Goal: Task Accomplishment & Management: Manage account settings

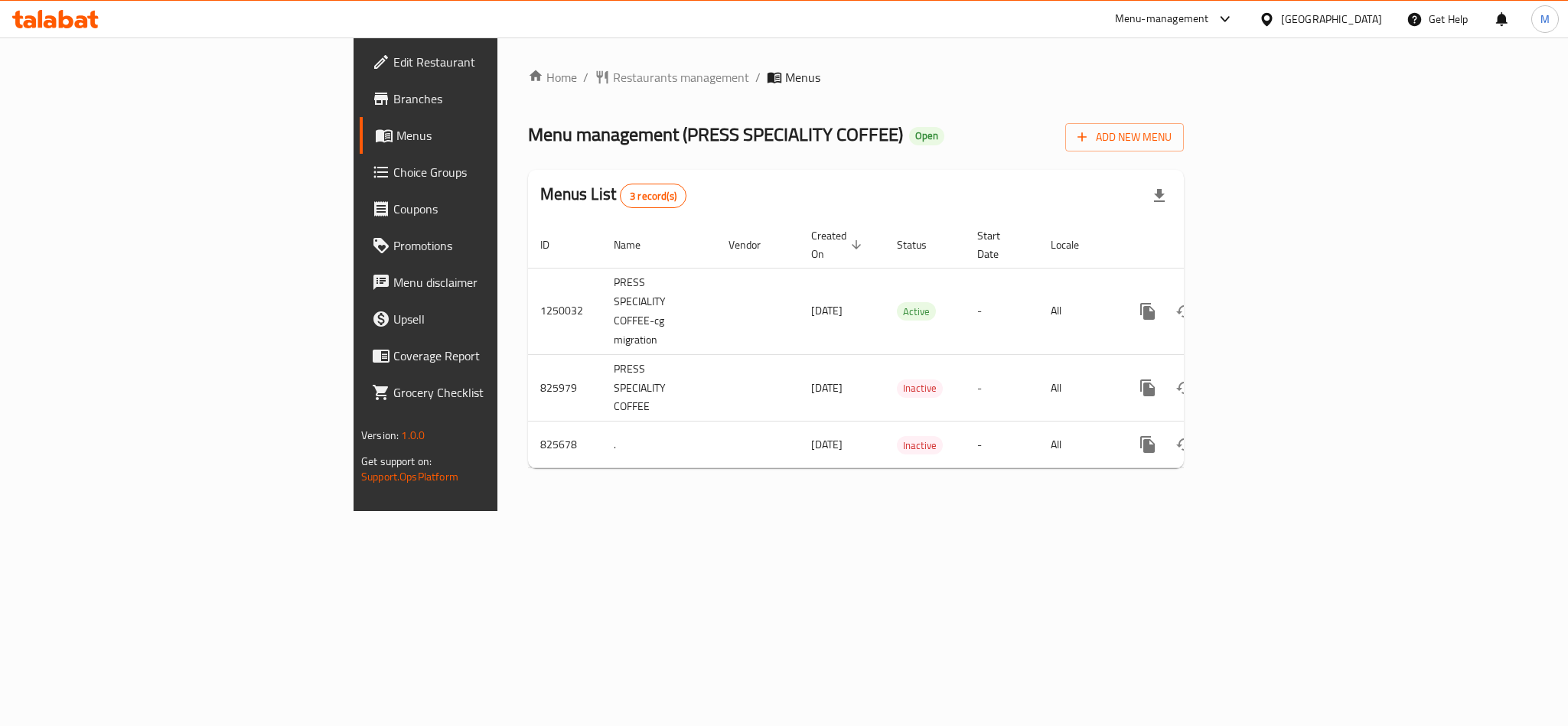
click at [1341, 23] on div "[GEOGRAPHIC_DATA]" at bounding box center [1331, 20] width 101 height 17
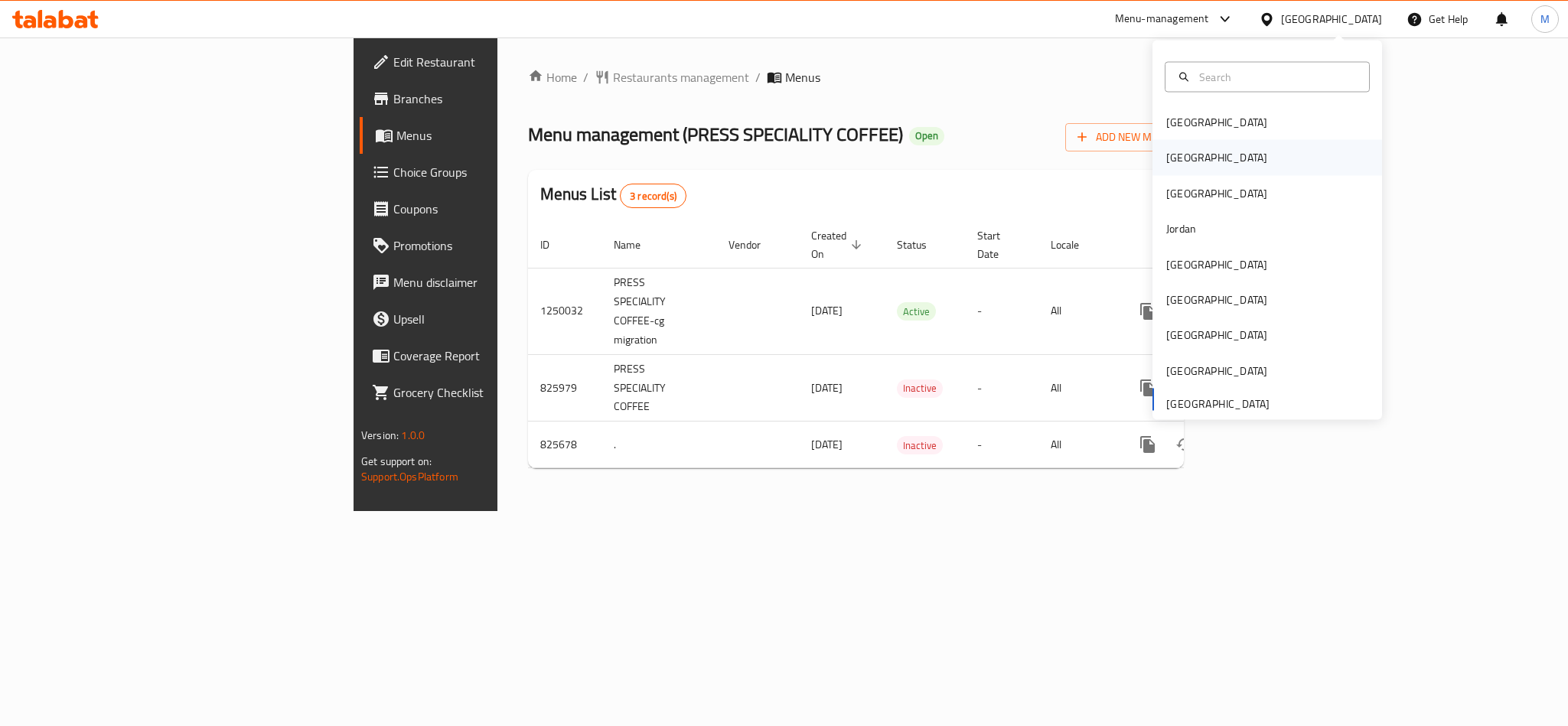
click at [1203, 153] on div "Egypt" at bounding box center [1267, 157] width 229 height 35
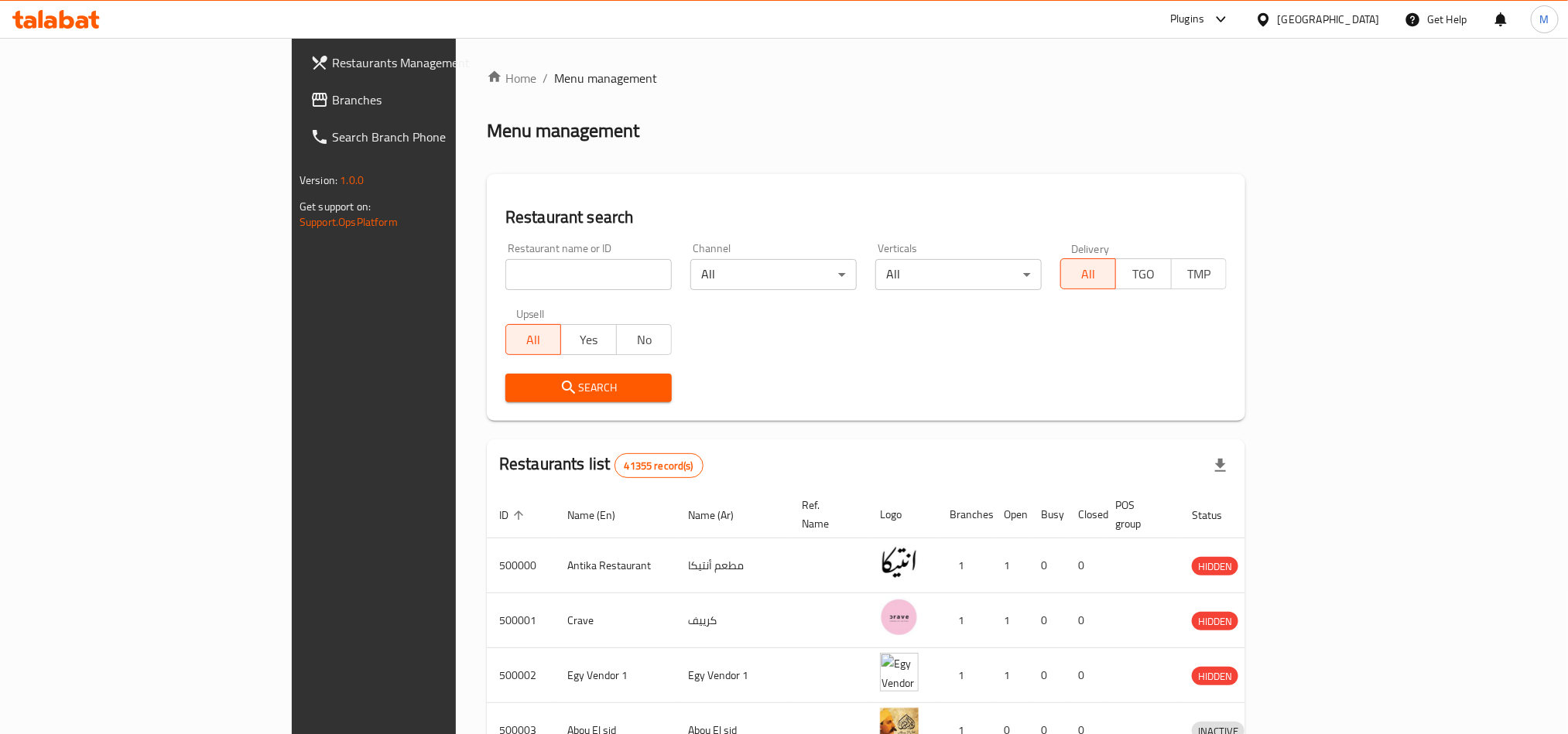
click at [332, 93] on span "Branches" at bounding box center [437, 99] width 209 height 18
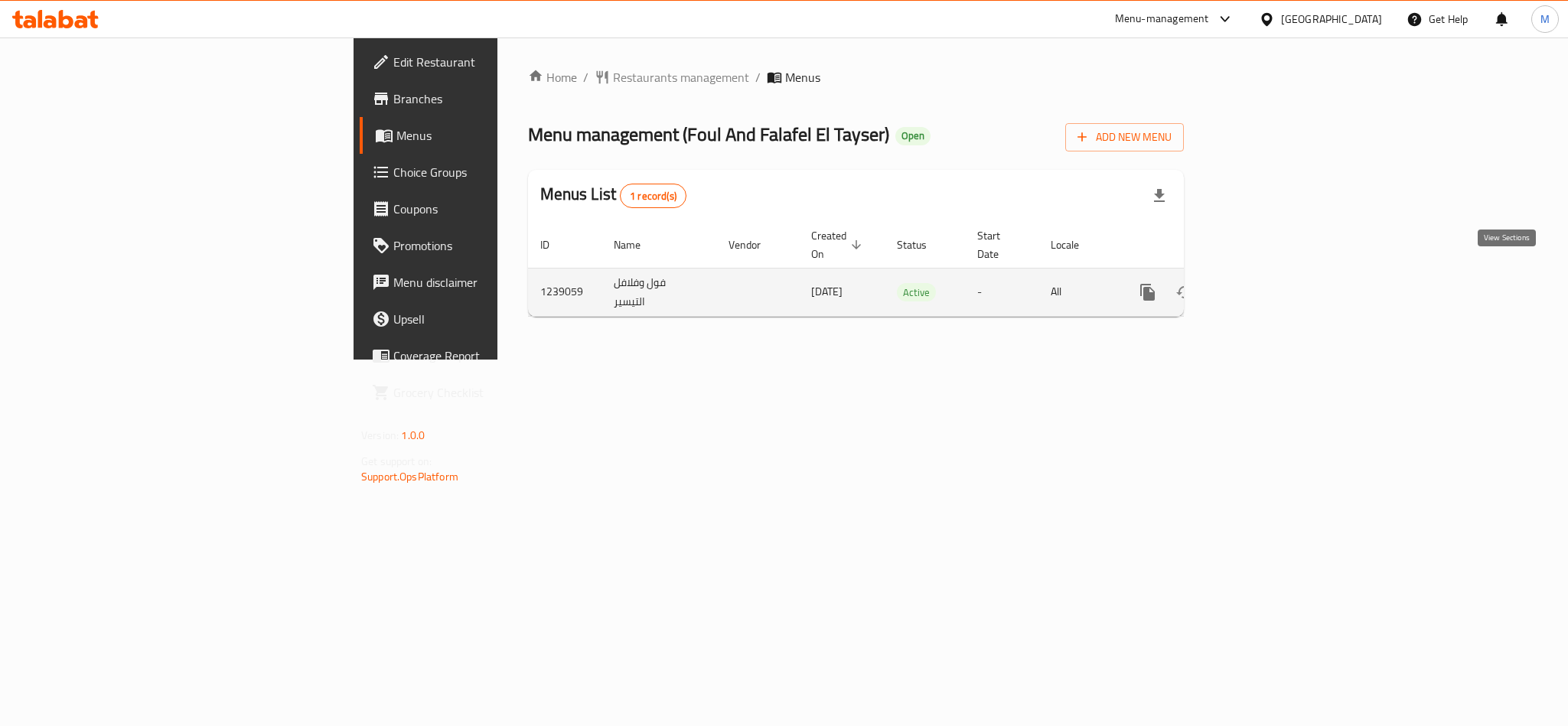
click at [1268, 283] on icon "enhanced table" at bounding box center [1257, 292] width 18 height 18
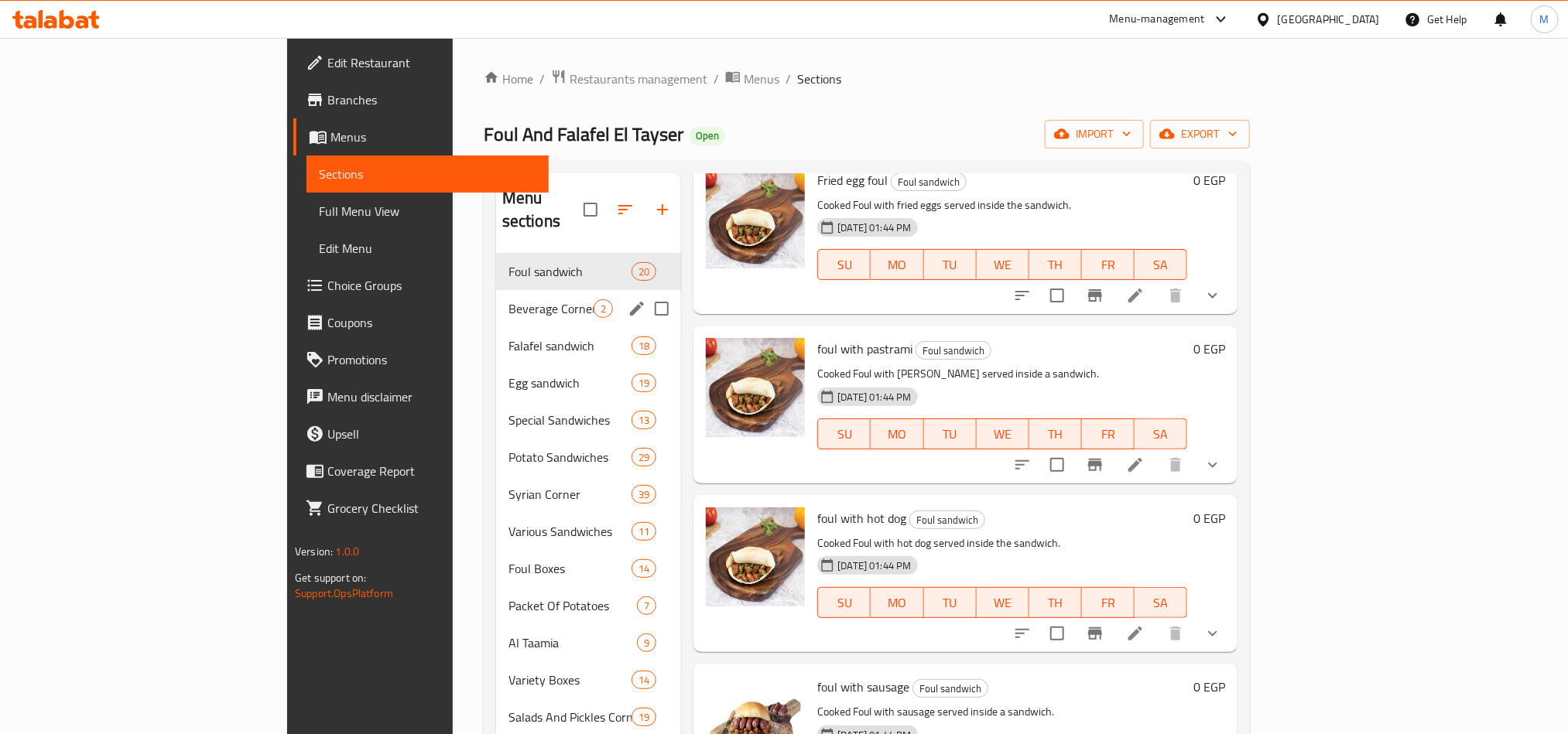
click at [509, 300] on span "Beverage Corner" at bounding box center [551, 308] width 85 height 18
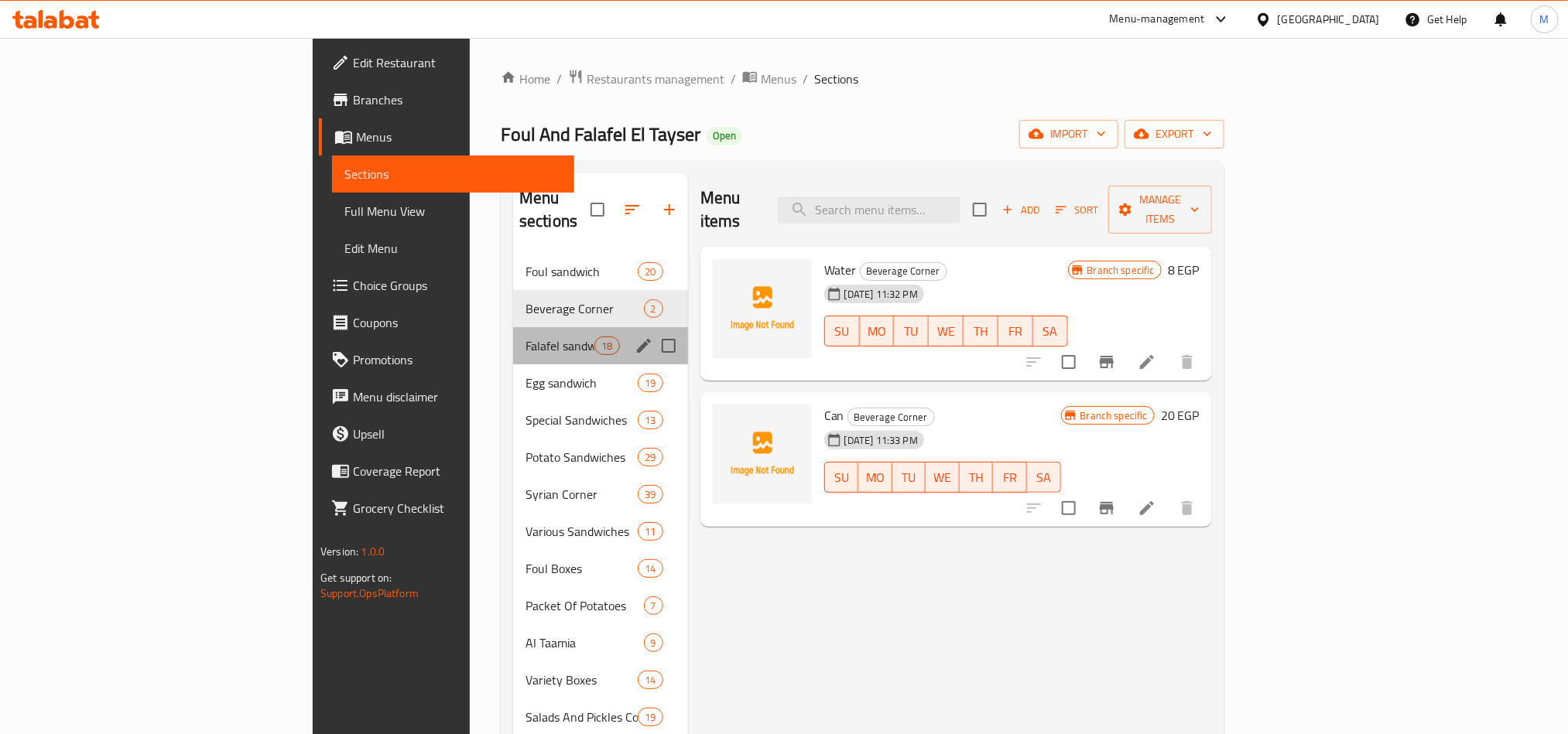
click at [513, 327] on div "Falafel sandwich 18" at bounding box center [600, 346] width 175 height 37
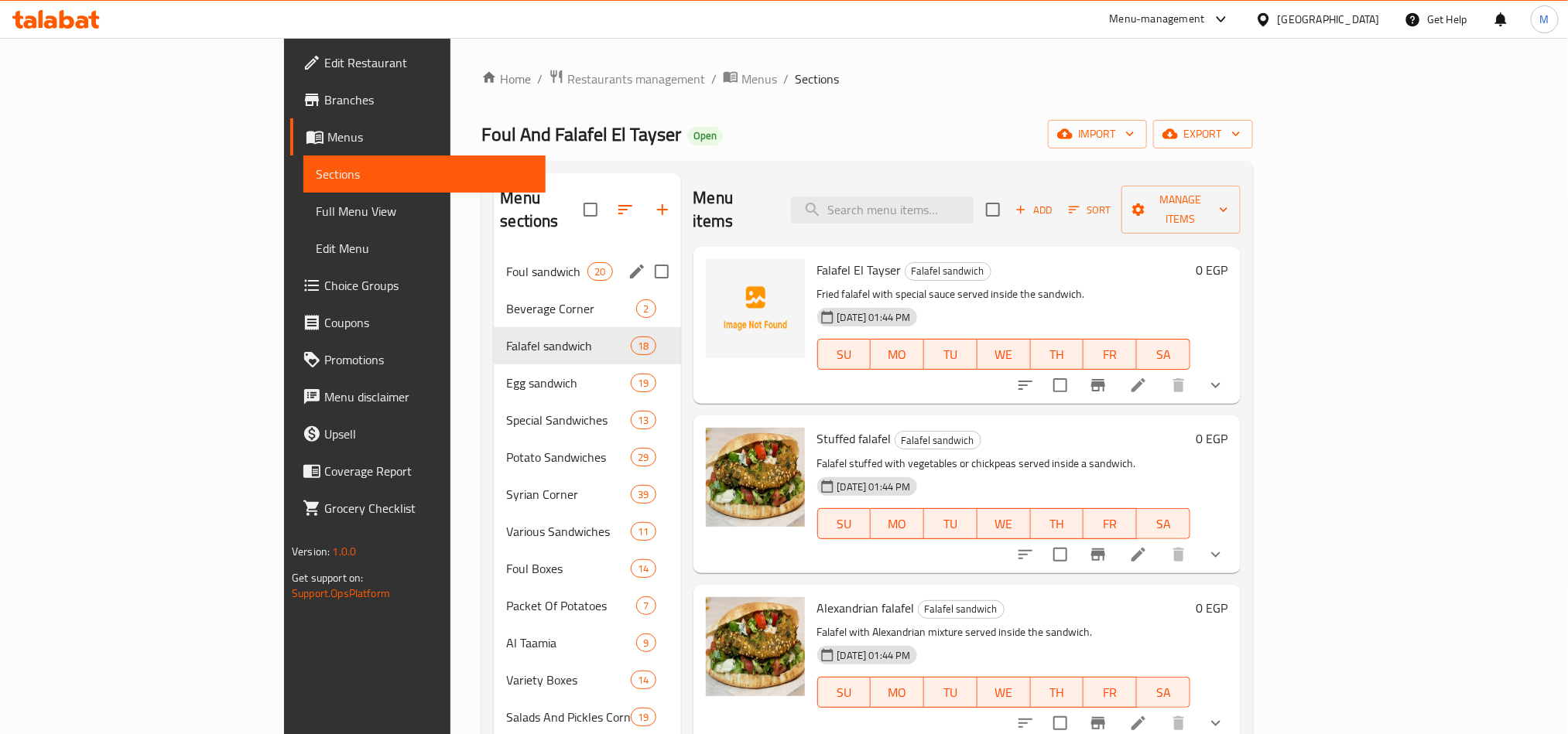
click at [494, 253] on div "Foul sandwich 20" at bounding box center [587, 271] width 187 height 37
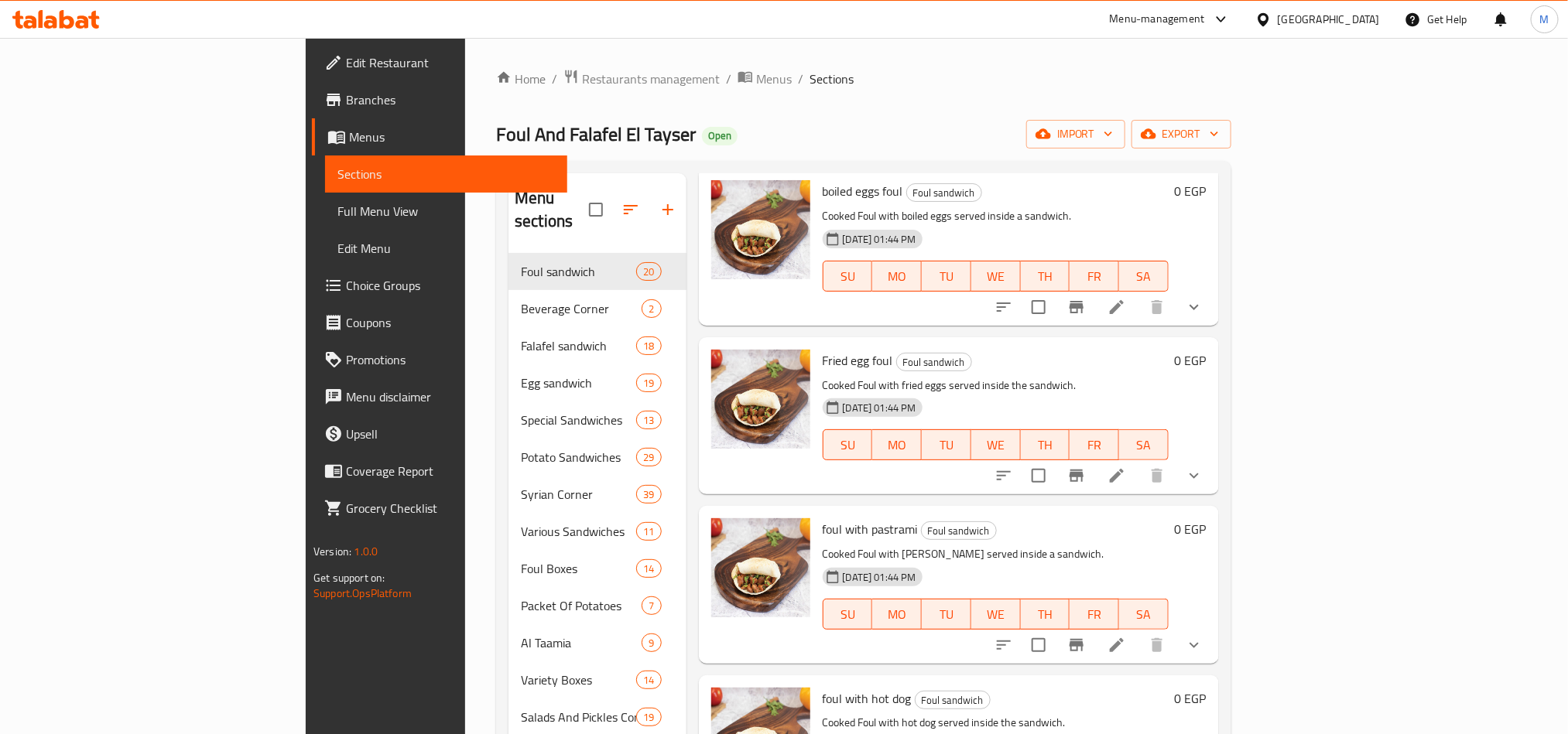
scroll to position [2660, 0]
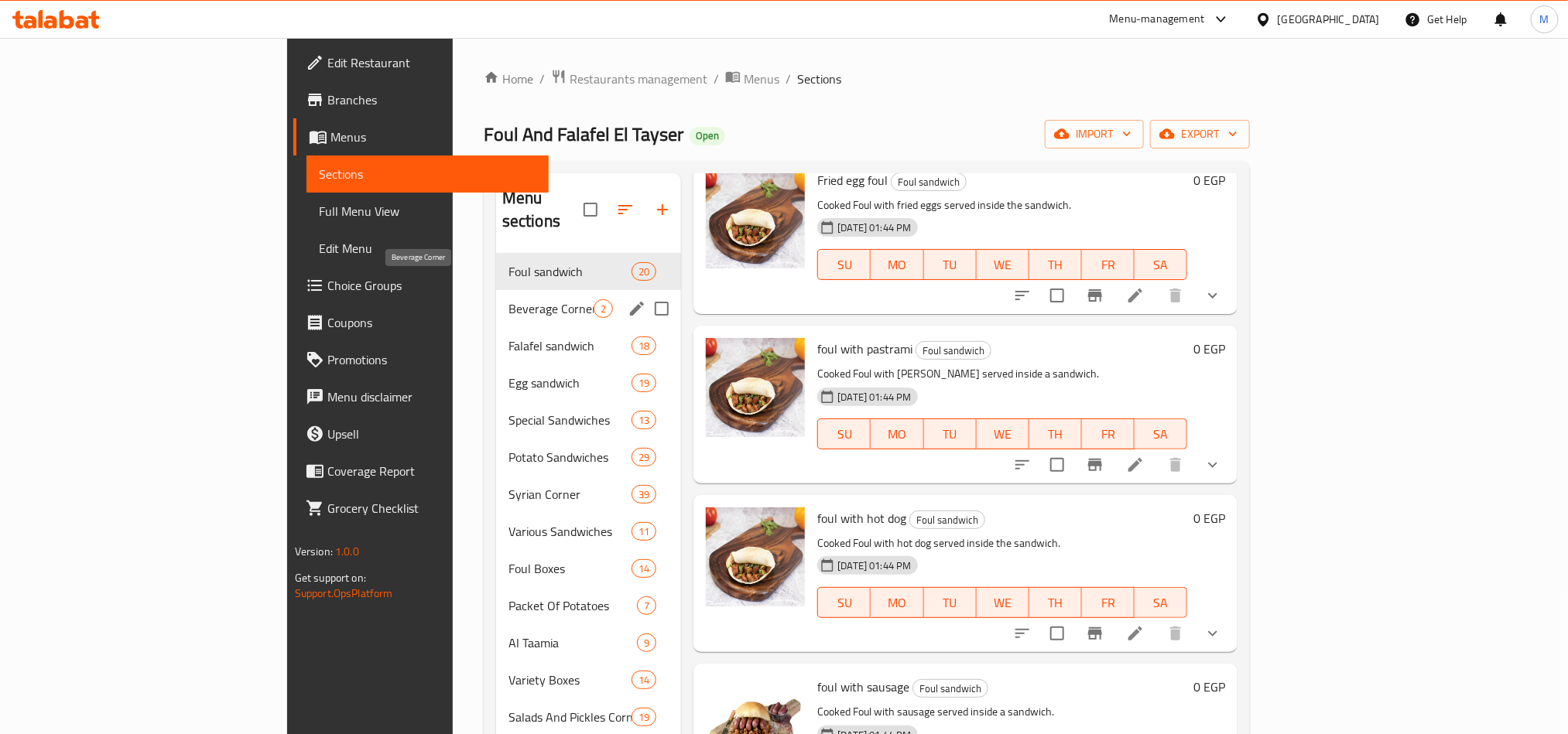
click at [509, 300] on span "Beverage Corner" at bounding box center [551, 308] width 85 height 18
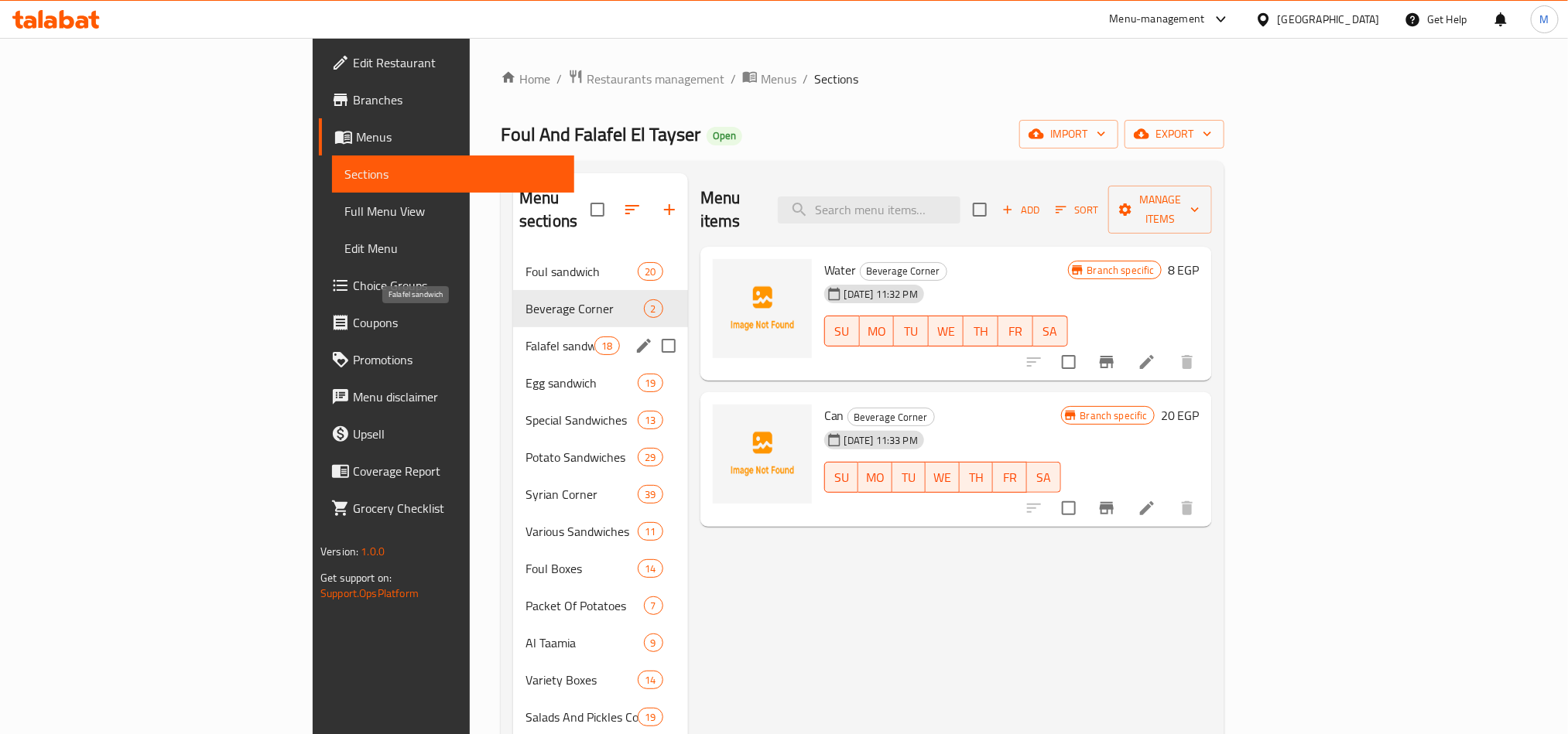
click at [525, 336] on span "Falafel sandwich" at bounding box center [559, 345] width 69 height 18
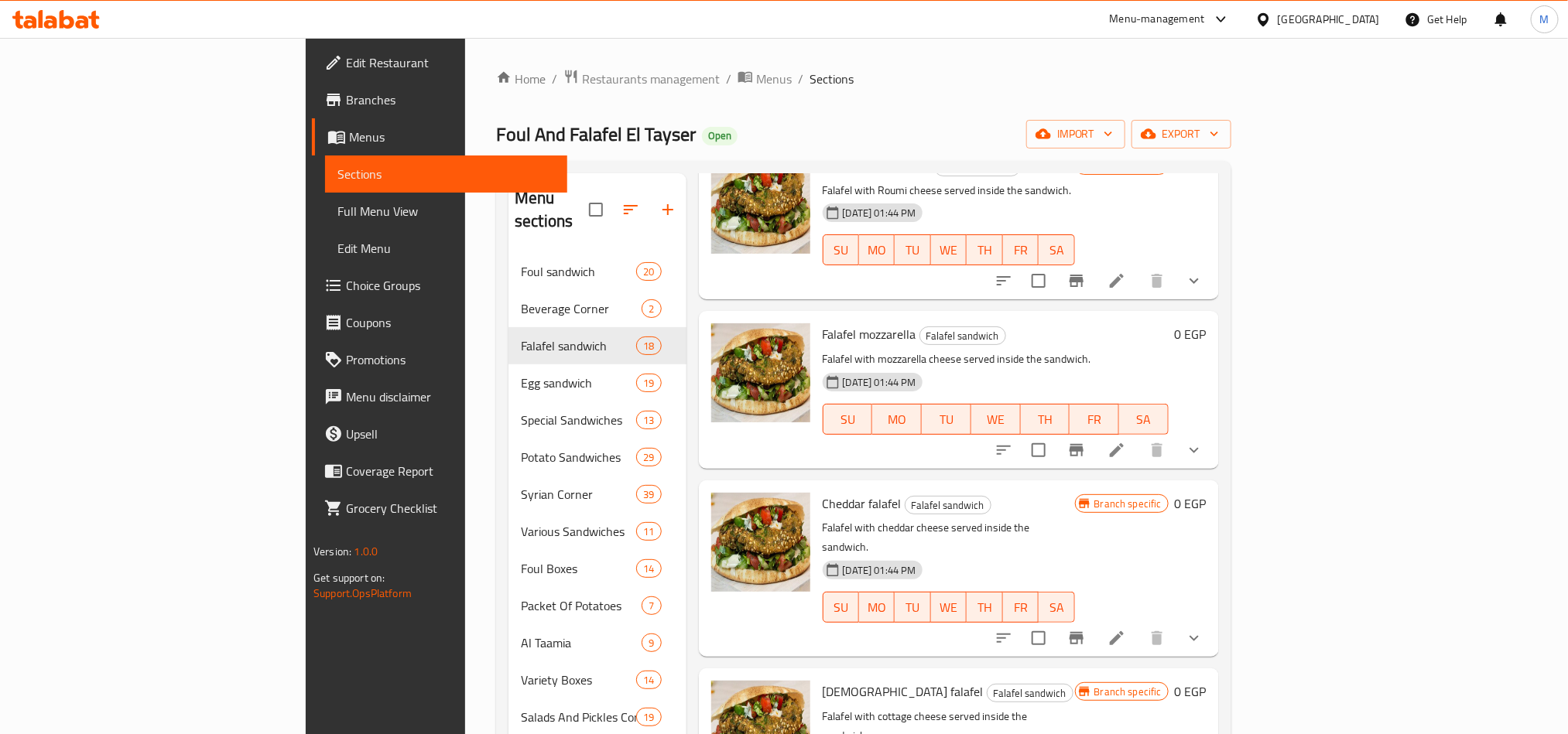
scroll to position [217, 0]
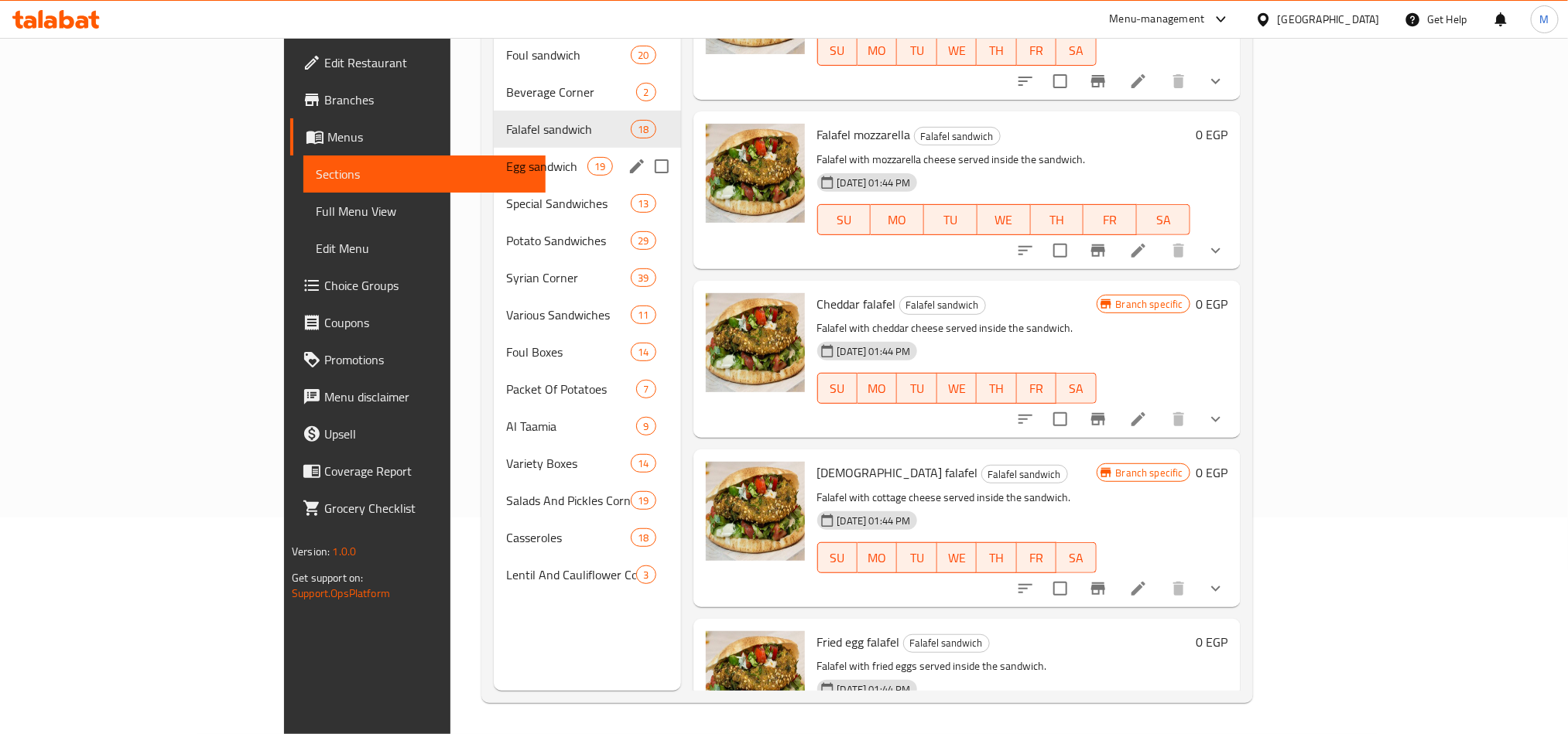
click at [506, 157] on span "Egg sandwich" at bounding box center [547, 166] width 81 height 18
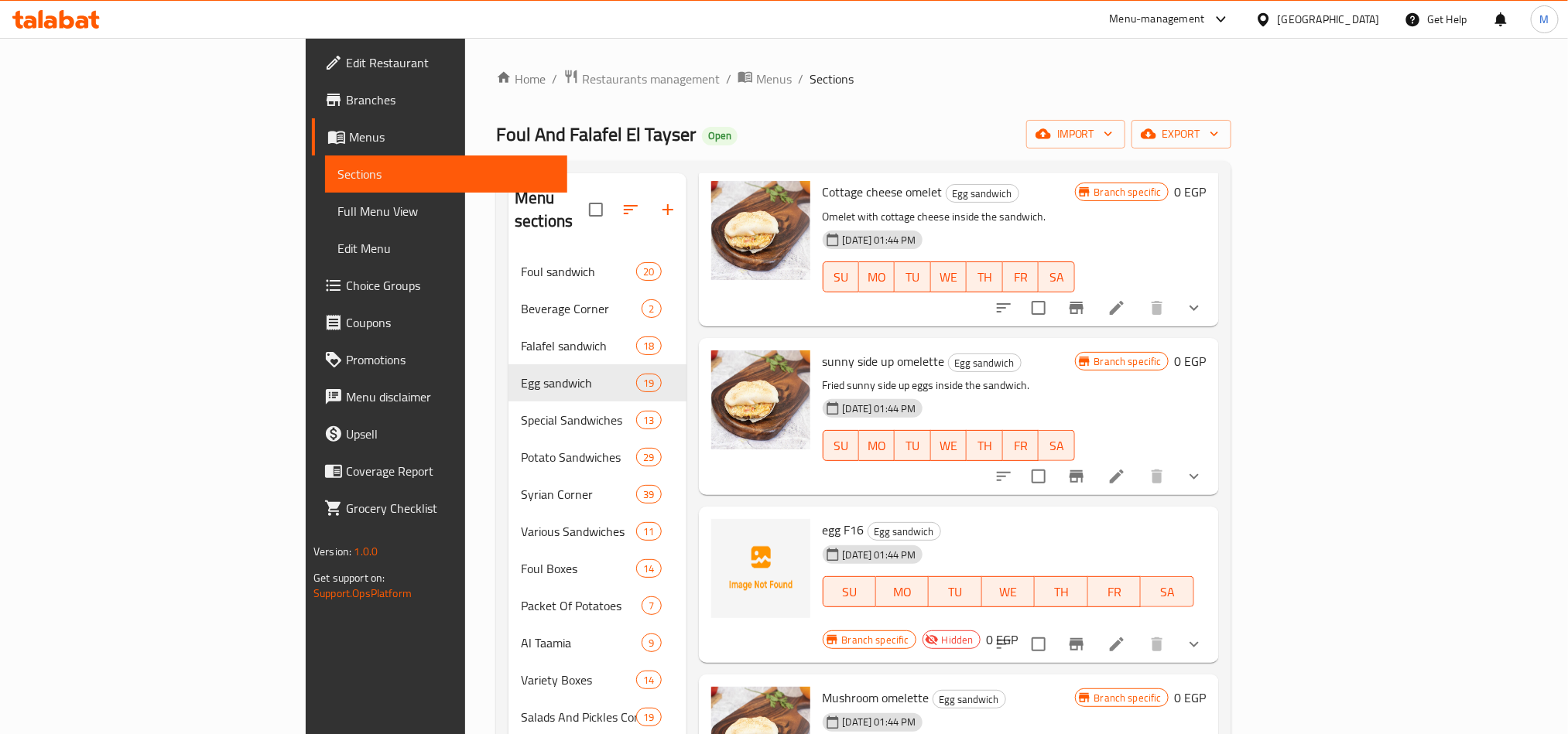
scroll to position [217, 0]
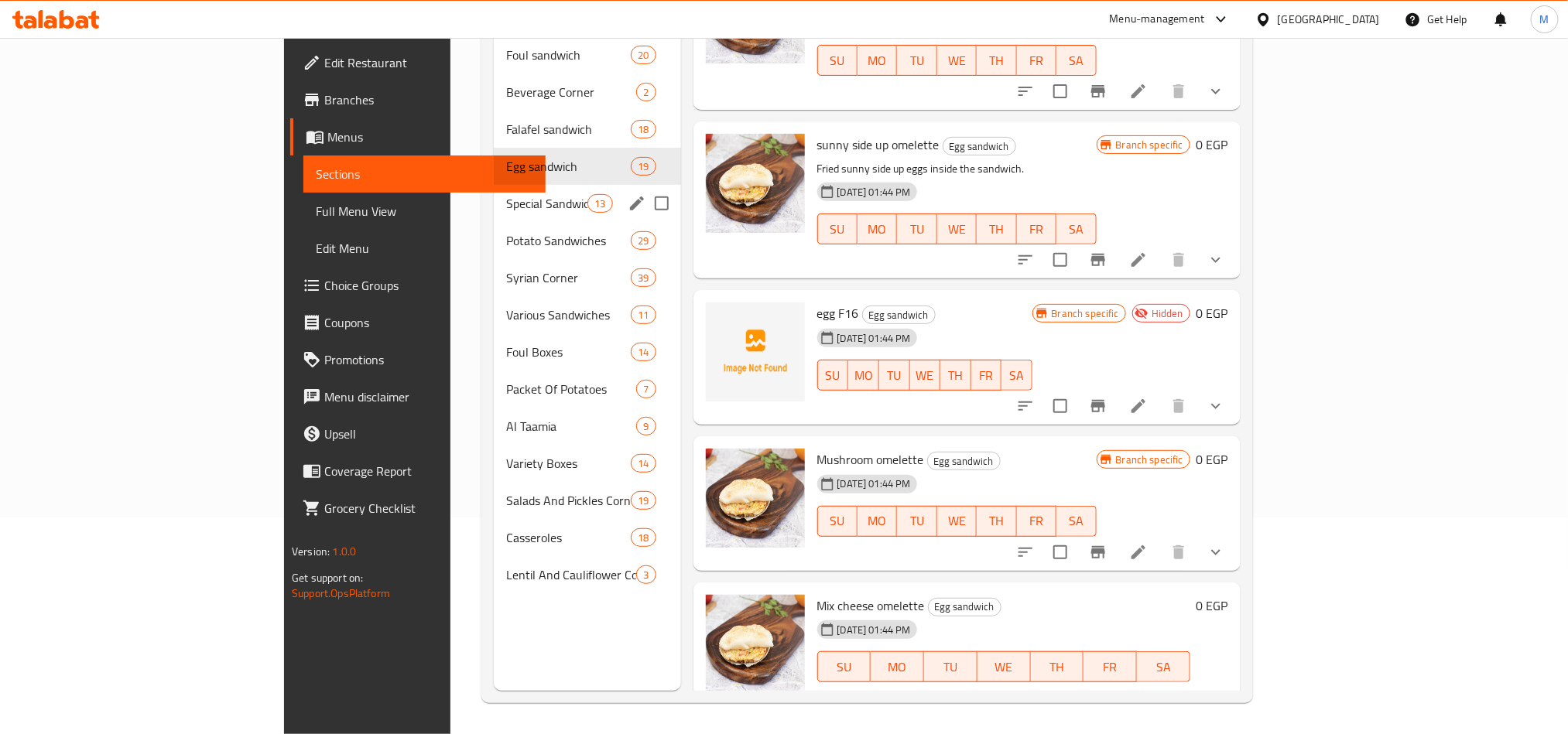
click at [494, 185] on div "Special Sandwiches 13" at bounding box center [587, 203] width 187 height 37
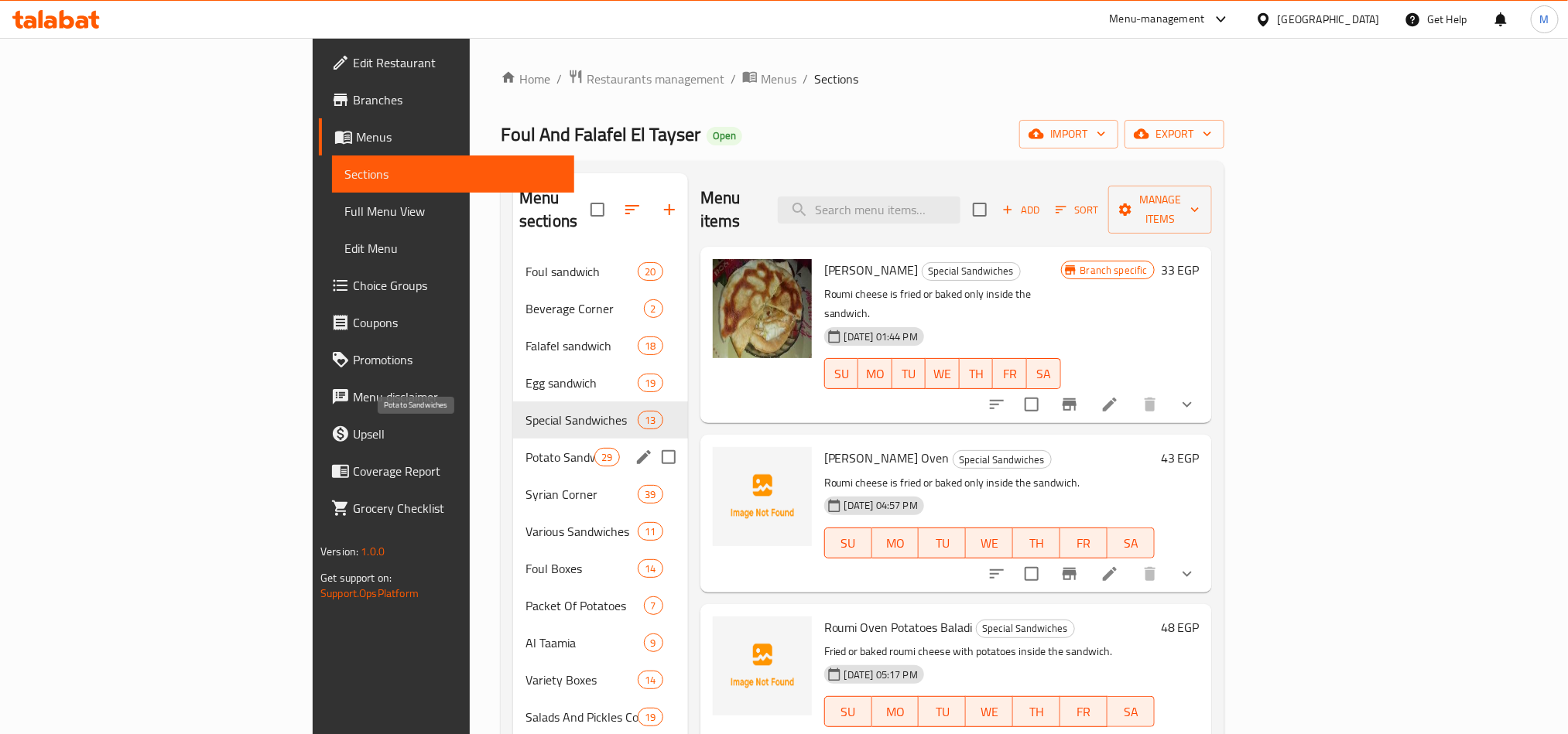
click at [525, 448] on span "Potato Sandwiches" at bounding box center [559, 456] width 69 height 18
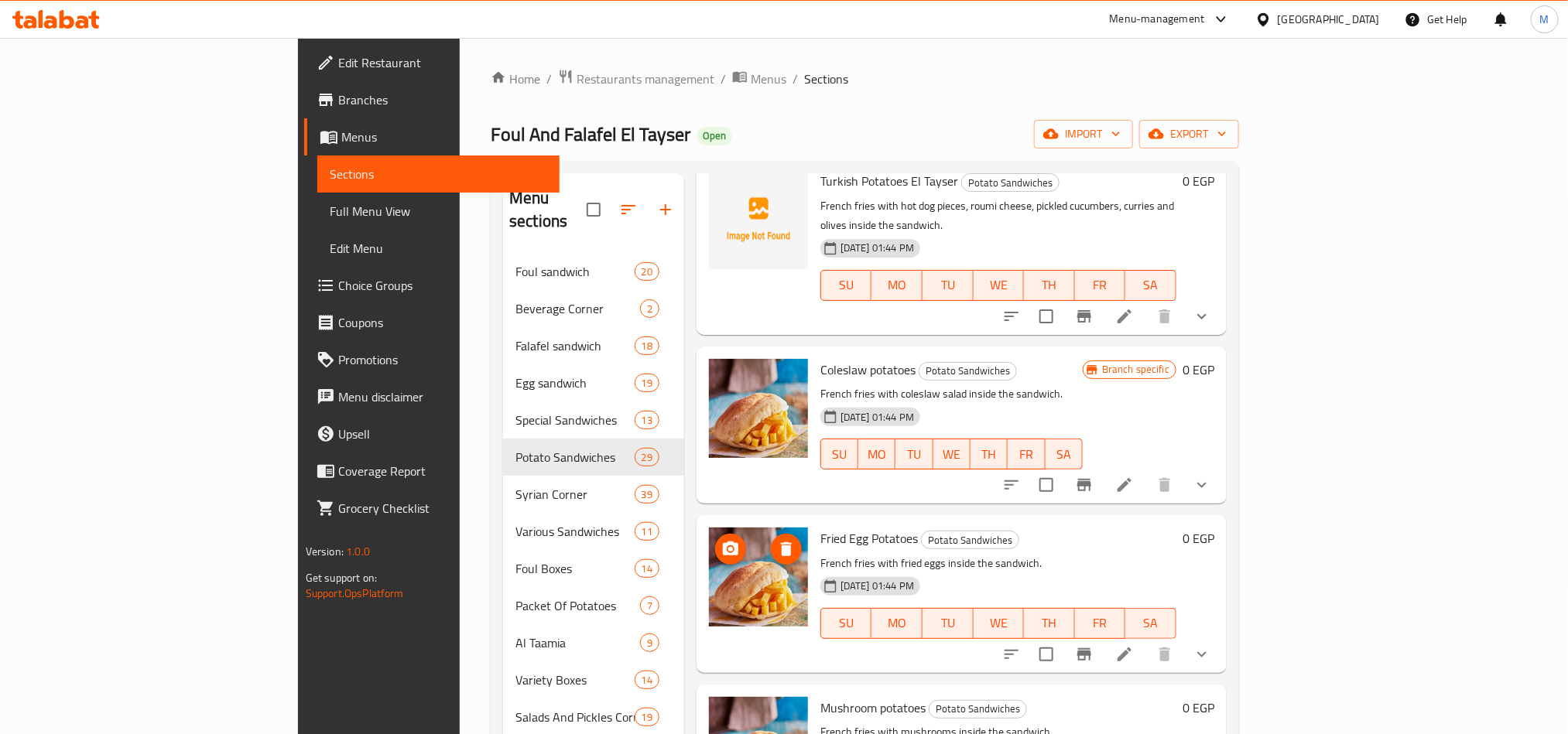
scroll to position [217, 0]
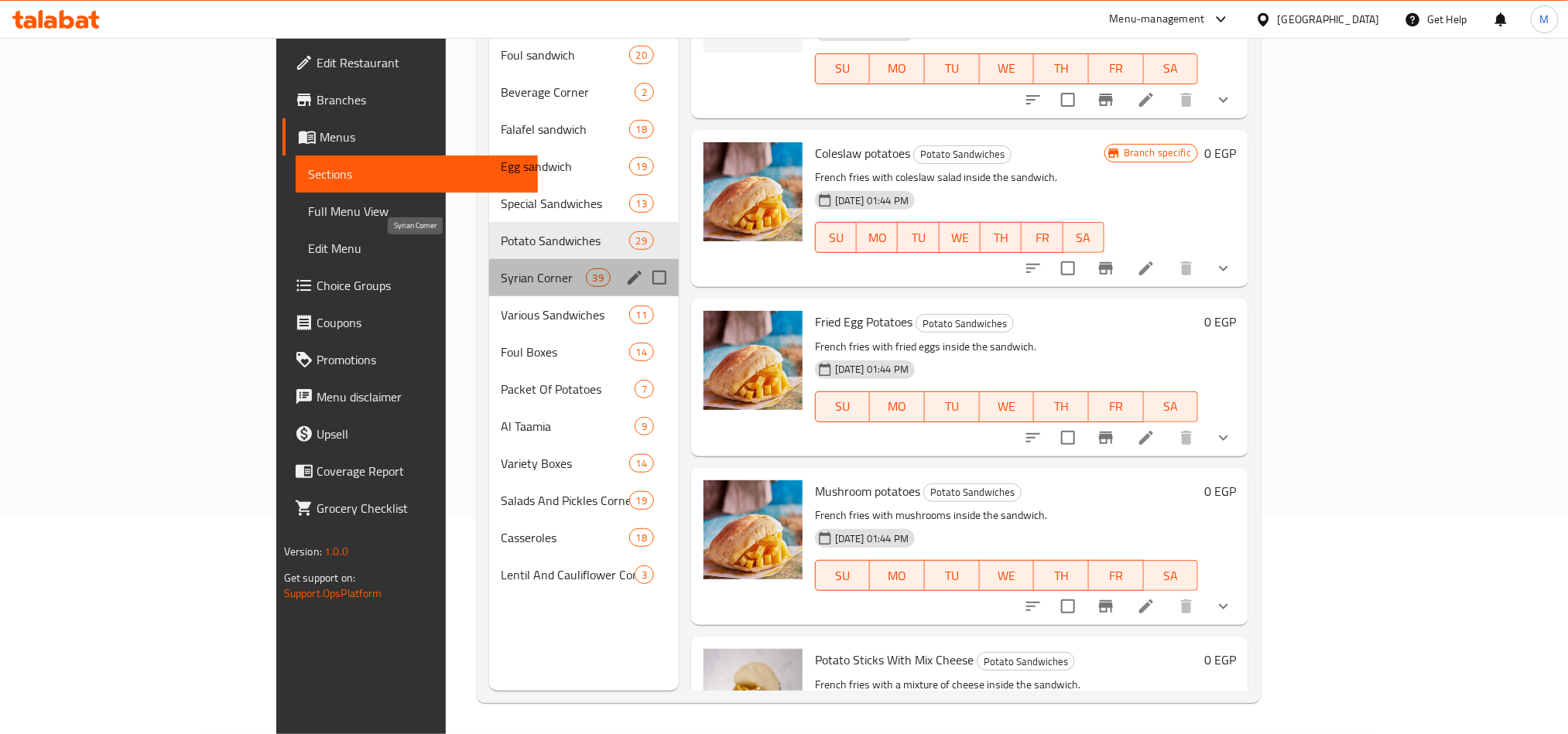
click at [502, 268] on span "Syrian Corner" at bounding box center [543, 277] width 85 height 18
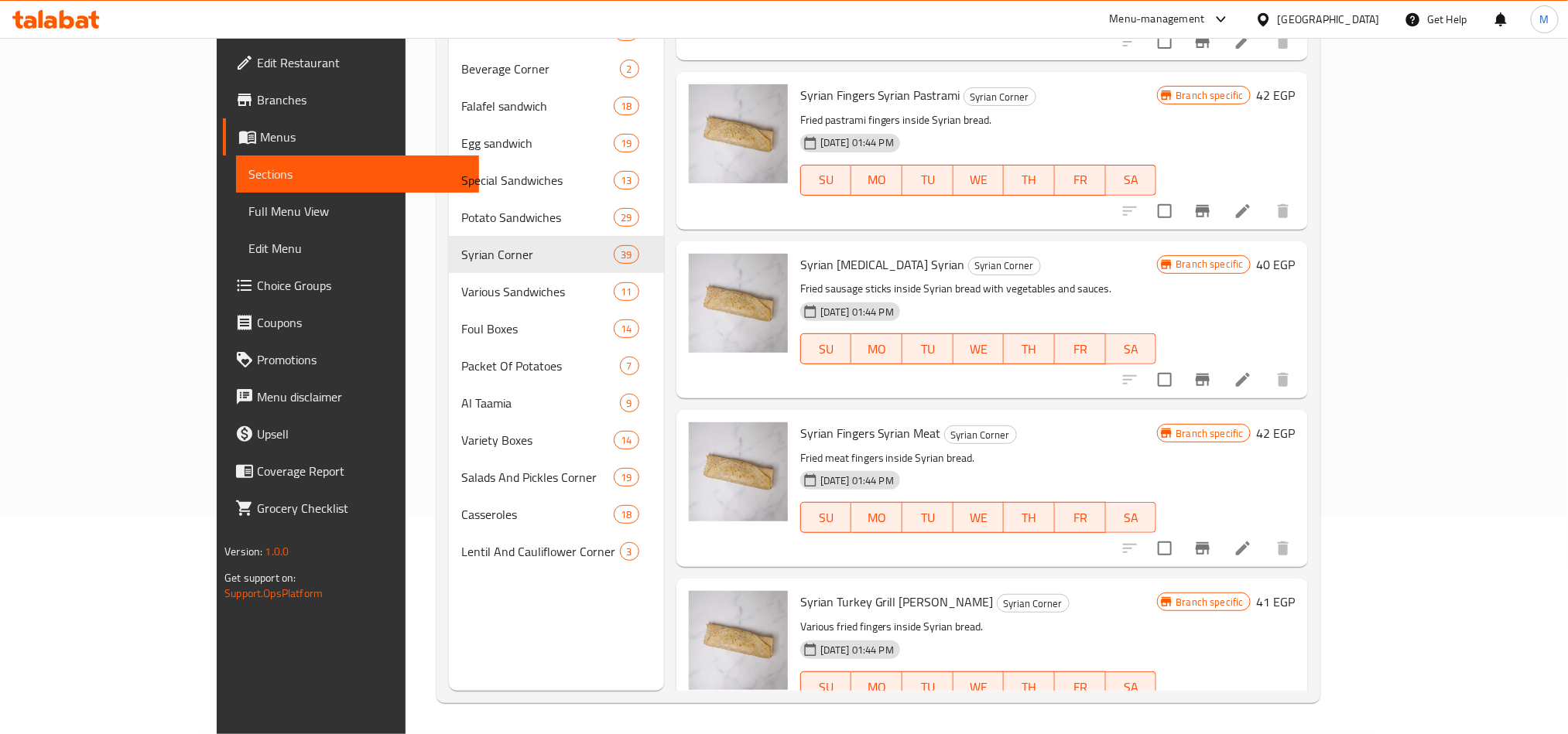
scroll to position [5707, 0]
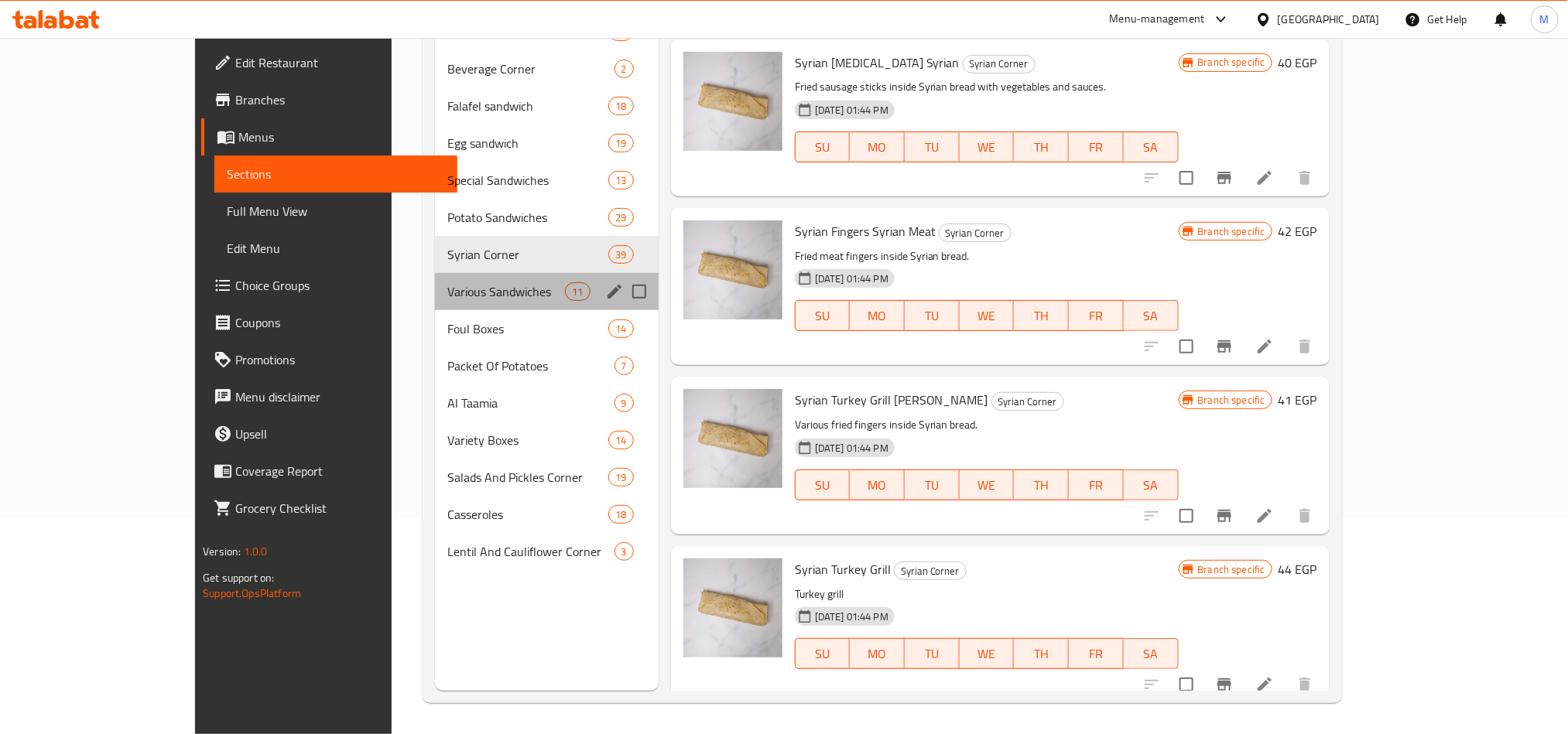
click at [435, 274] on div "Various Sandwiches 11" at bounding box center [547, 291] width 224 height 37
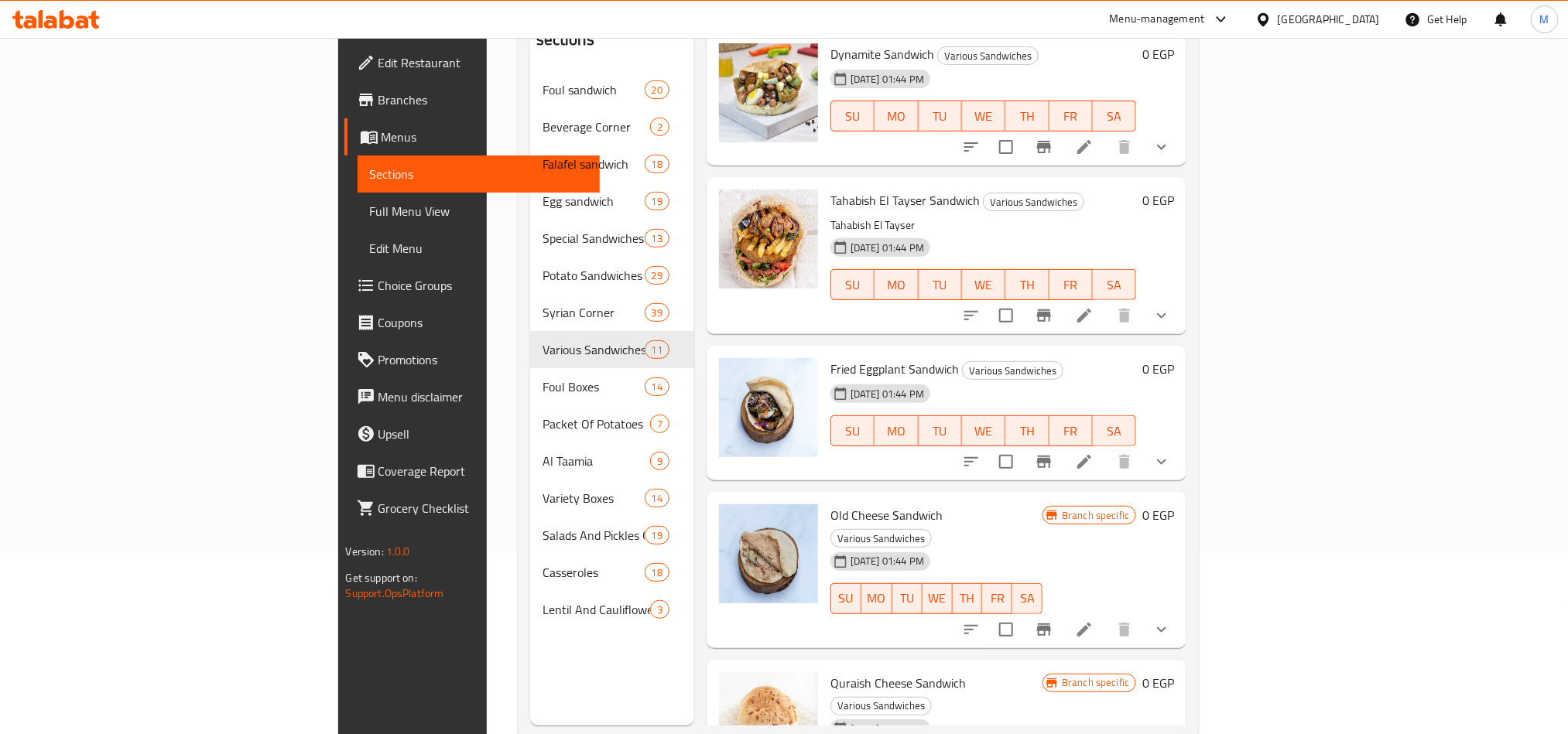
scroll to position [217, 0]
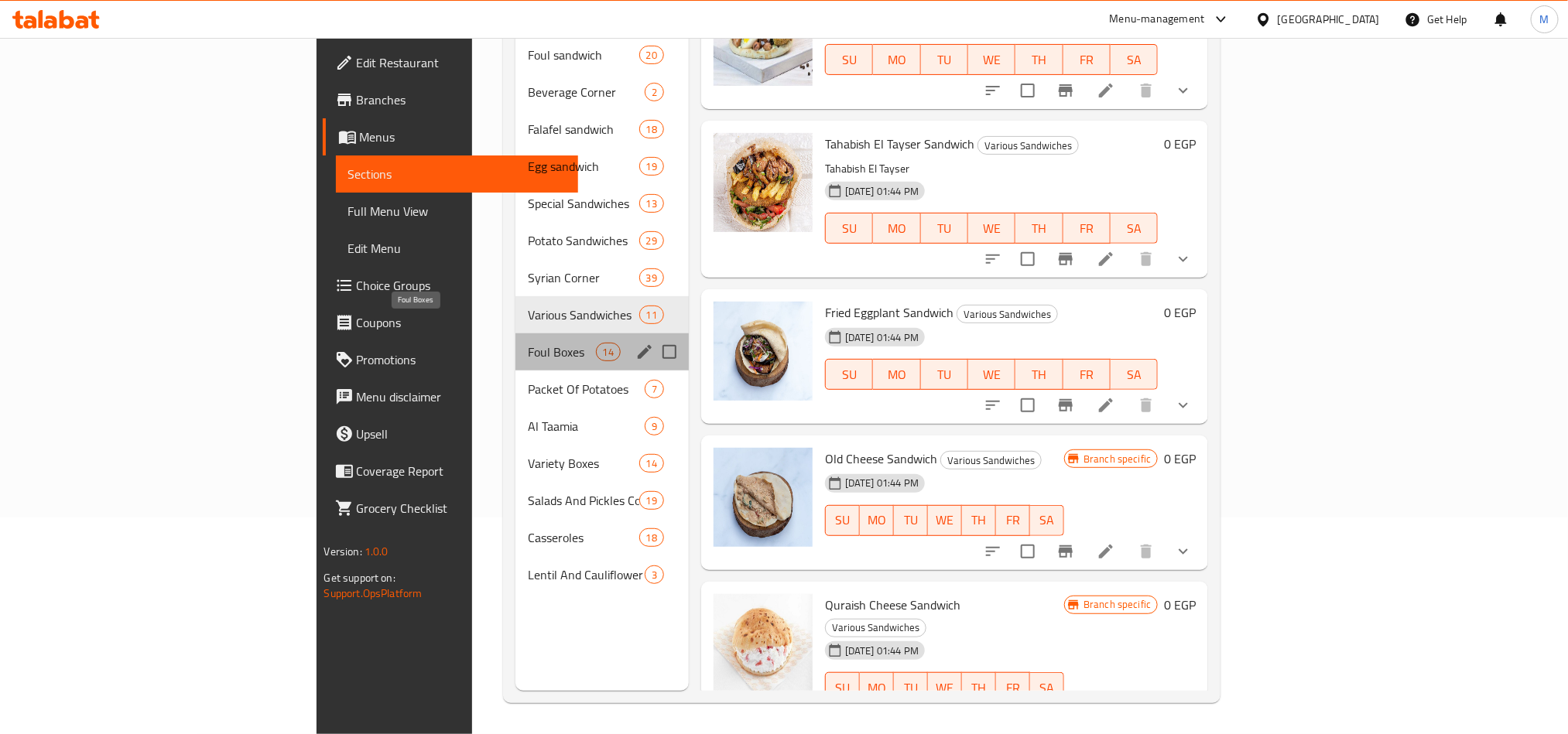
click at [528, 342] on span "Foul Boxes" at bounding box center [562, 351] width 68 height 18
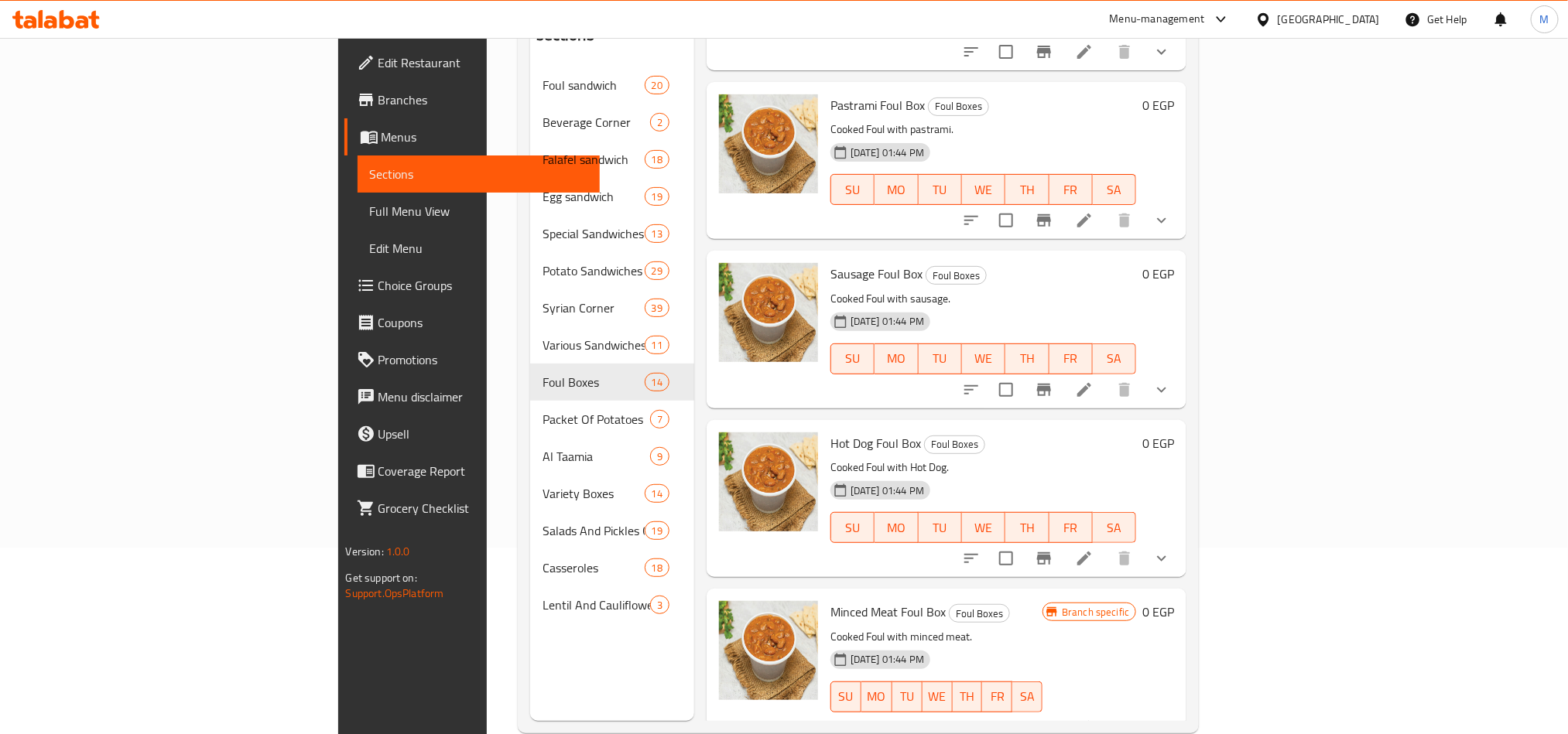
scroll to position [217, 0]
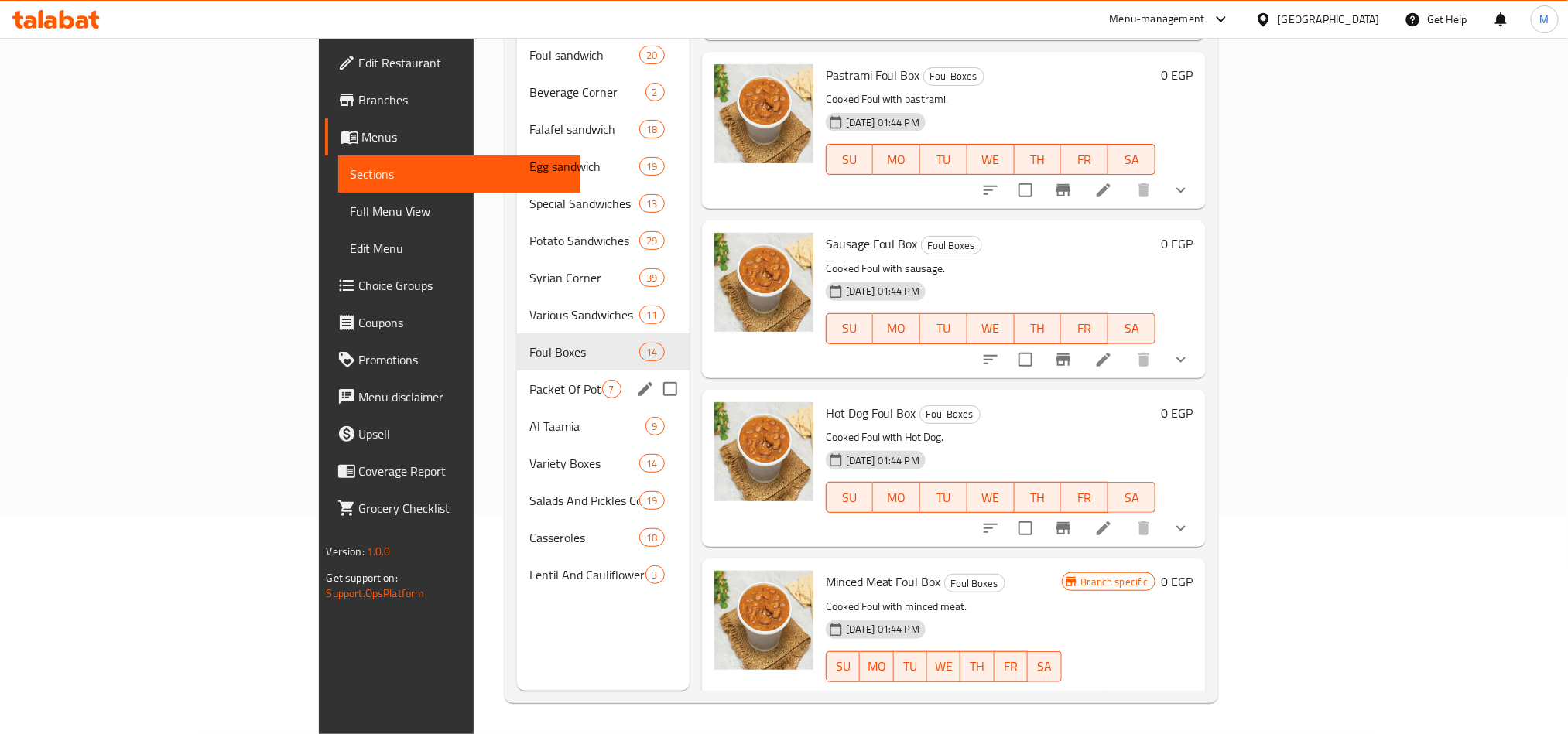
click at [517, 380] on div "Packet Of Potatoes 7" at bounding box center [602, 388] width 172 height 37
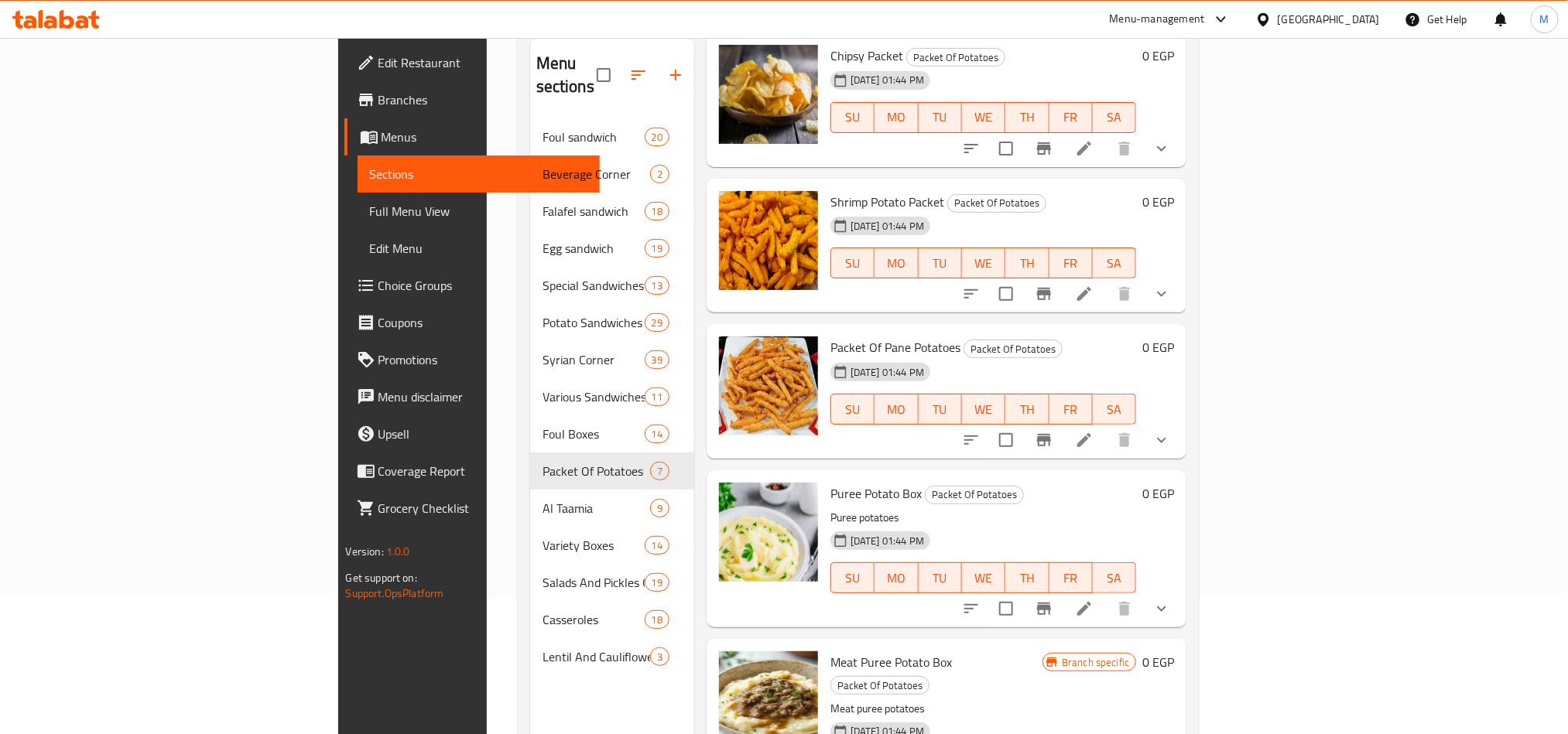
scroll to position [217, 0]
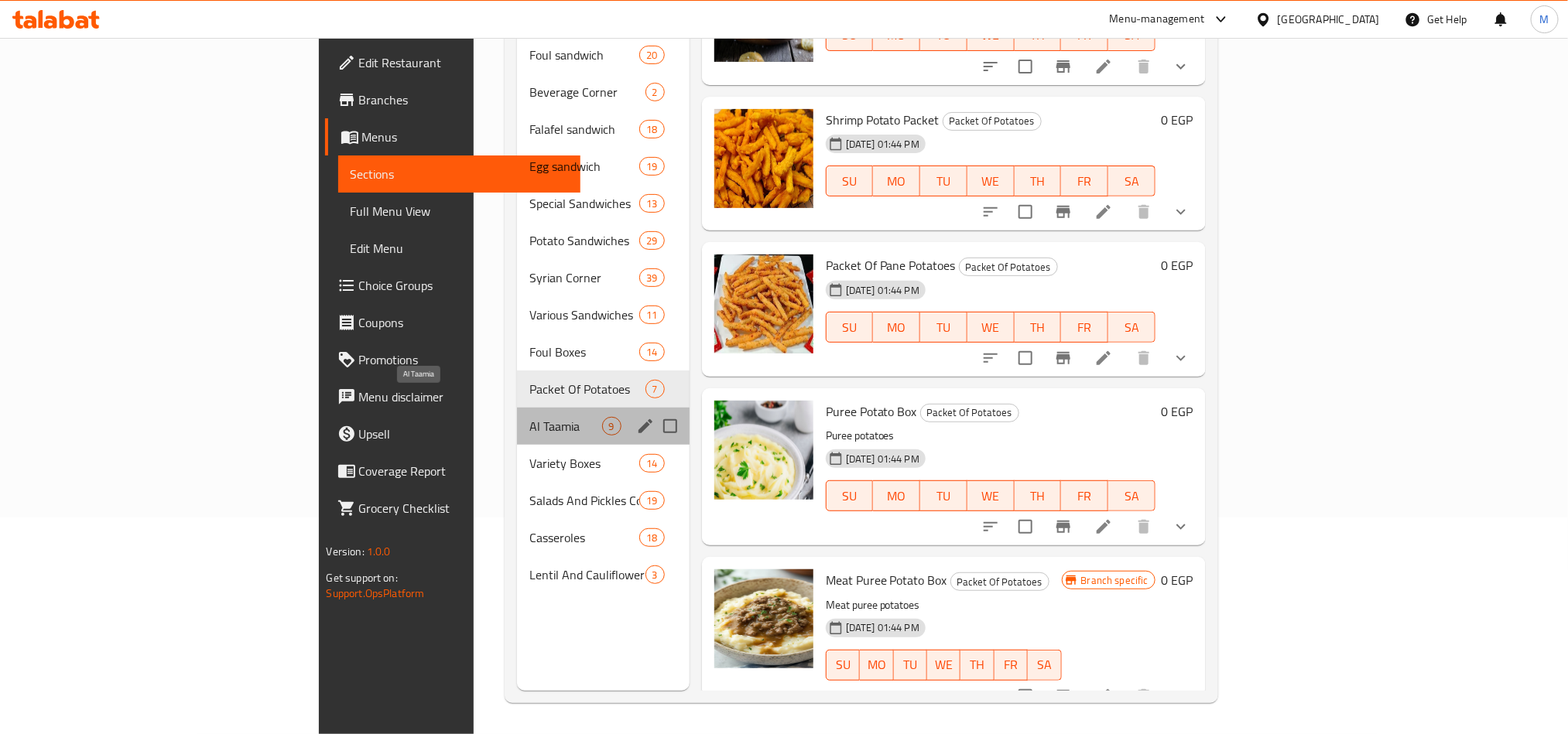
click at [529, 417] on span "Al Taamia" at bounding box center [565, 426] width 72 height 18
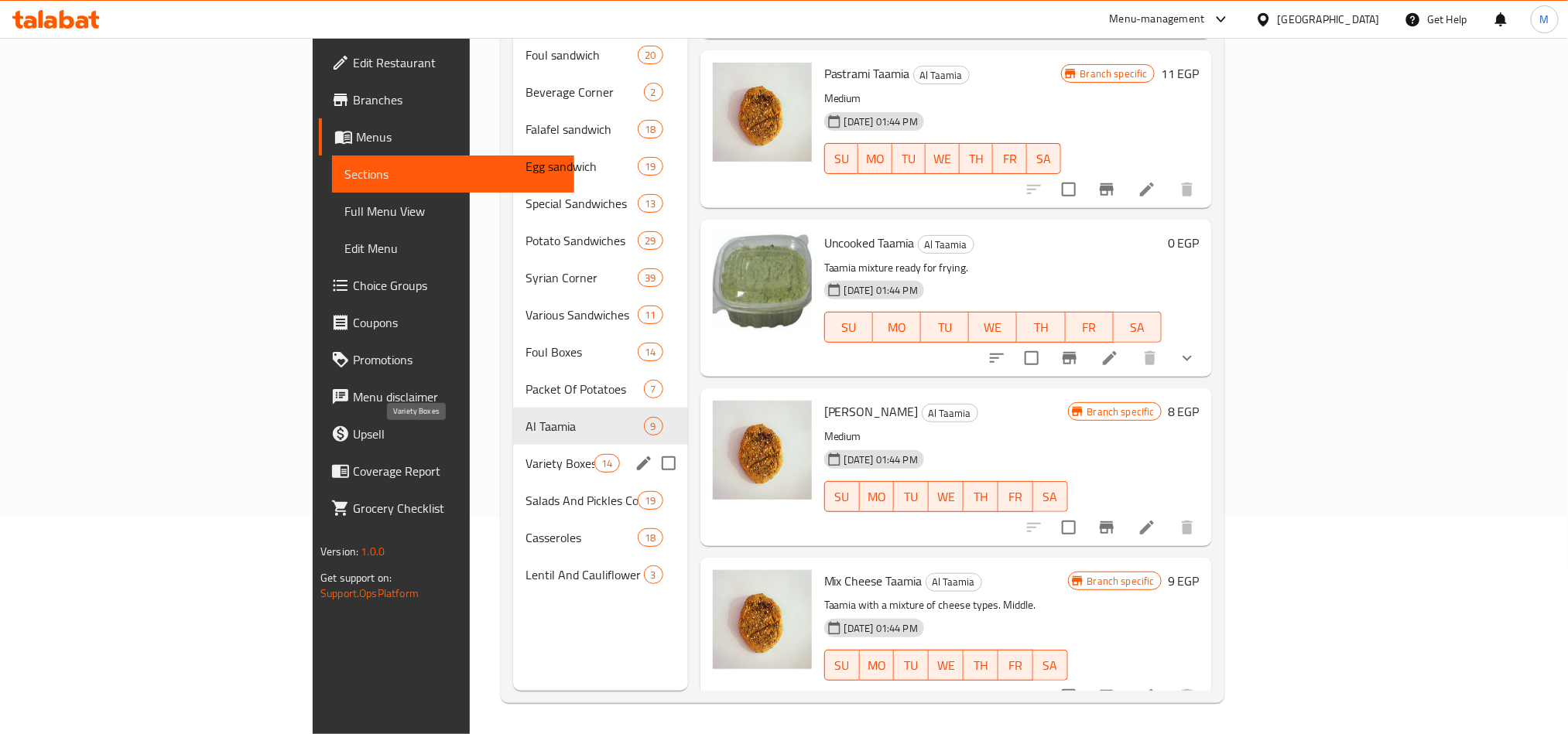
click at [525, 454] on span "Variety Boxes" at bounding box center [559, 463] width 69 height 18
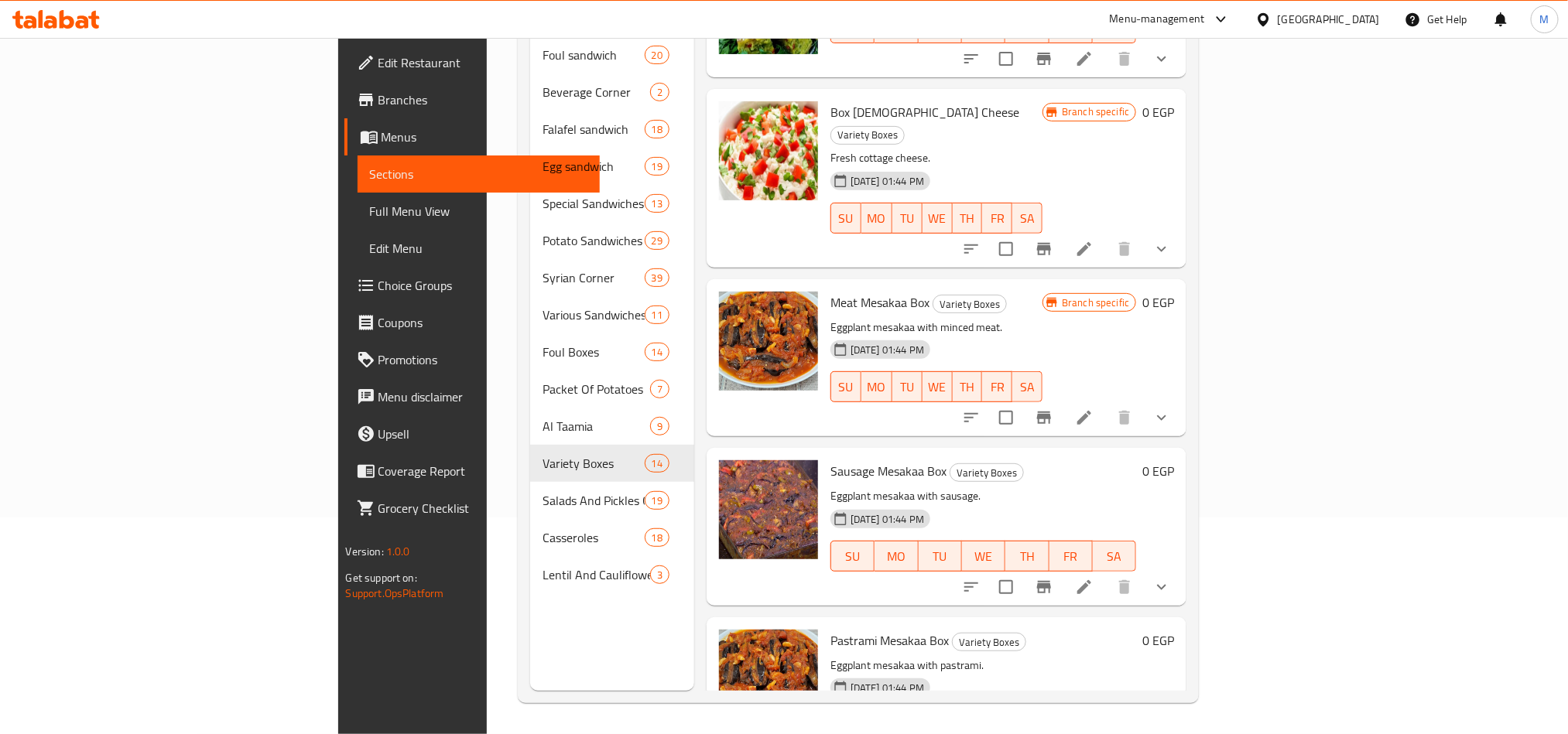
scroll to position [314, 0]
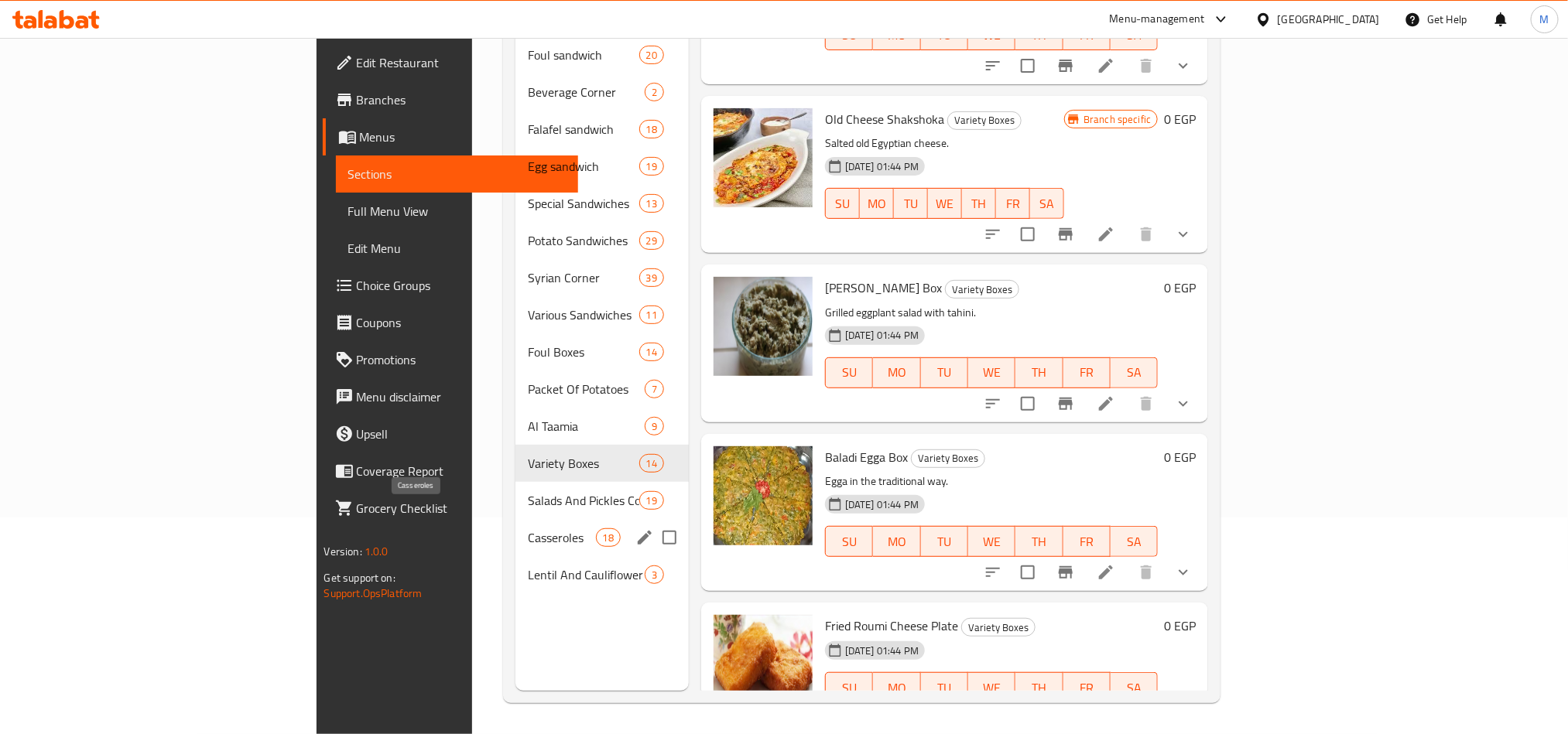
click at [528, 491] on span "Salads And Pickles Corner" at bounding box center [583, 500] width 112 height 18
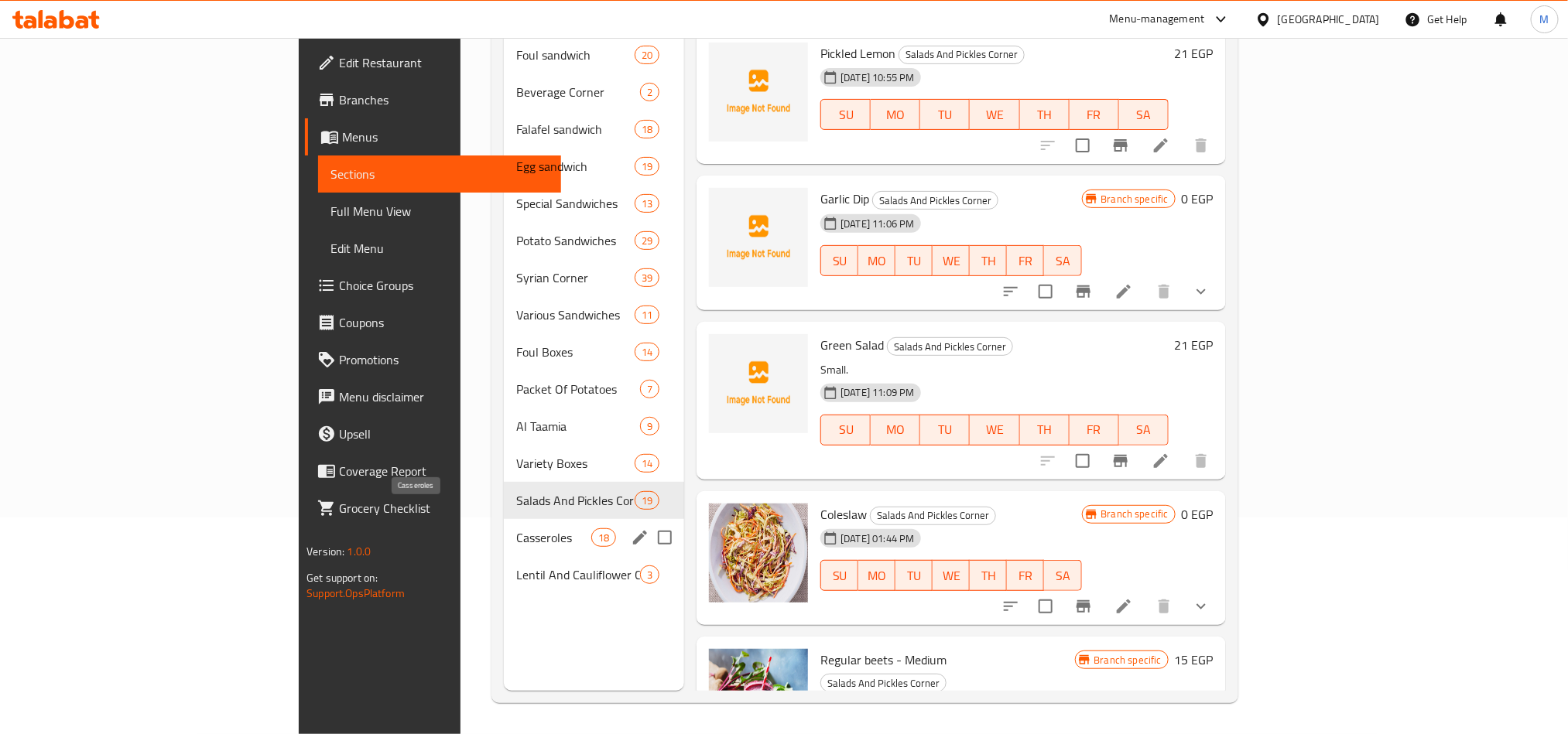
click at [516, 528] on span "Casseroles" at bounding box center [553, 537] width 75 height 18
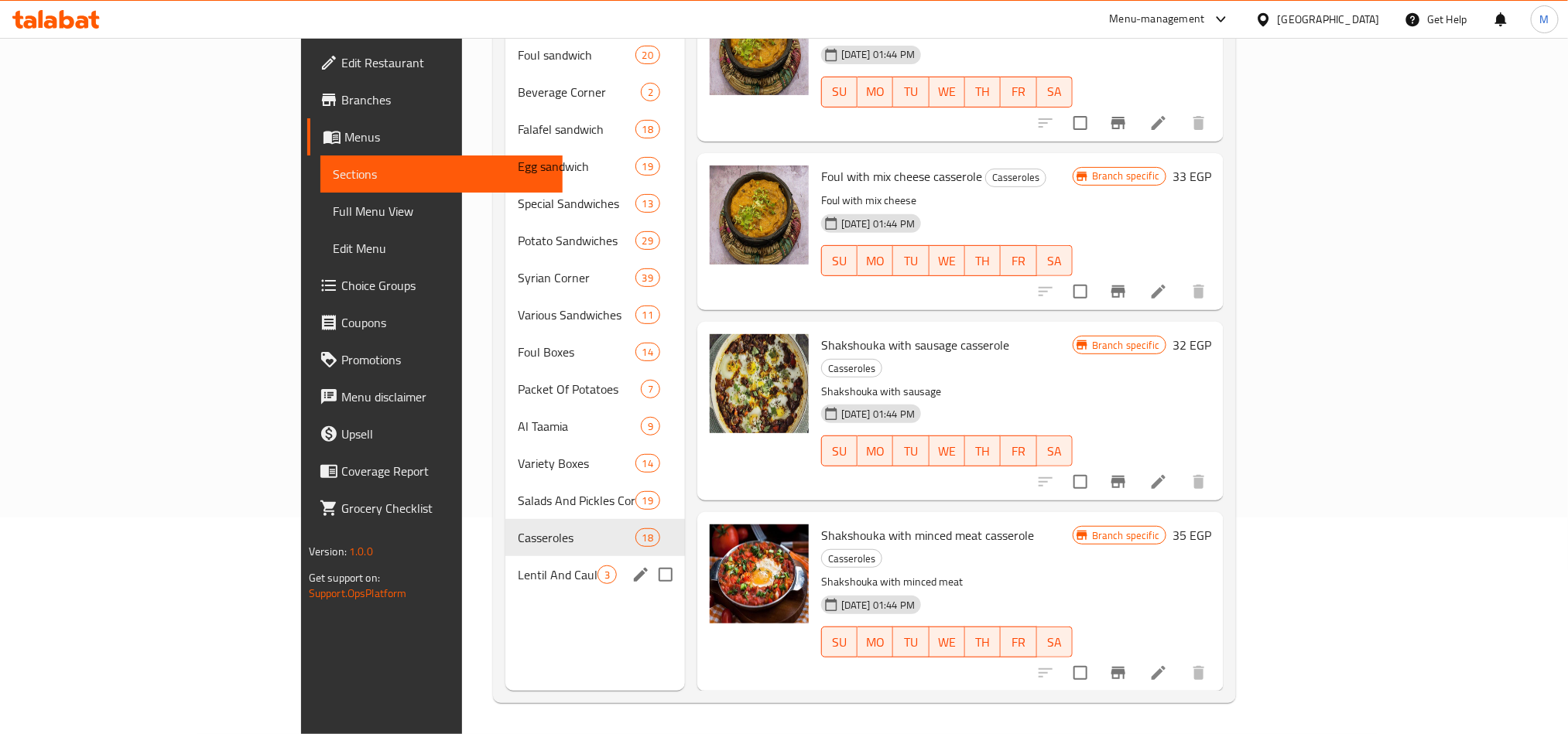
click at [517, 566] on span "Lentil And Cauliflower Corner" at bounding box center [557, 574] width 80 height 18
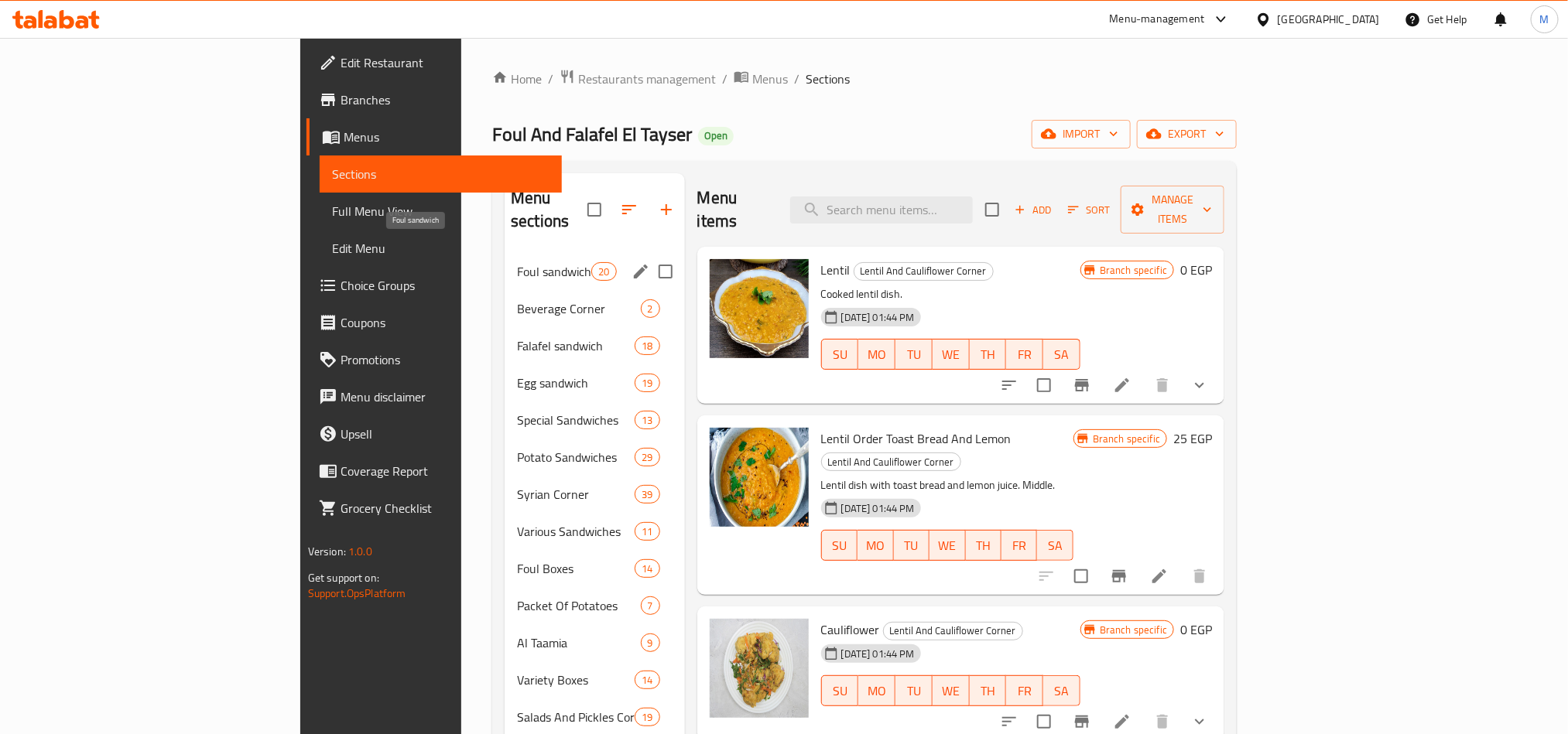
click at [517, 263] on span "Foul sandwich" at bounding box center [554, 271] width 74 height 18
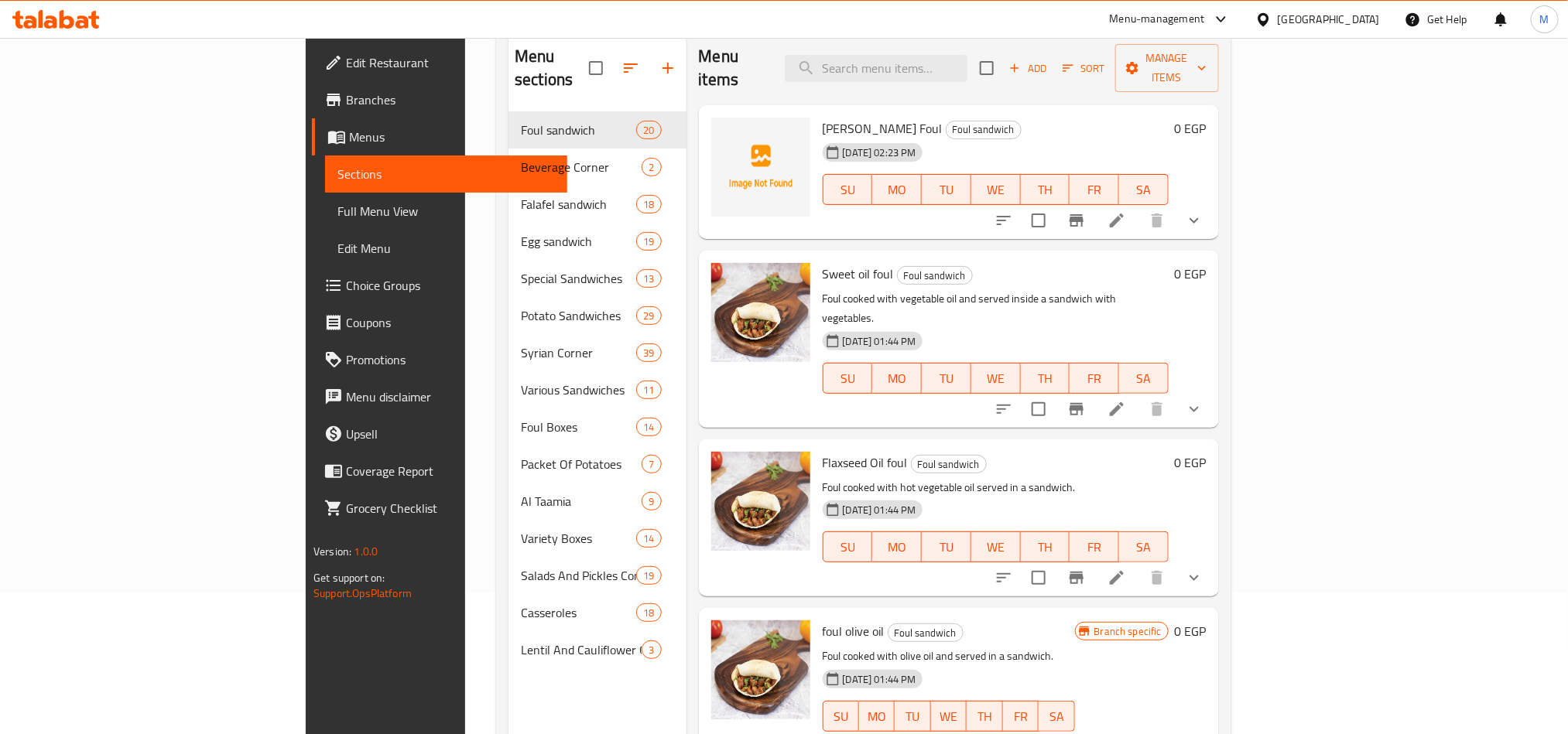
scroll to position [100, 0]
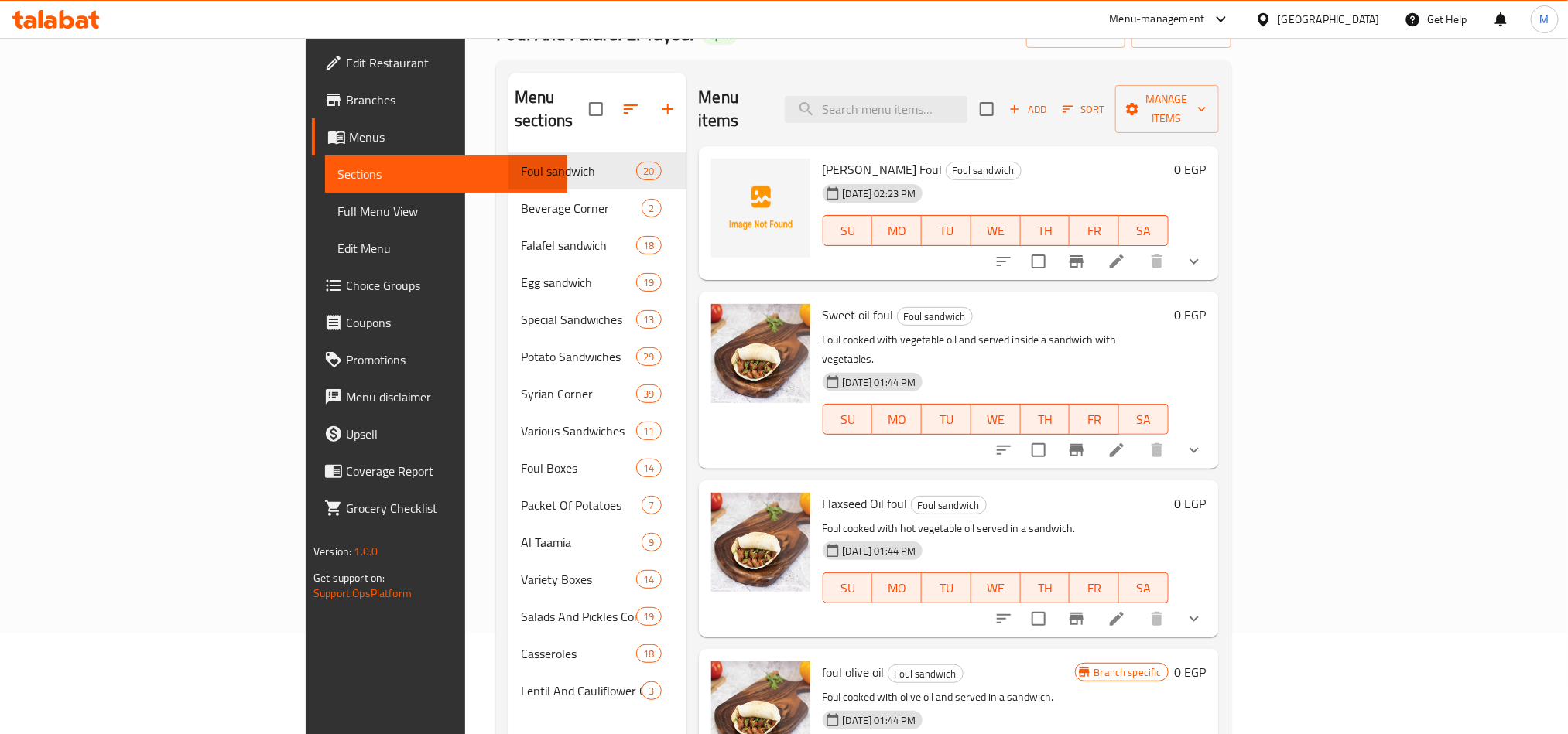
click at [722, 263] on div "Al Tayseer Foul Foul sandwich [DATE] 02:23 PM SU MO TU WE TH FR SA 0 EGP Sweet …" at bounding box center [958, 224] width 520 height 155
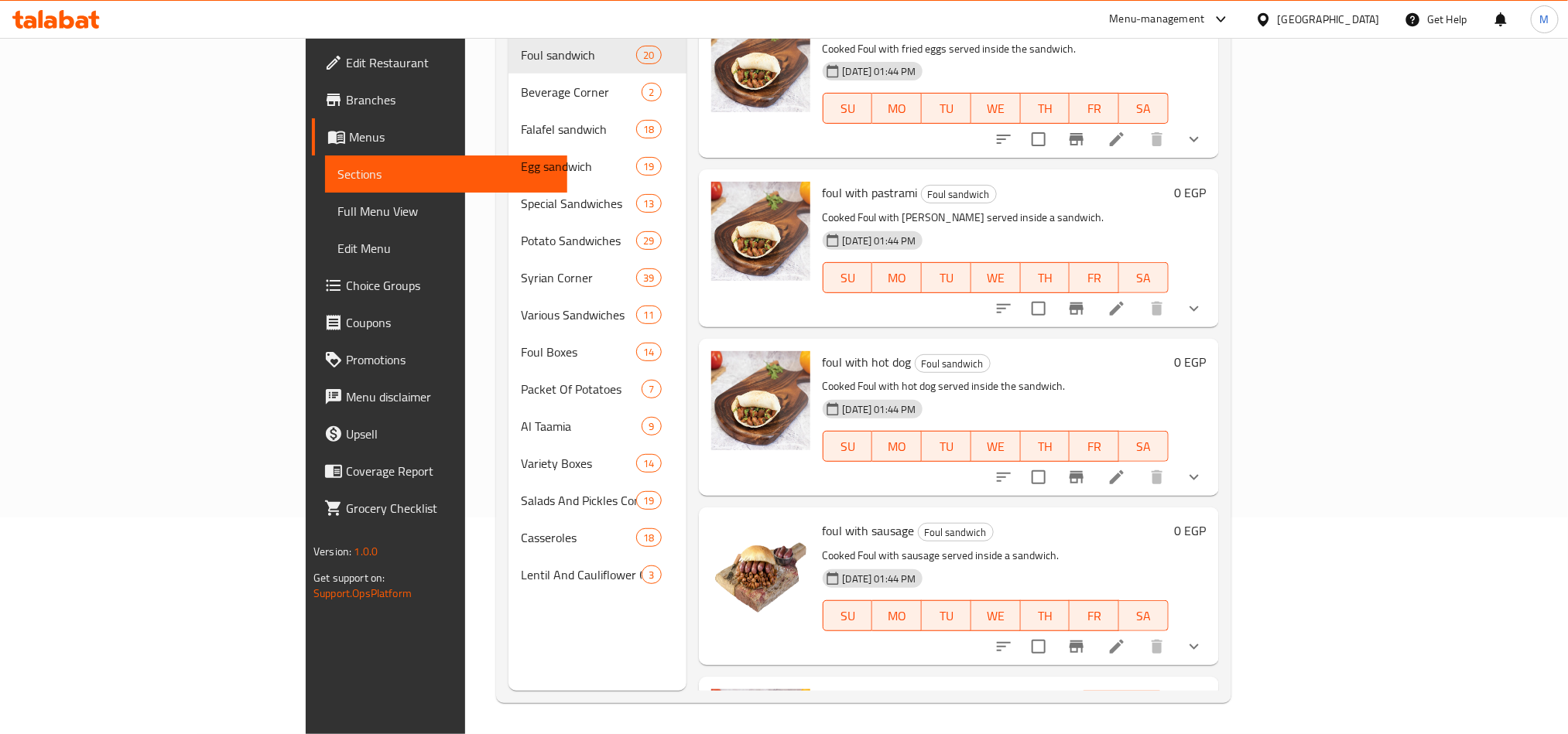
scroll to position [93, 0]
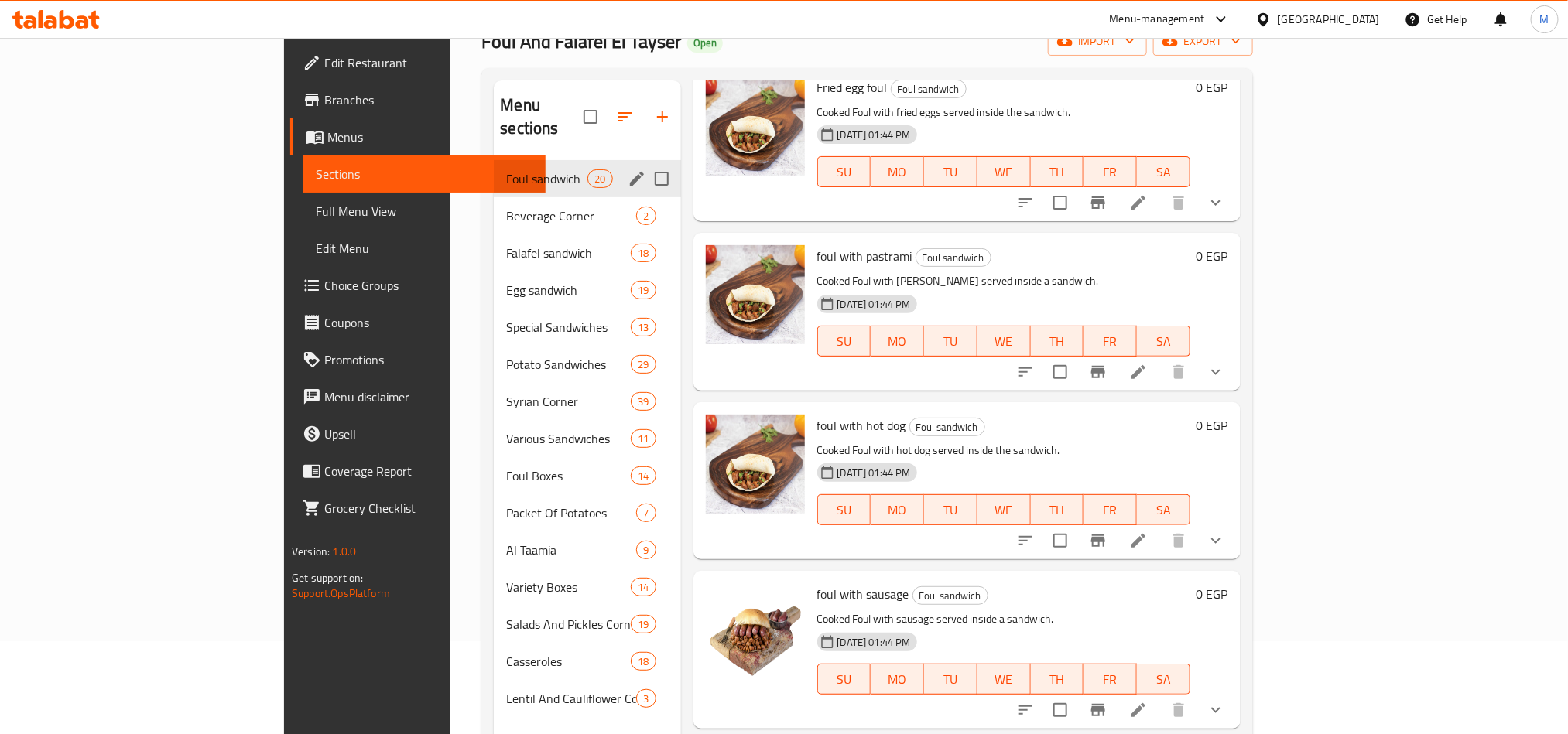
click at [506, 206] on span "Beverage Corner" at bounding box center [571, 215] width 130 height 18
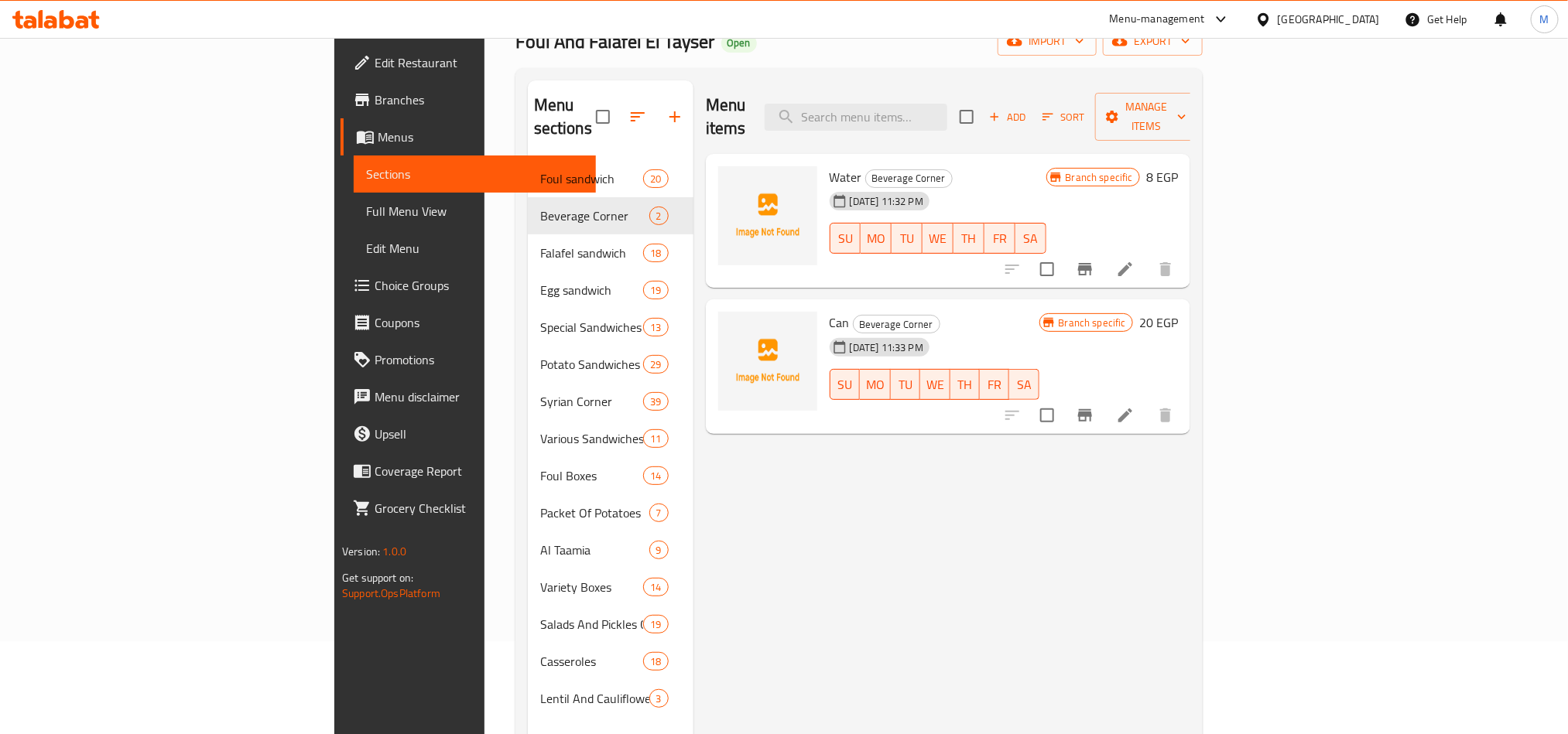
click at [528, 154] on nav "Foul sandwich 20 Beverage Corner 2 Falafel sandwich 18 Egg sandwich 19 Special …" at bounding box center [610, 439] width 165 height 569
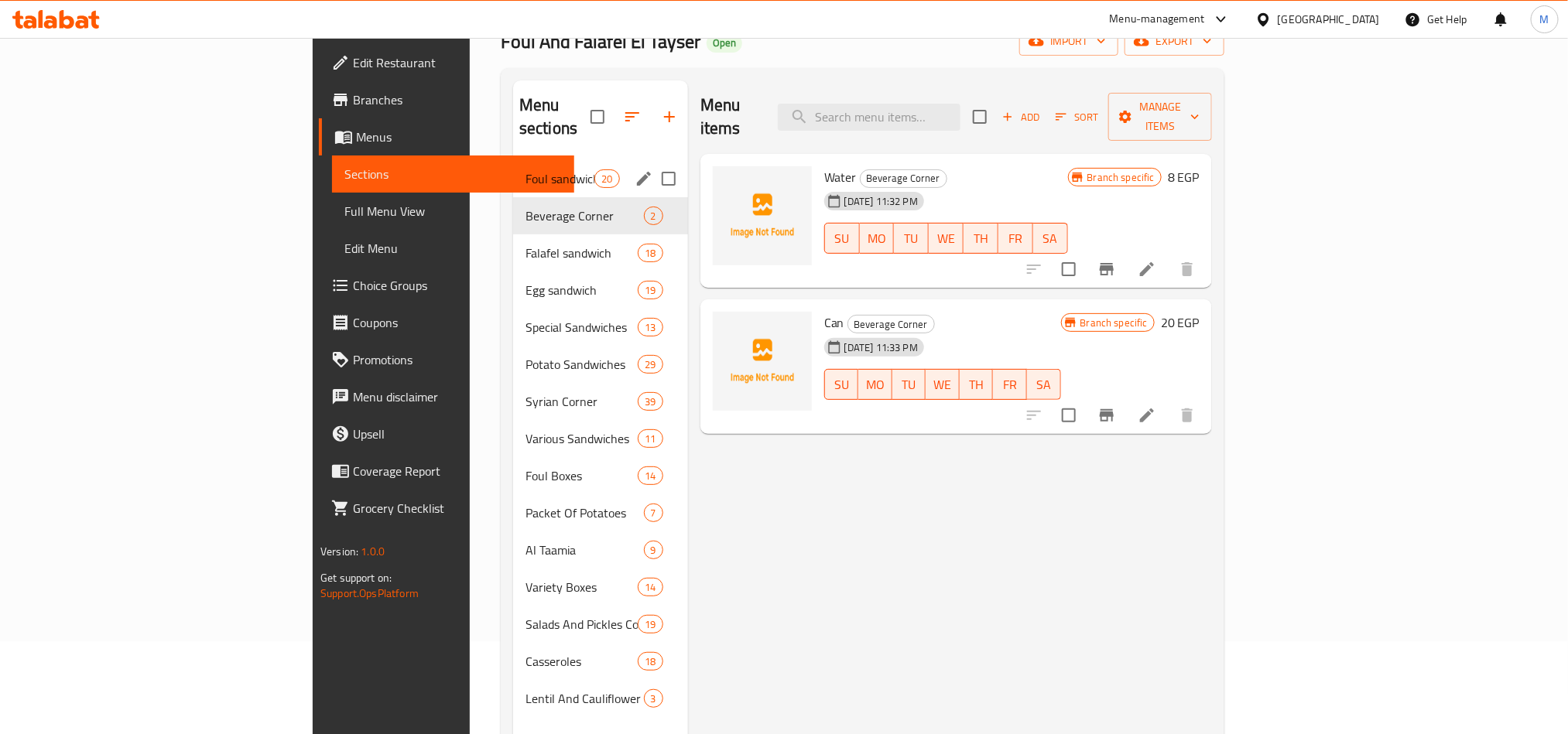
click at [513, 160] on div "Foul sandwich 20" at bounding box center [600, 178] width 175 height 37
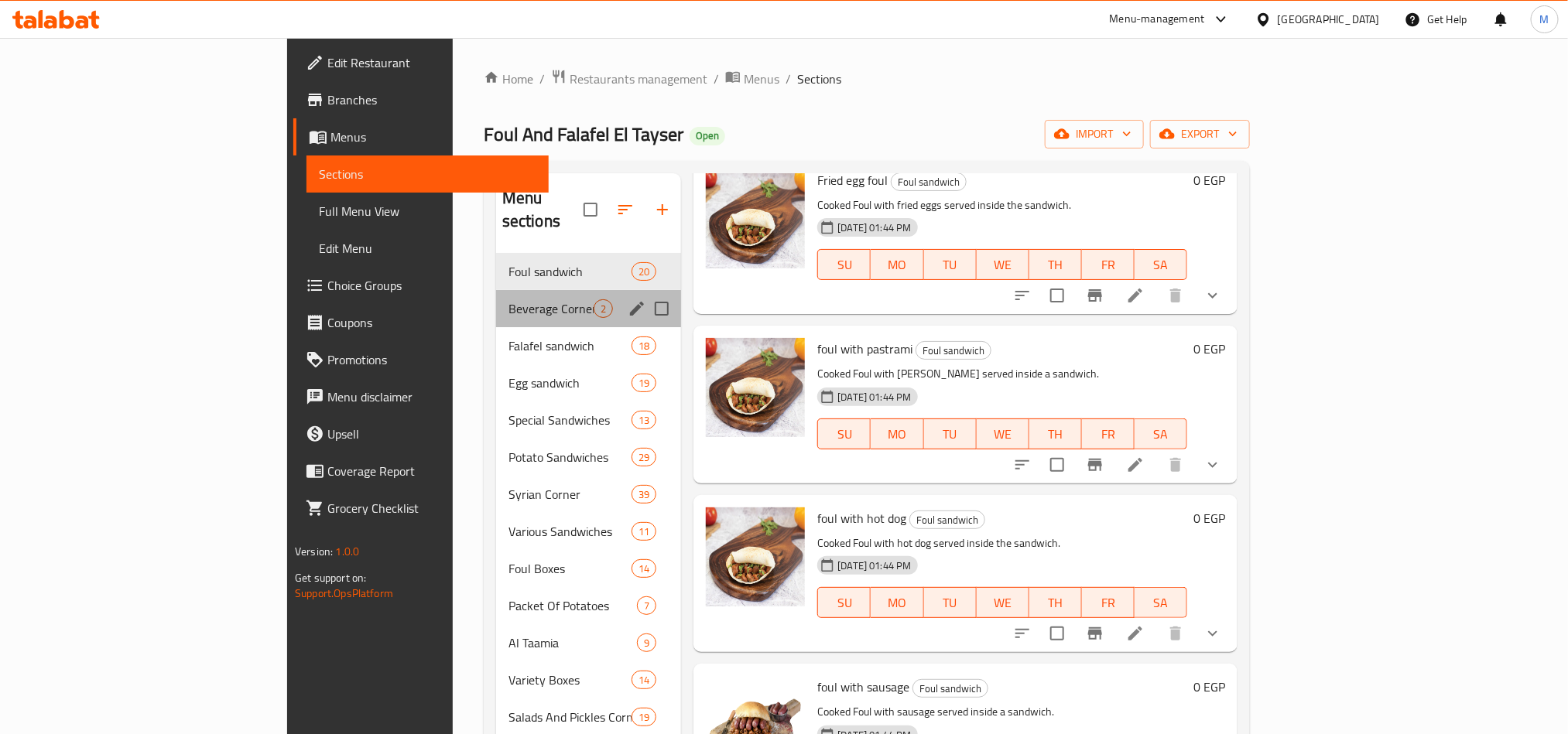
click at [496, 298] on div "Beverage Corner 2" at bounding box center [589, 308] width 186 height 37
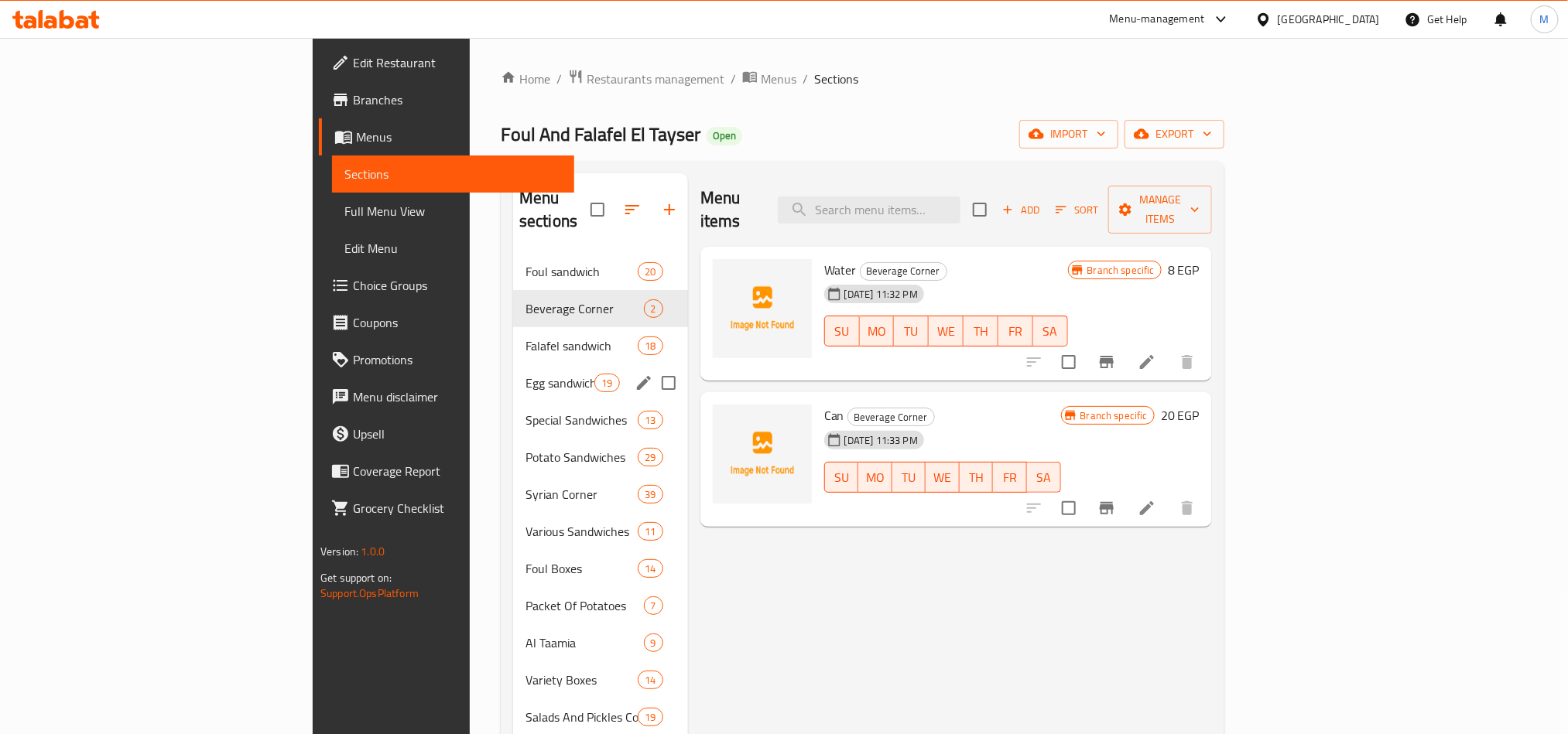
click at [525, 336] on span "Falafel sandwich" at bounding box center [581, 345] width 112 height 18
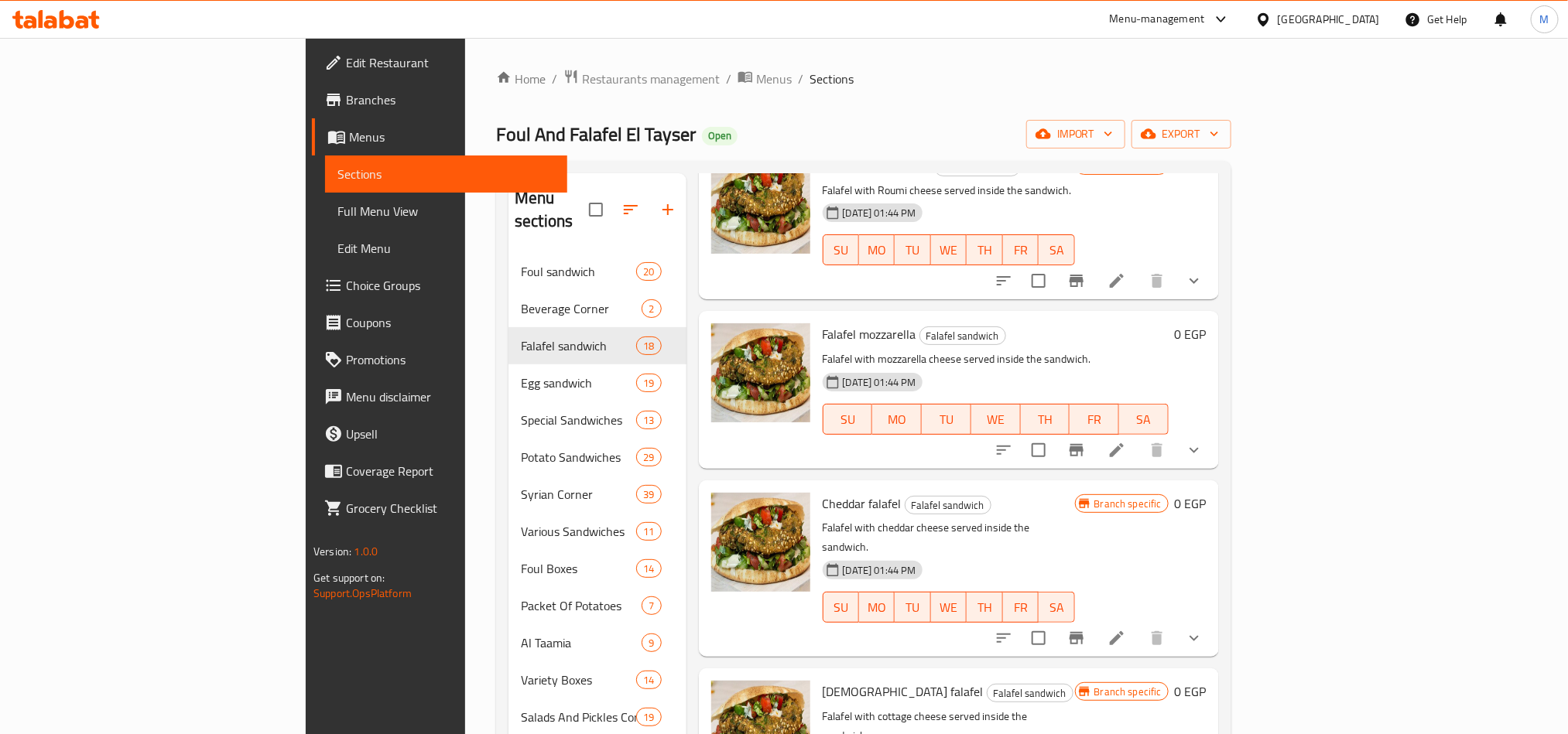
scroll to position [217, 0]
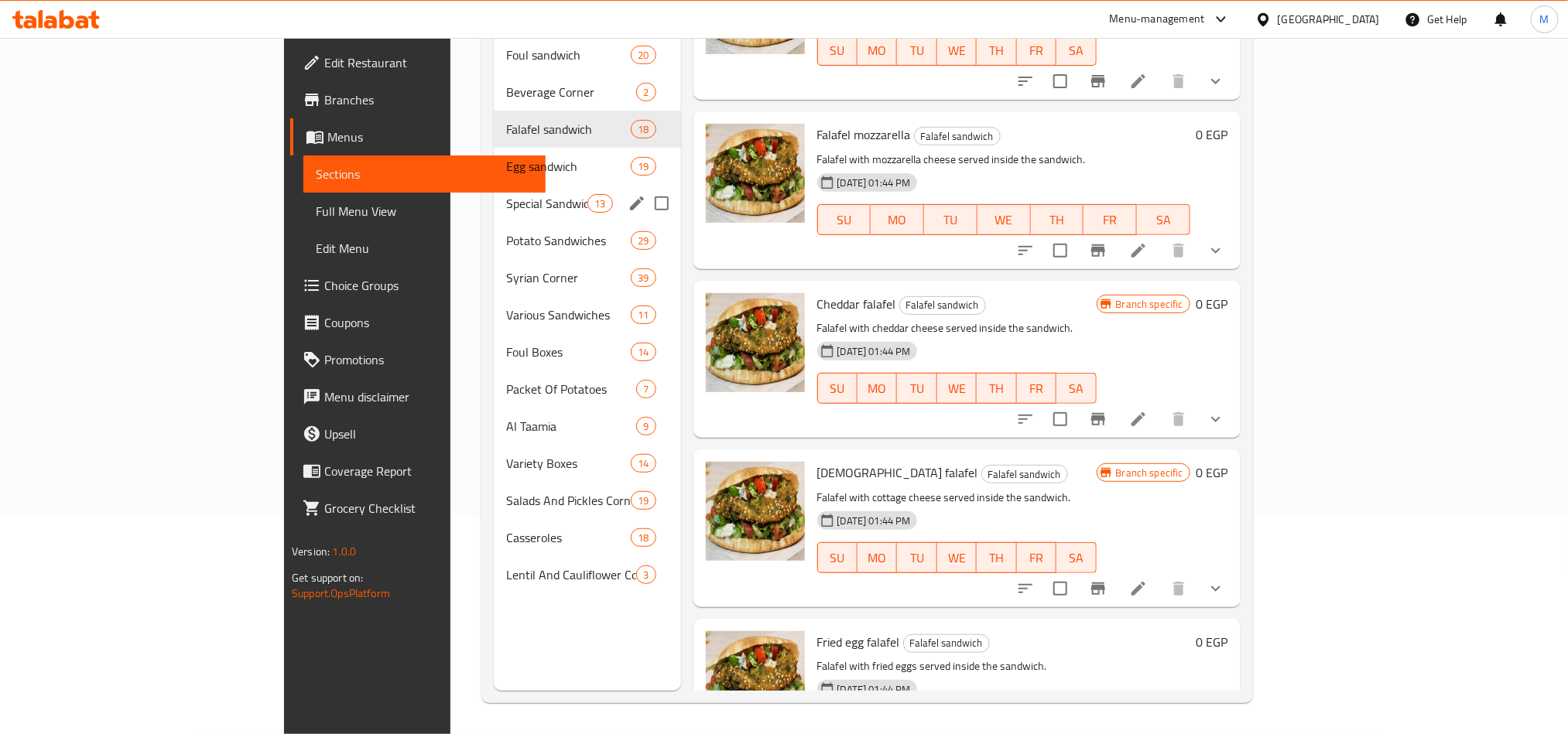
click at [494, 153] on div "Egg sandwich 19" at bounding box center [587, 166] width 187 height 37
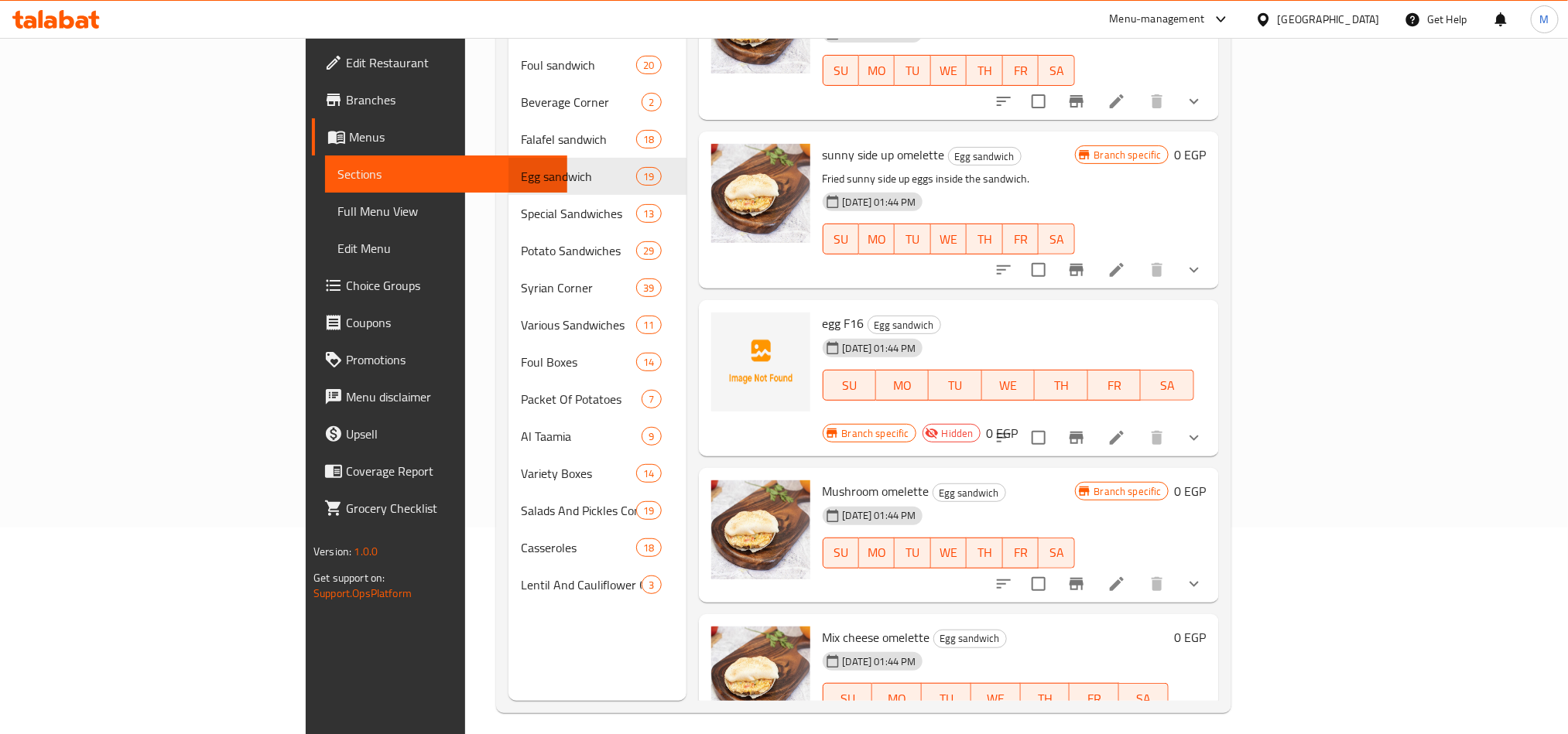
scroll to position [217, 0]
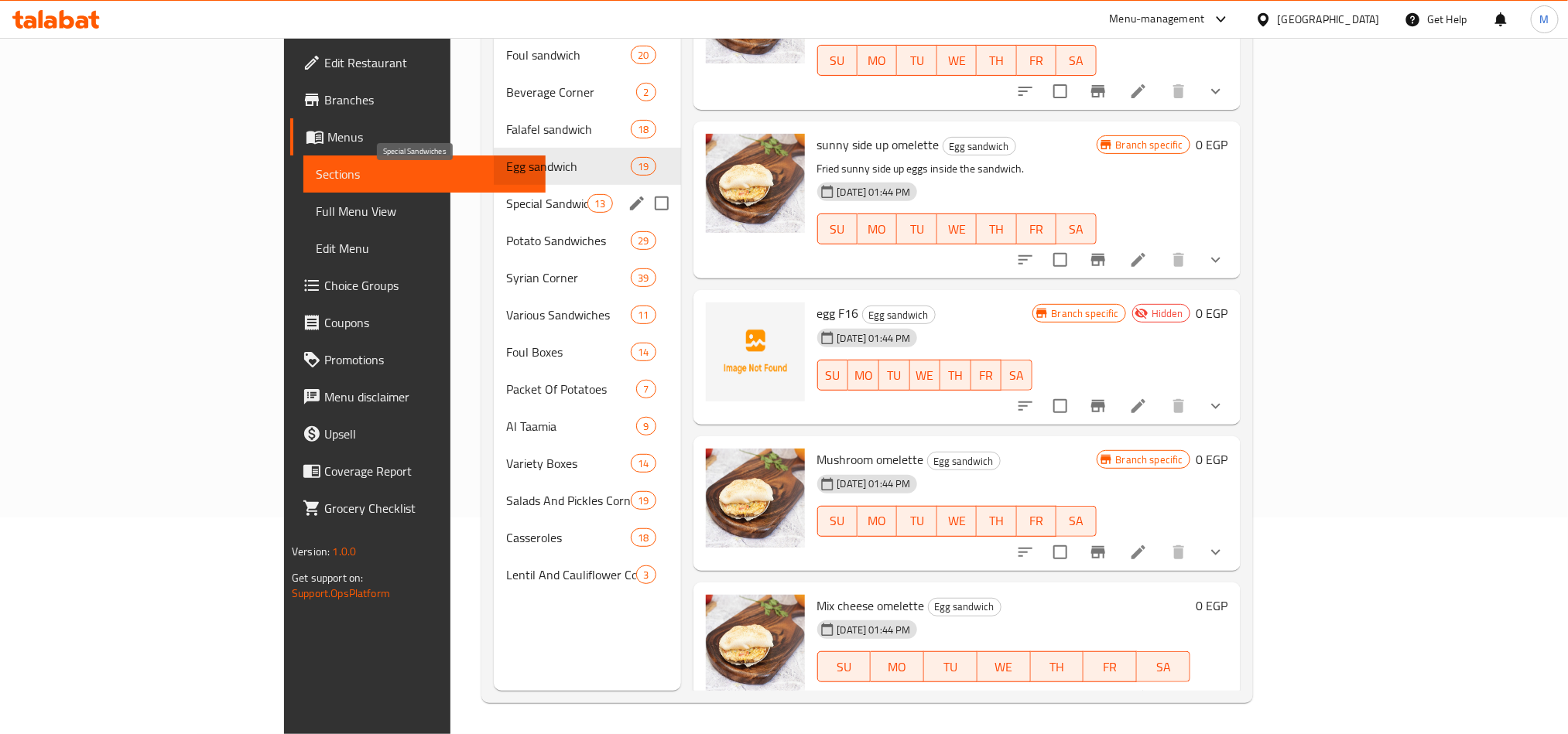
click at [506, 194] on span "Special Sandwiches" at bounding box center [547, 202] width 81 height 18
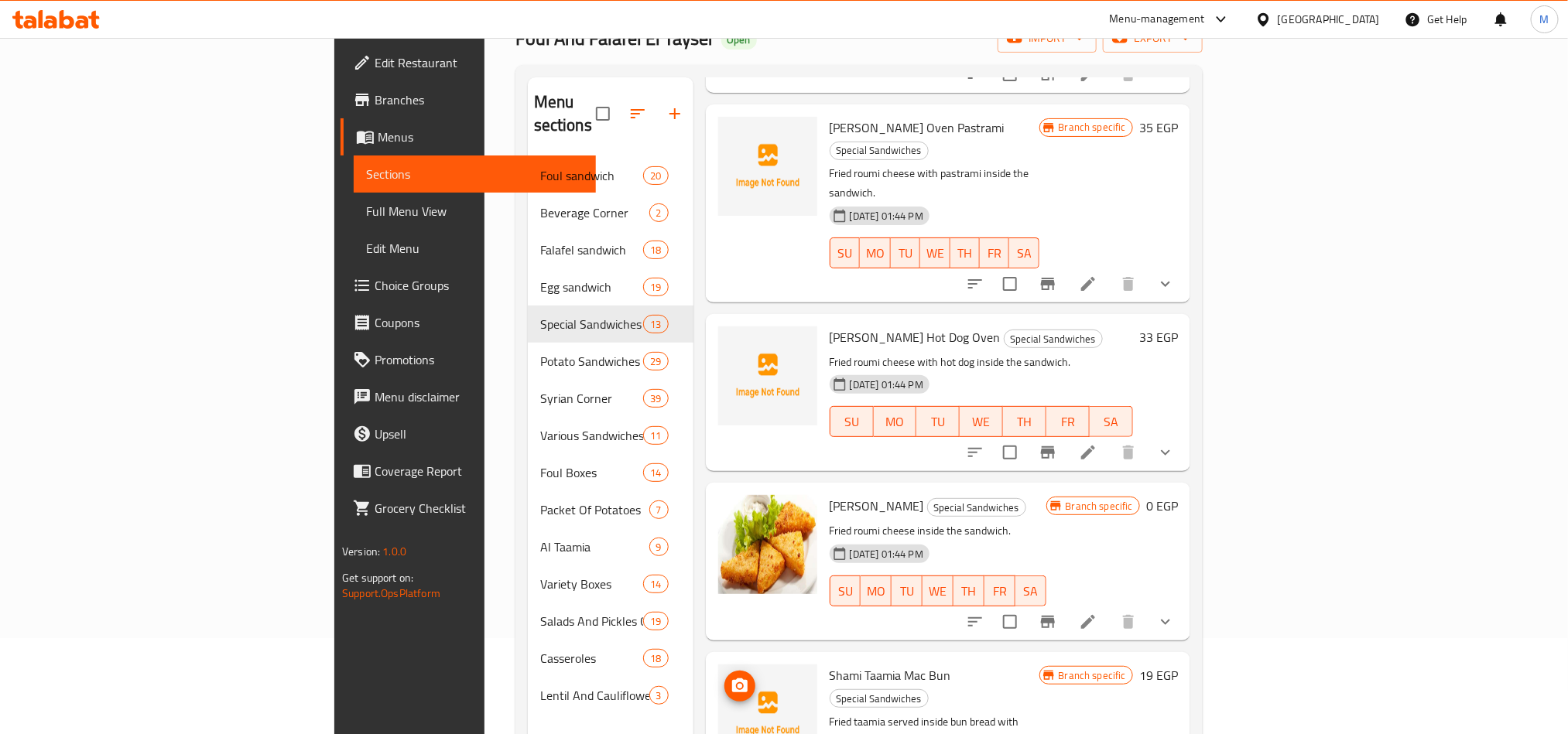
scroll to position [217, 0]
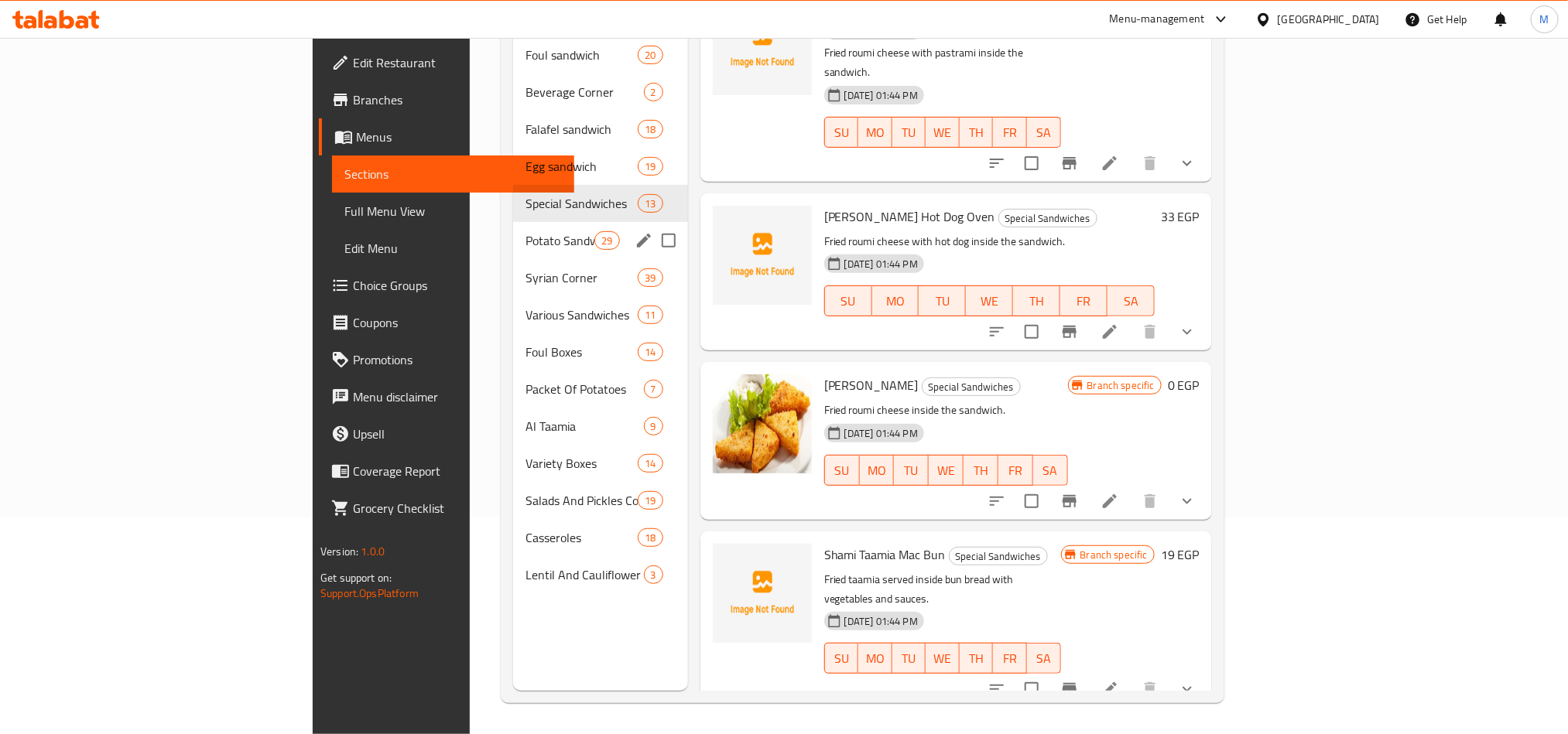
click at [513, 230] on div "Potato Sandwiches 29" at bounding box center [600, 240] width 175 height 37
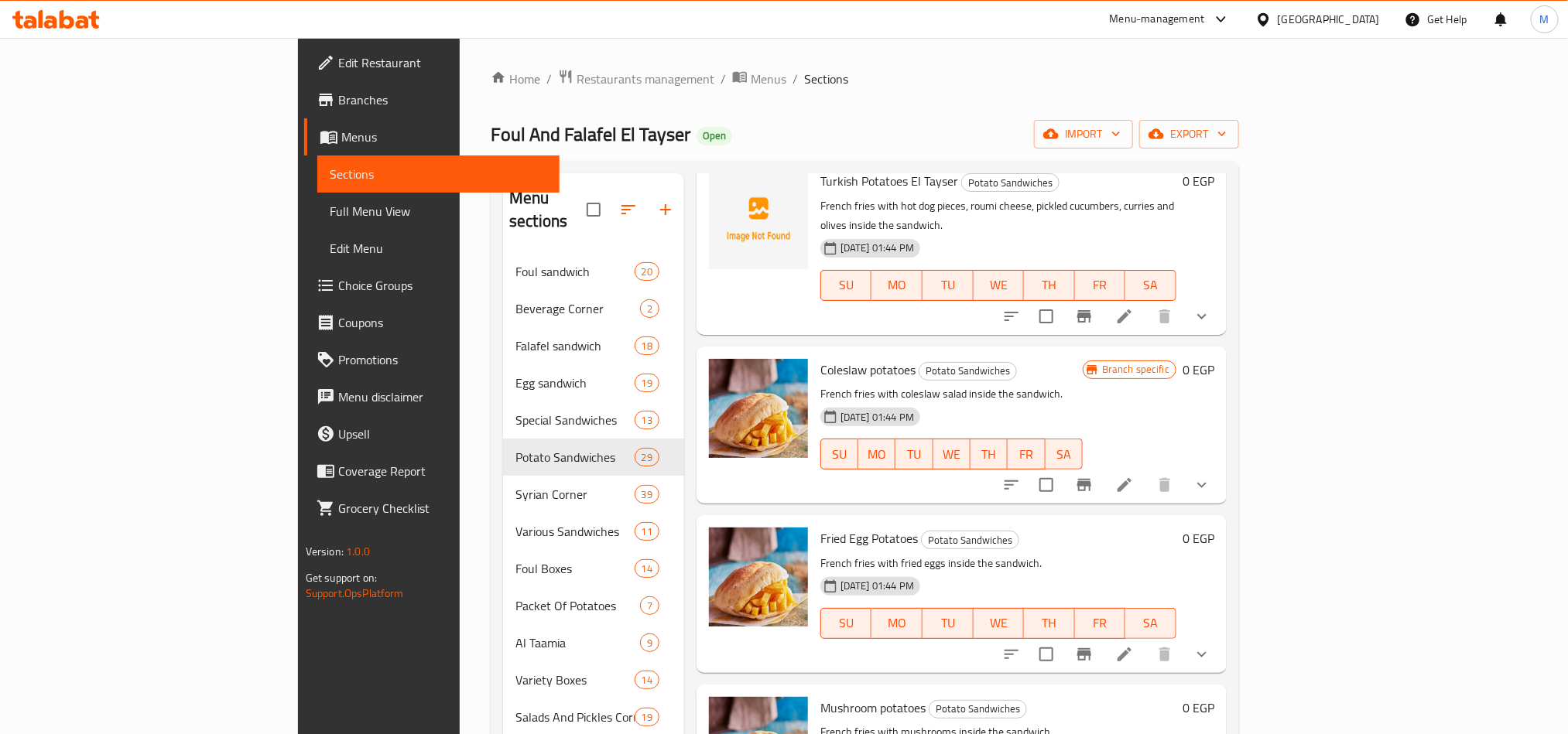
scroll to position [217, 0]
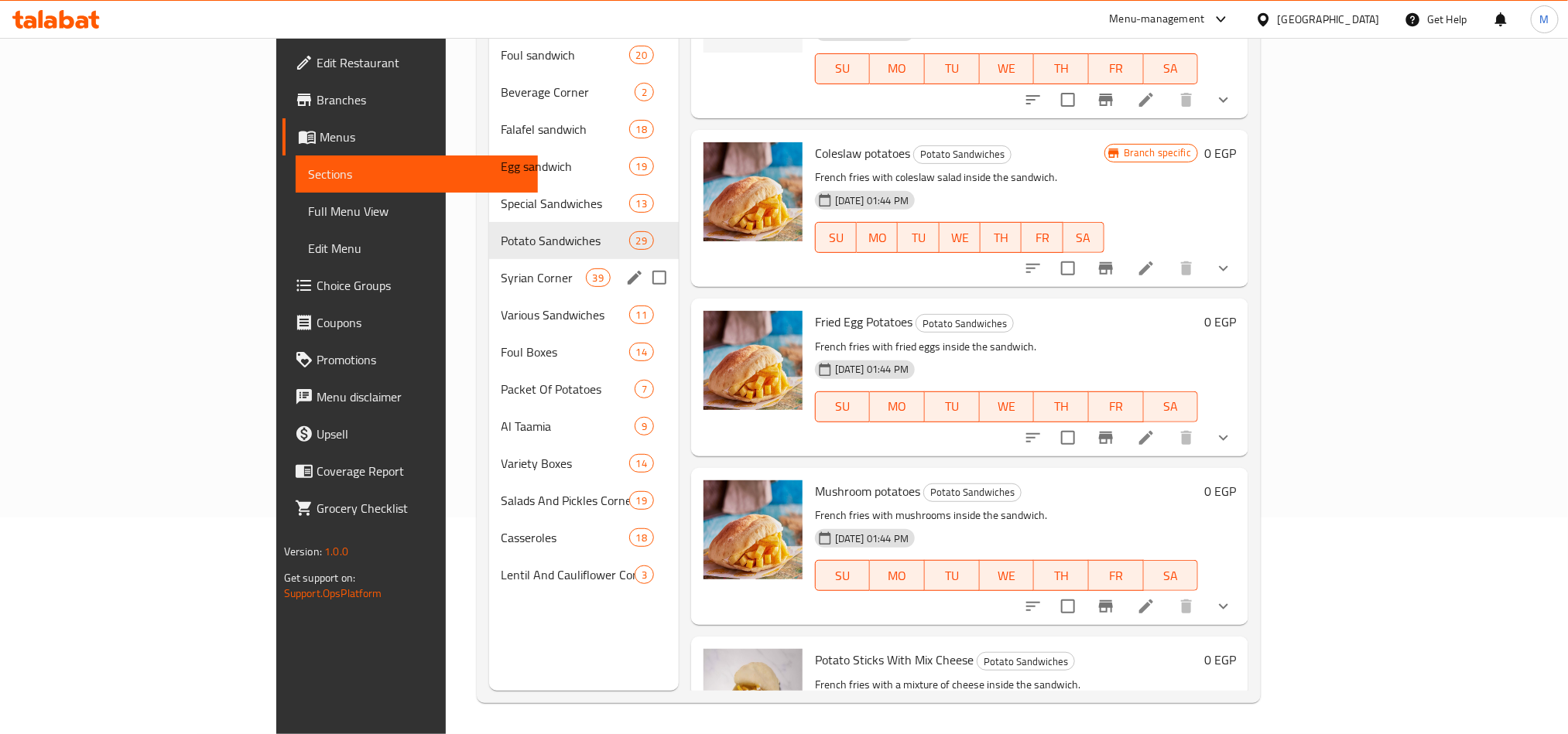
drag, startPoint x: 339, startPoint y: 264, endPoint x: 363, endPoint y: 281, distance: 29.4
click at [489, 264] on div "Syrian Corner 39" at bounding box center [584, 278] width 190 height 37
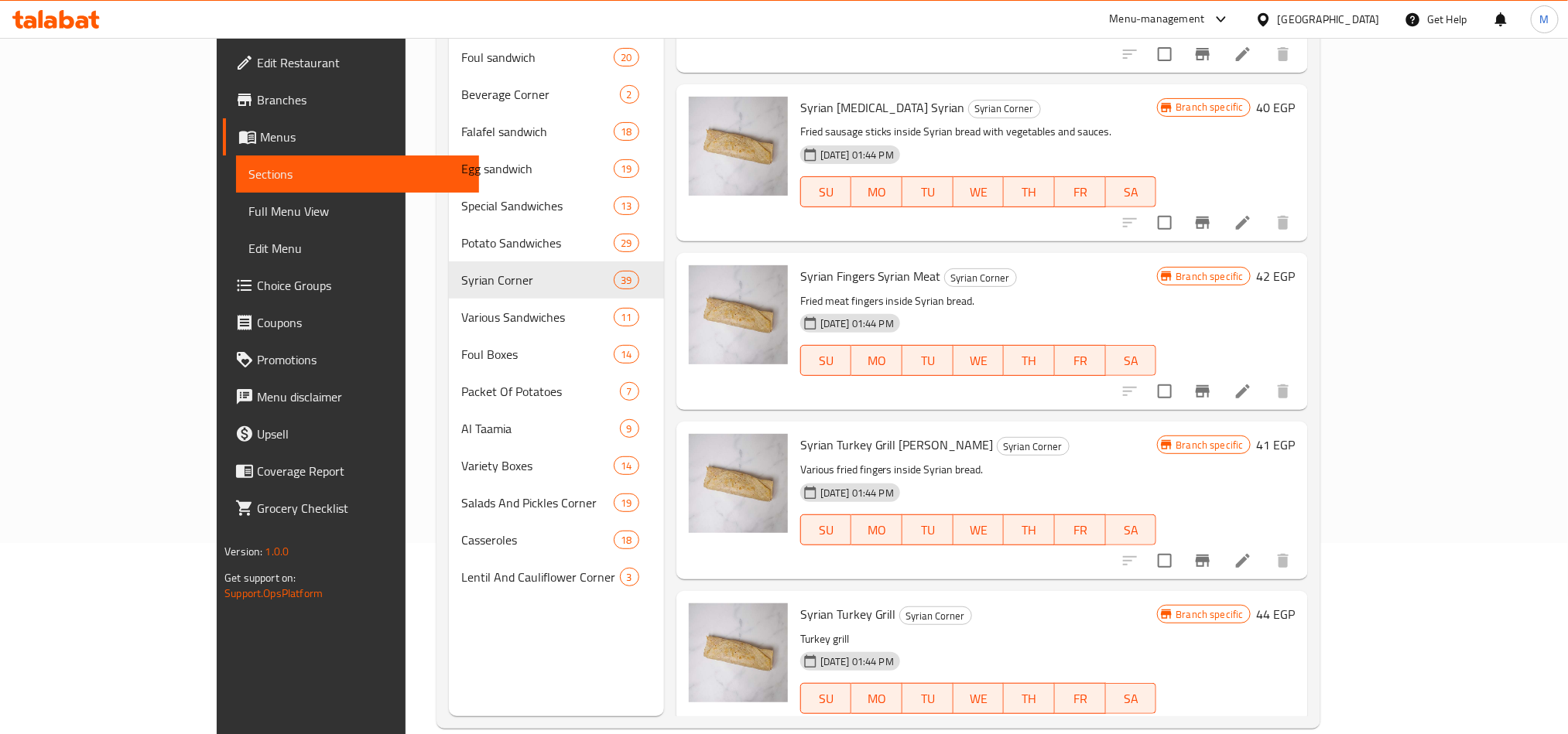
scroll to position [217, 0]
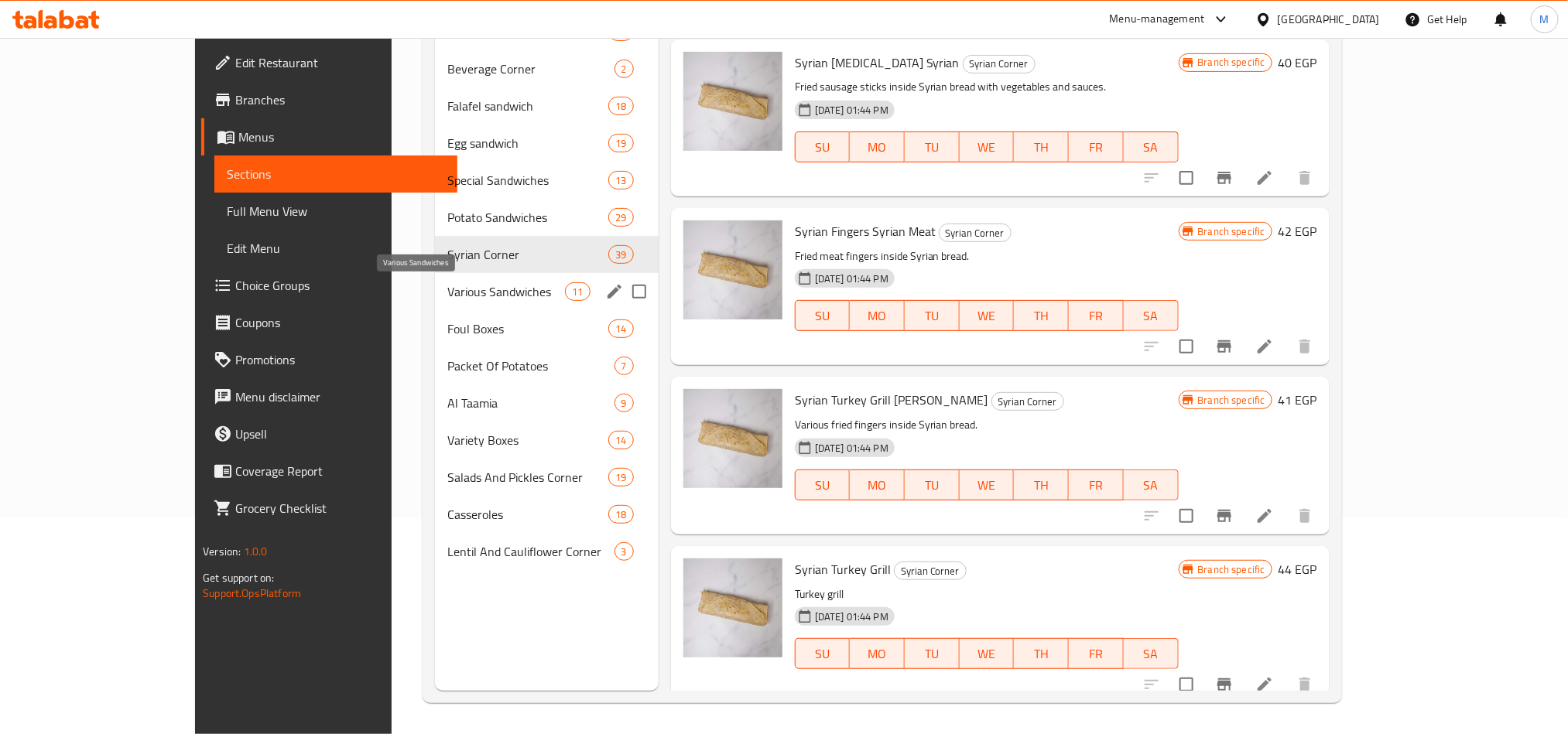
click at [447, 295] on span "Various Sandwiches" at bounding box center [506, 291] width 119 height 18
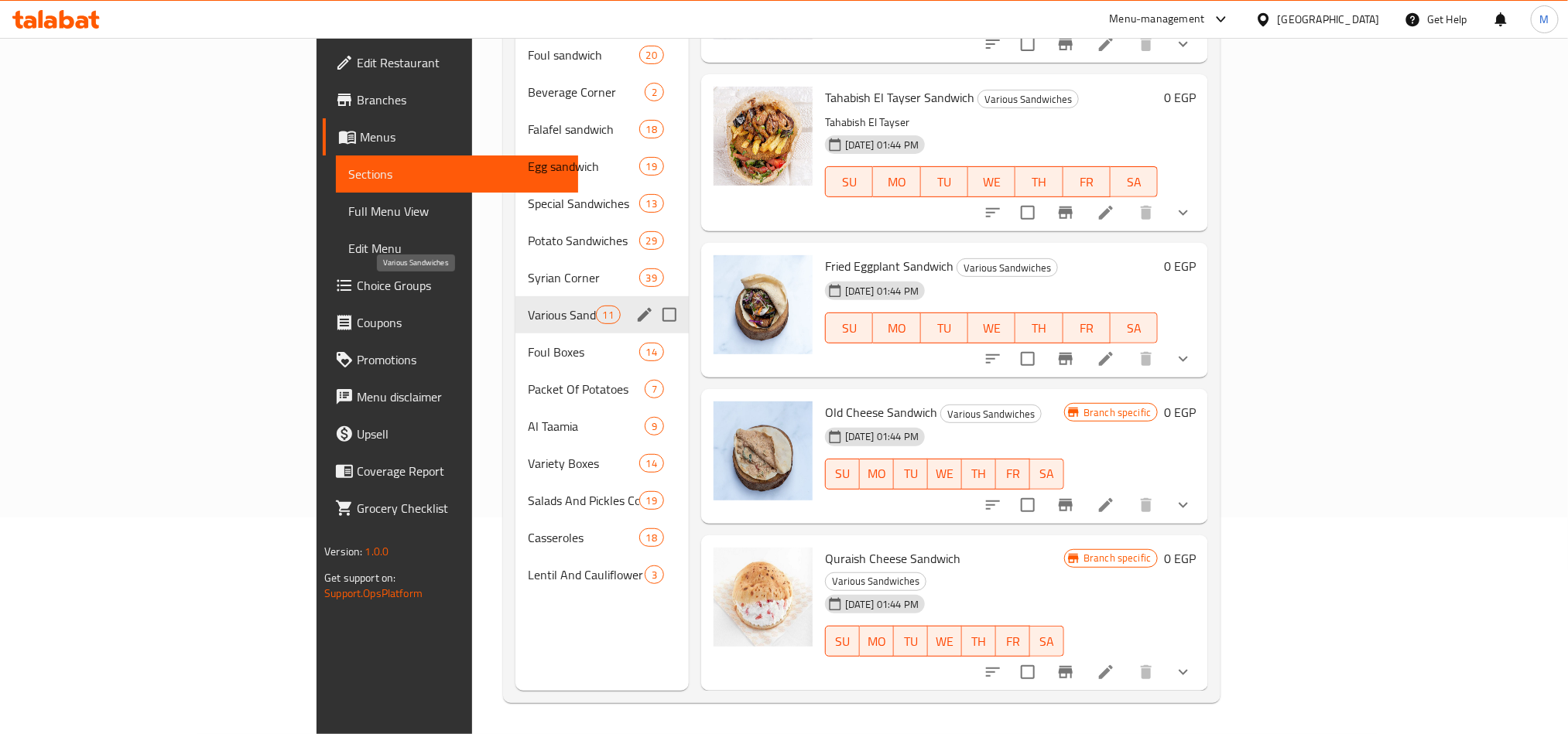
scroll to position [932, 0]
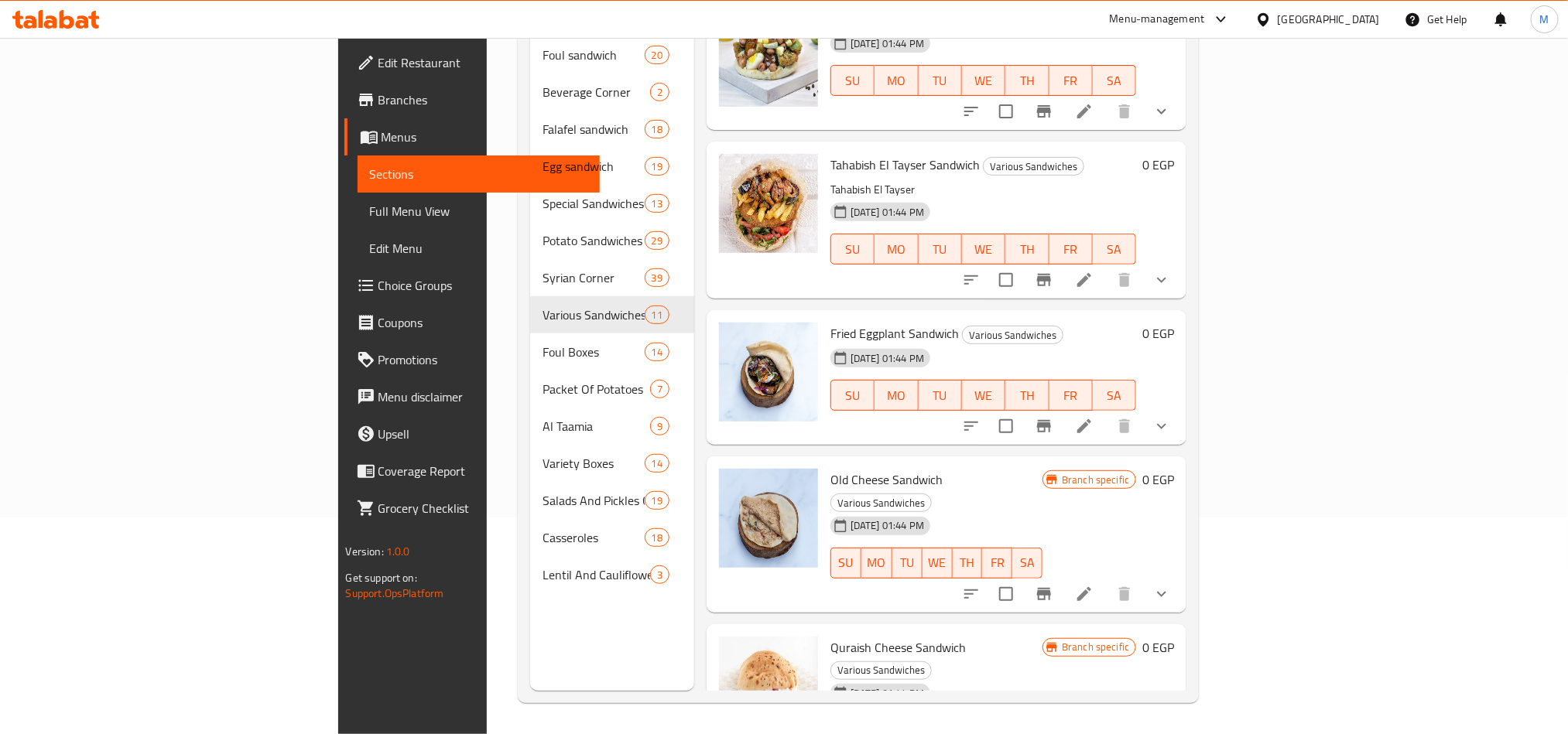
click at [1143, 342] on div "[DATE] 01:44 PM SU MO TU WE TH FR SA" at bounding box center [983, 384] width 319 height 84
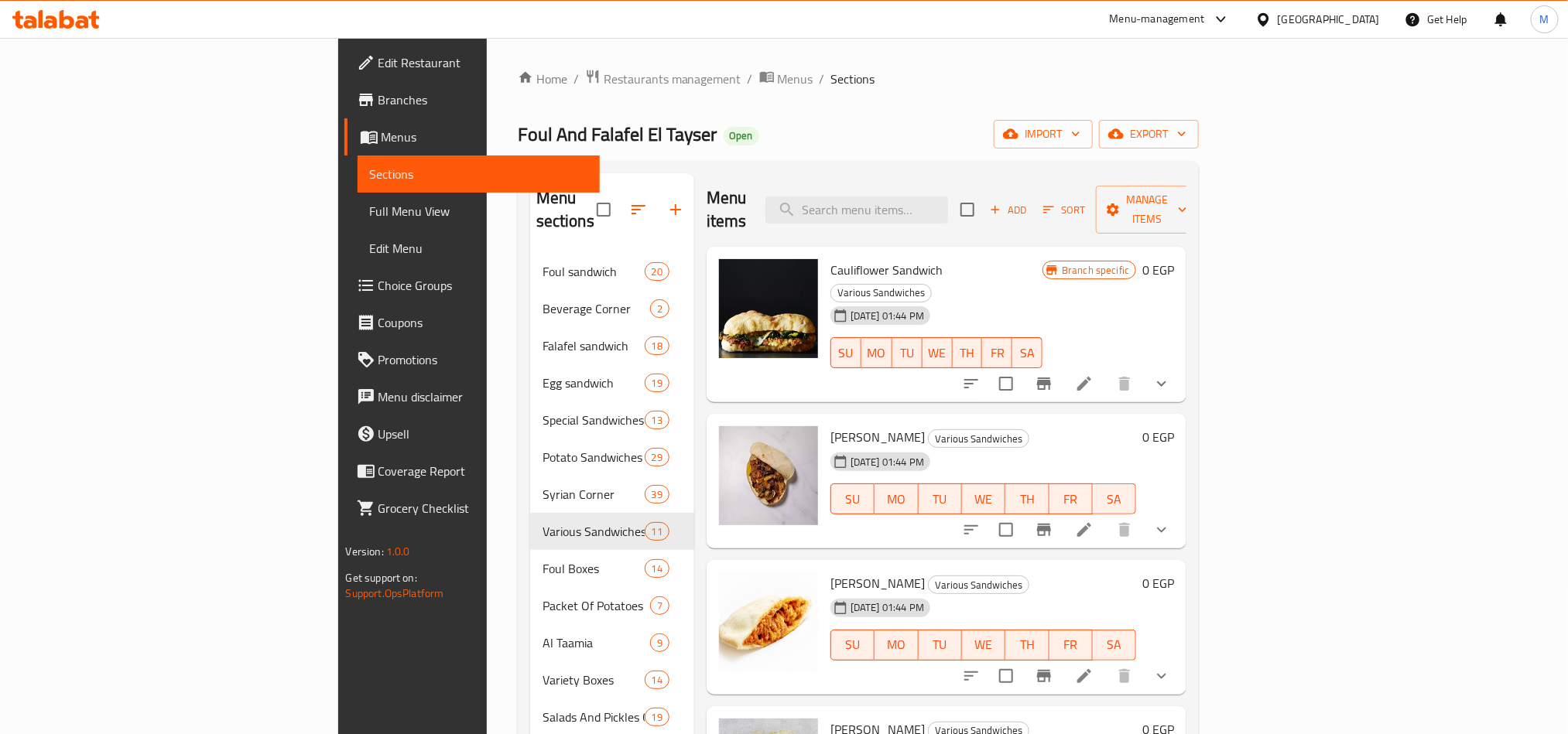
scroll to position [232, 0]
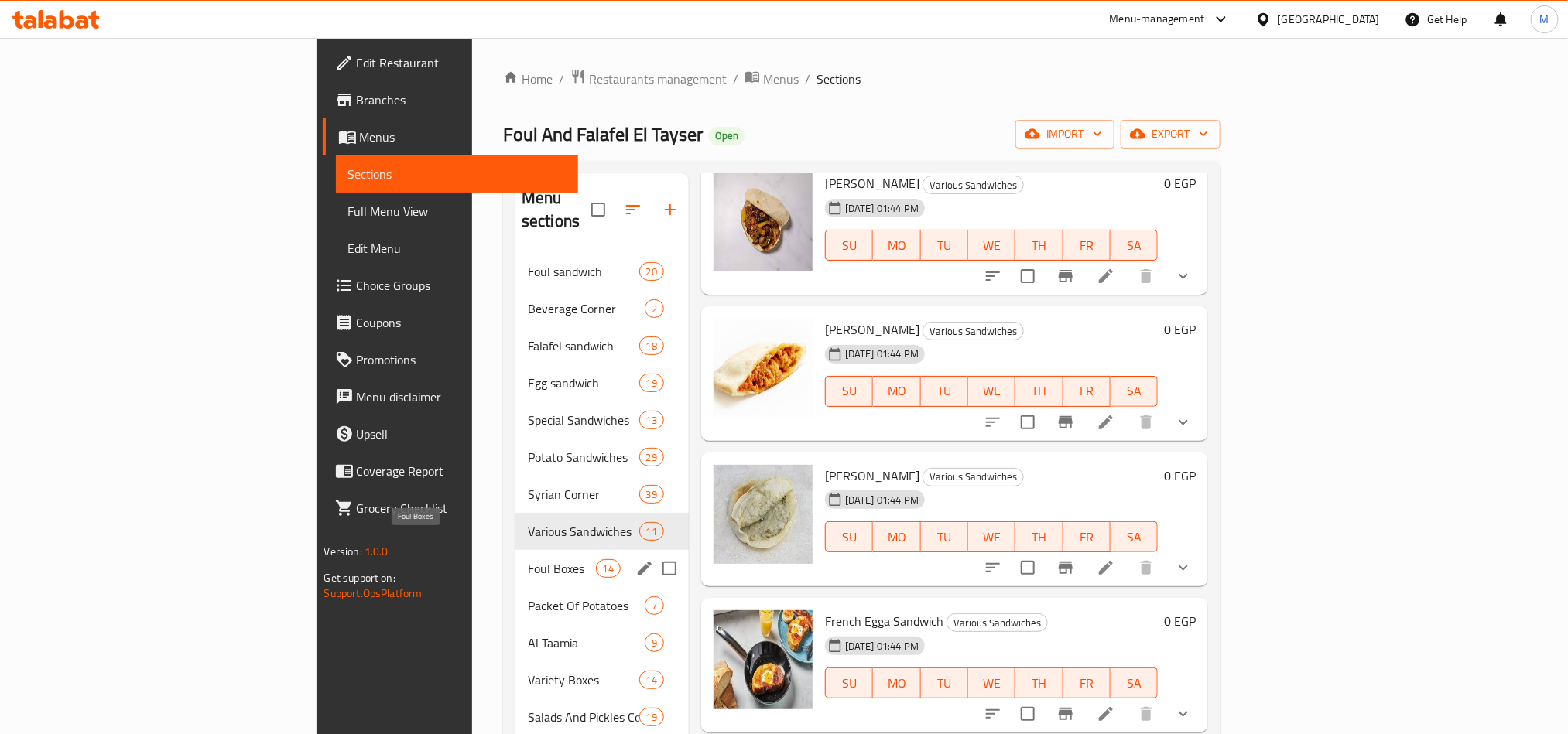
click at [528, 559] on span "Foul Boxes" at bounding box center [562, 568] width 68 height 18
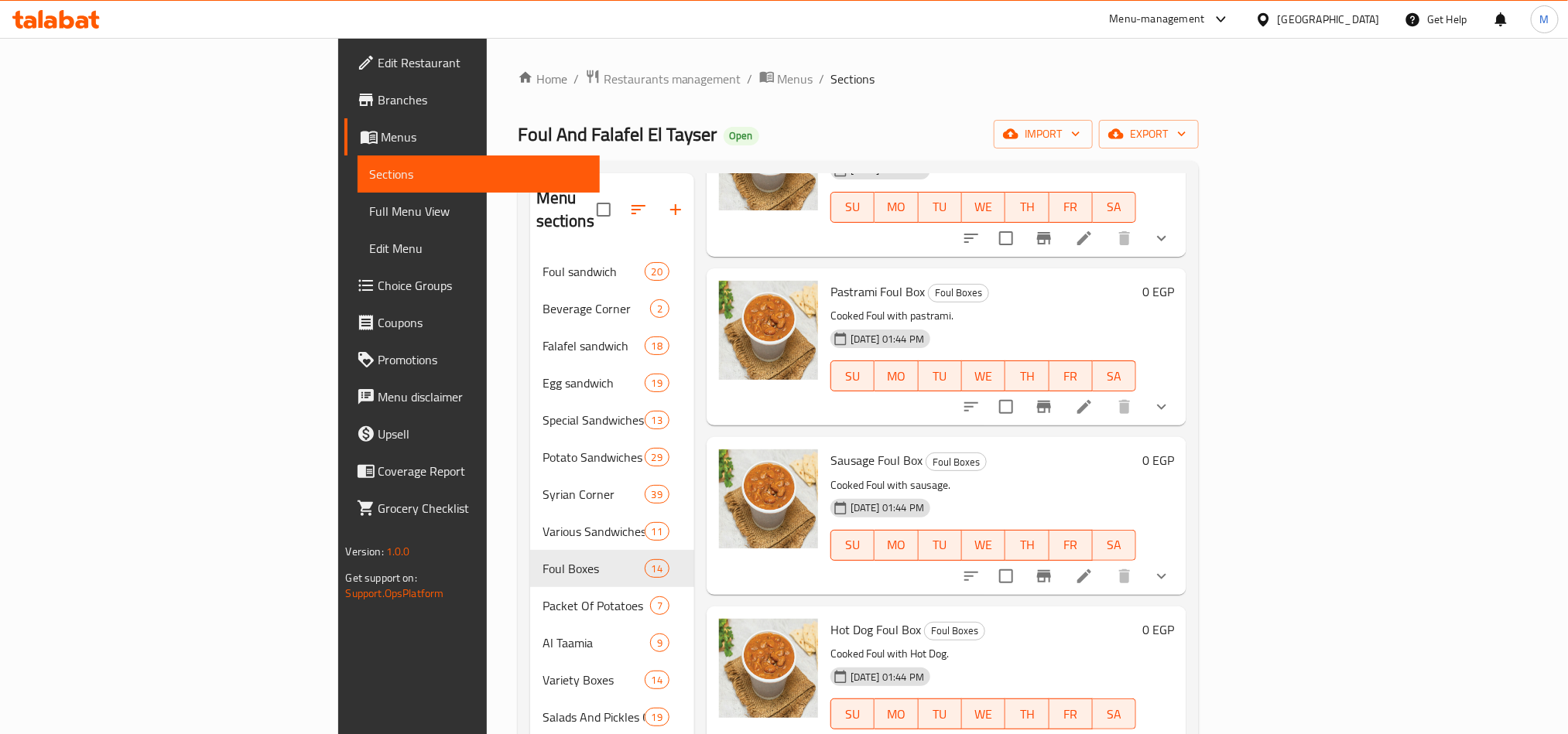
scroll to position [217, 0]
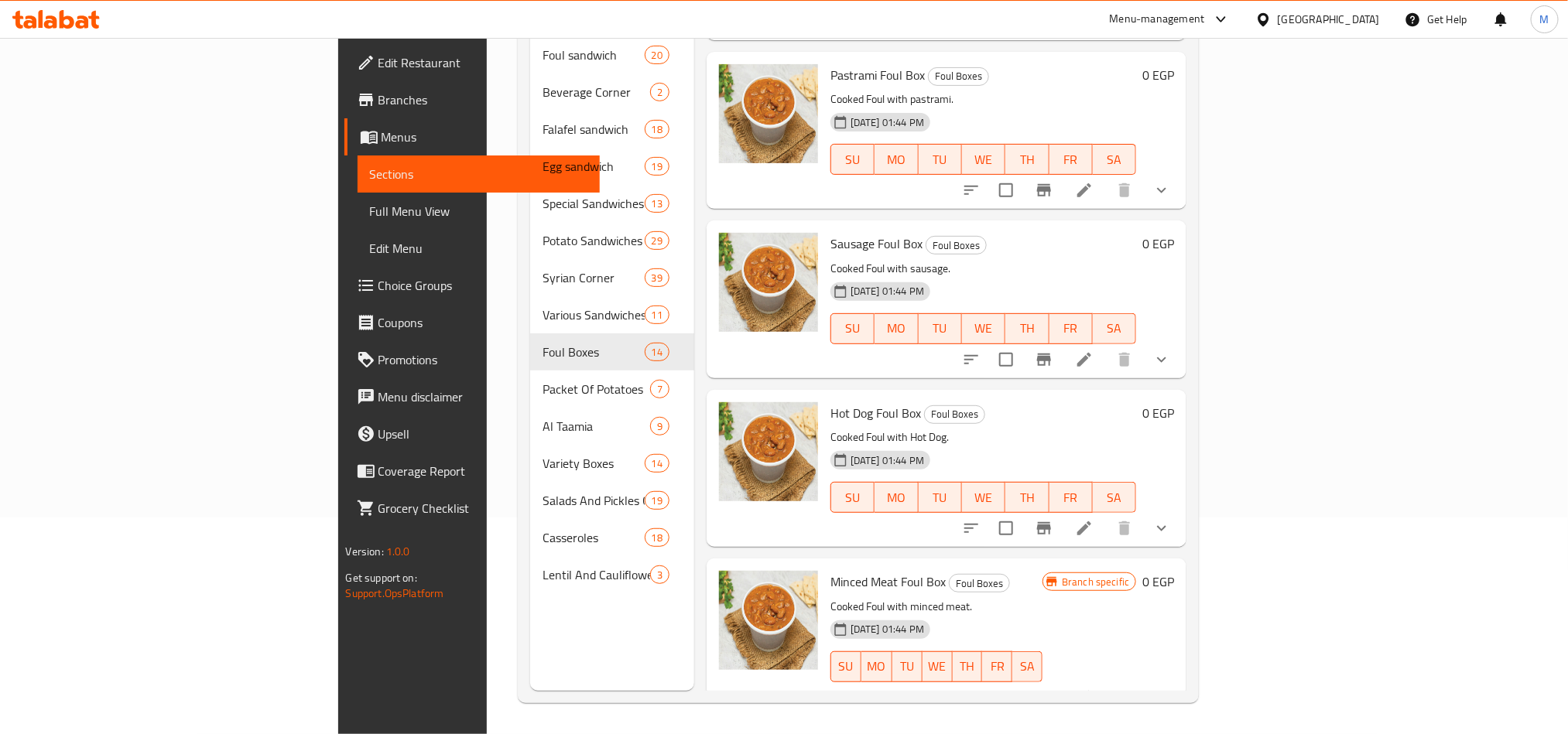
click at [1143, 402] on div "Hot Dog Foul Box Foul Boxes Cooked Foul with Hot Dog. [DATE] 01:44 PM SU MO TU …" at bounding box center [983, 468] width 319 height 145
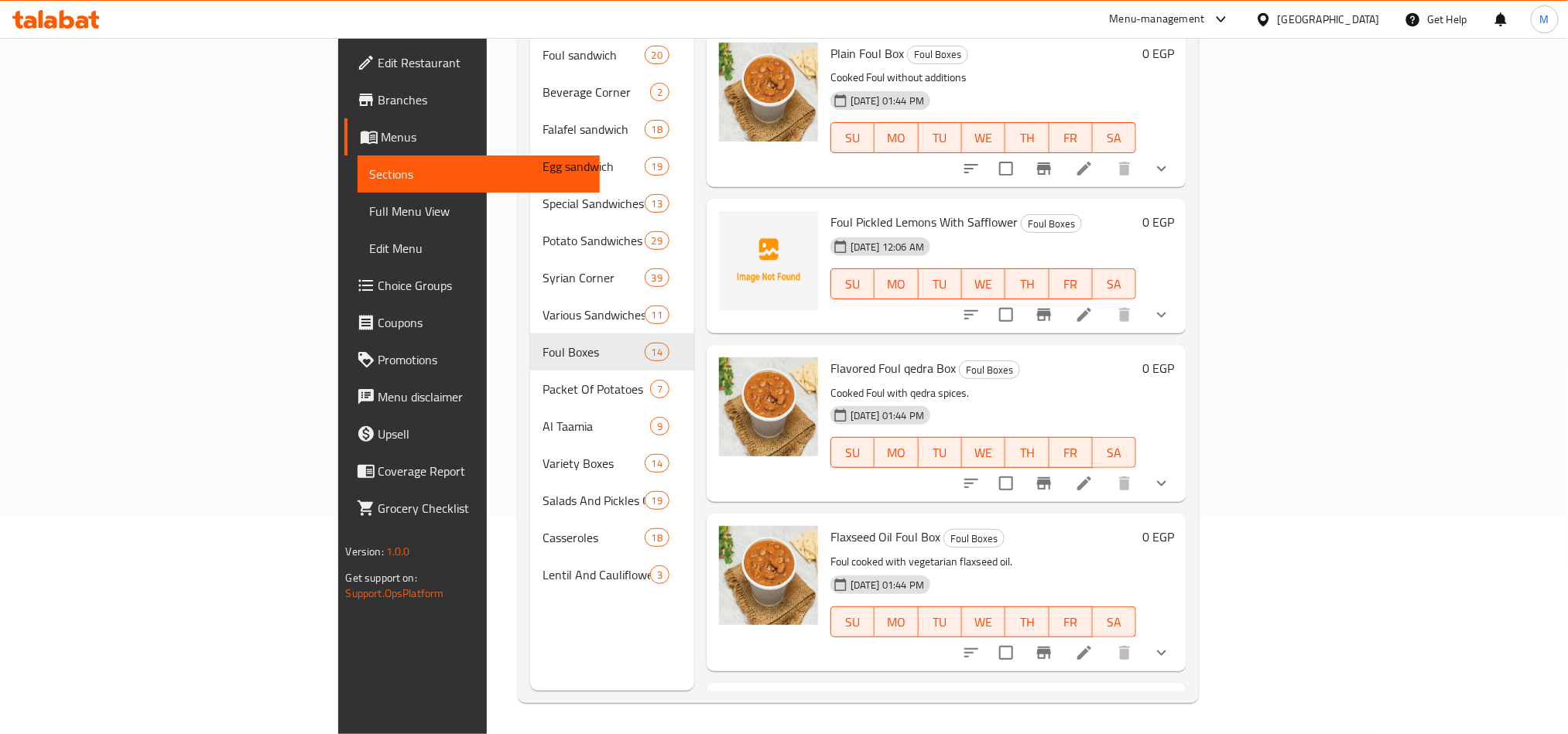
scroll to position [0, 0]
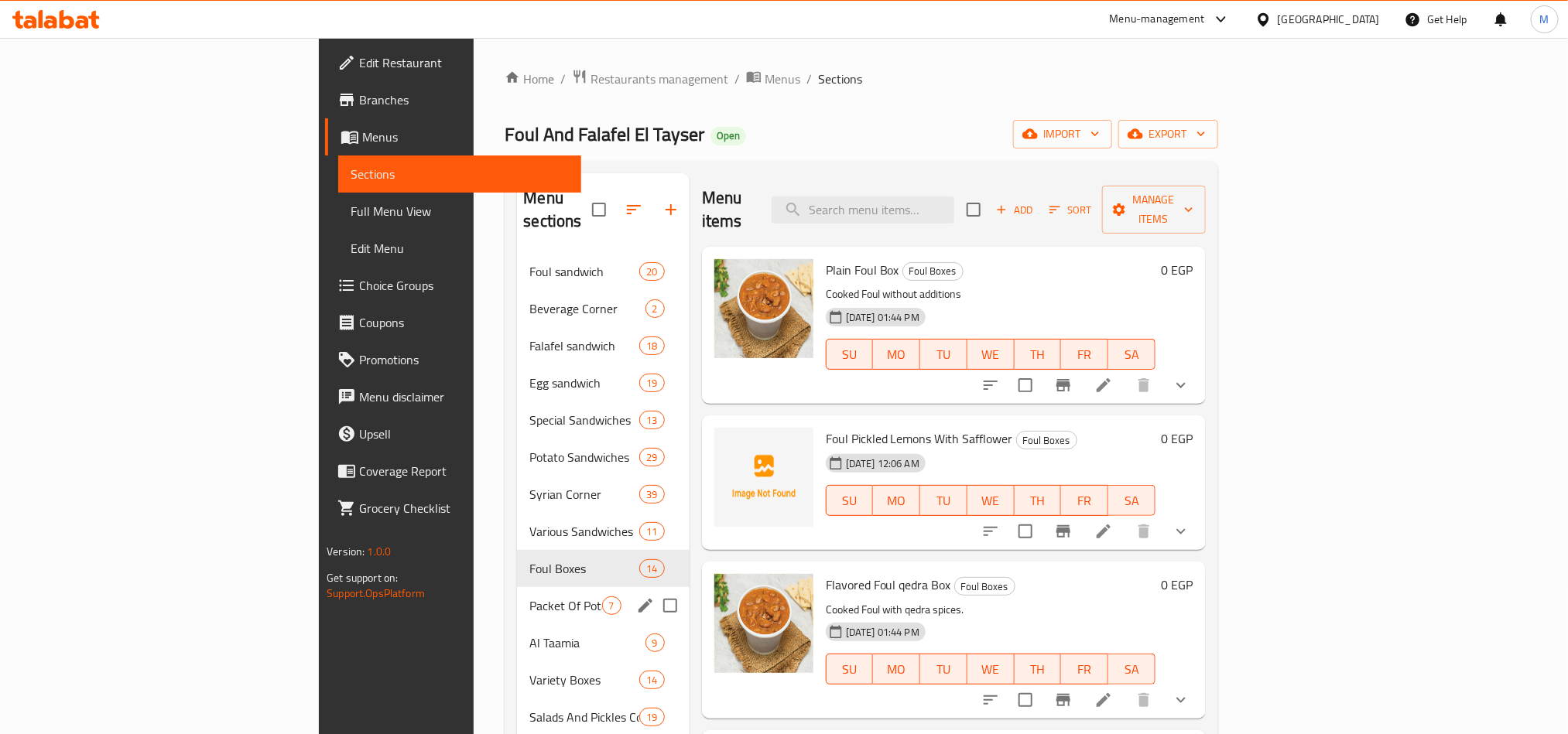
click at [529, 596] on span "Packet Of Potatoes" at bounding box center [565, 605] width 72 height 18
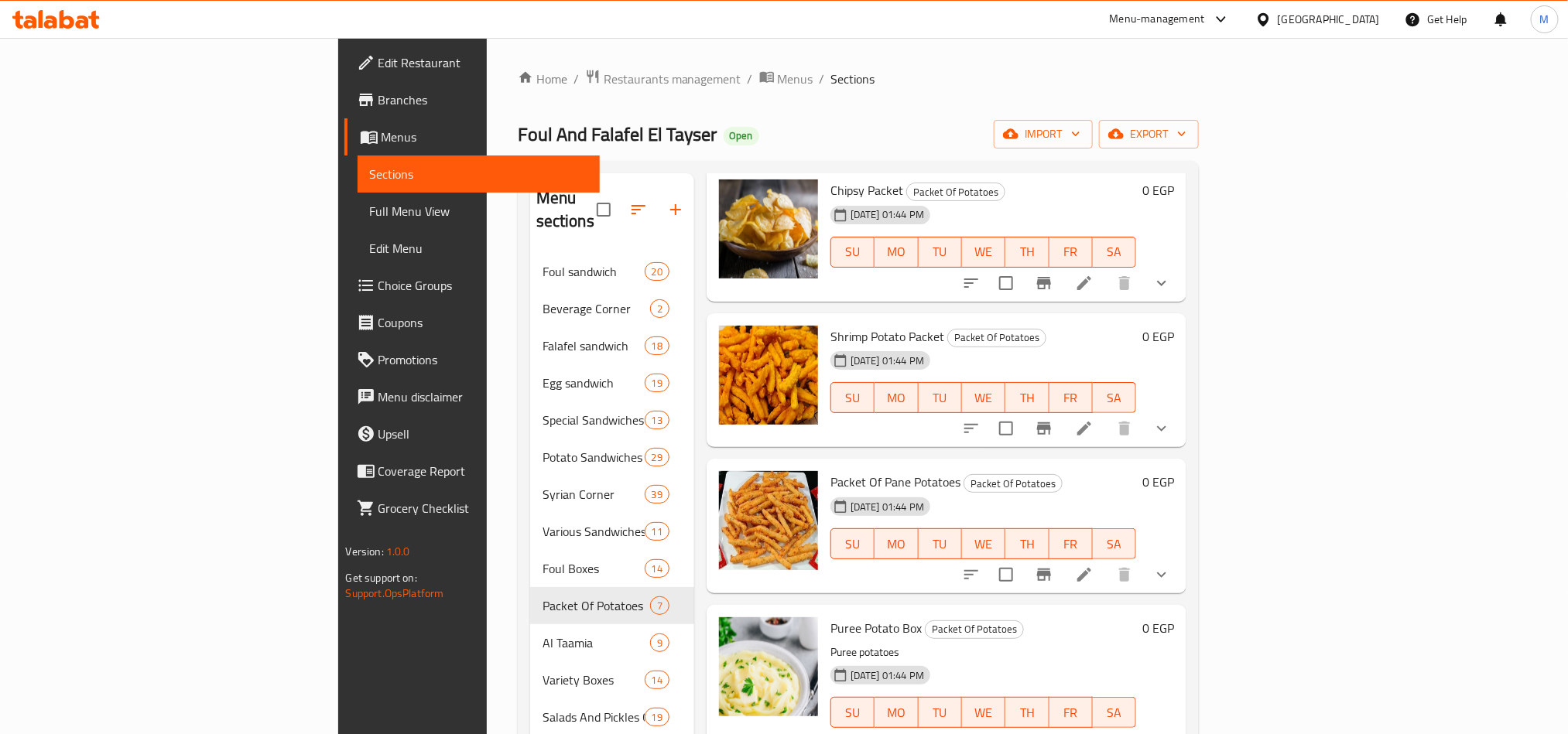
scroll to position [217, 0]
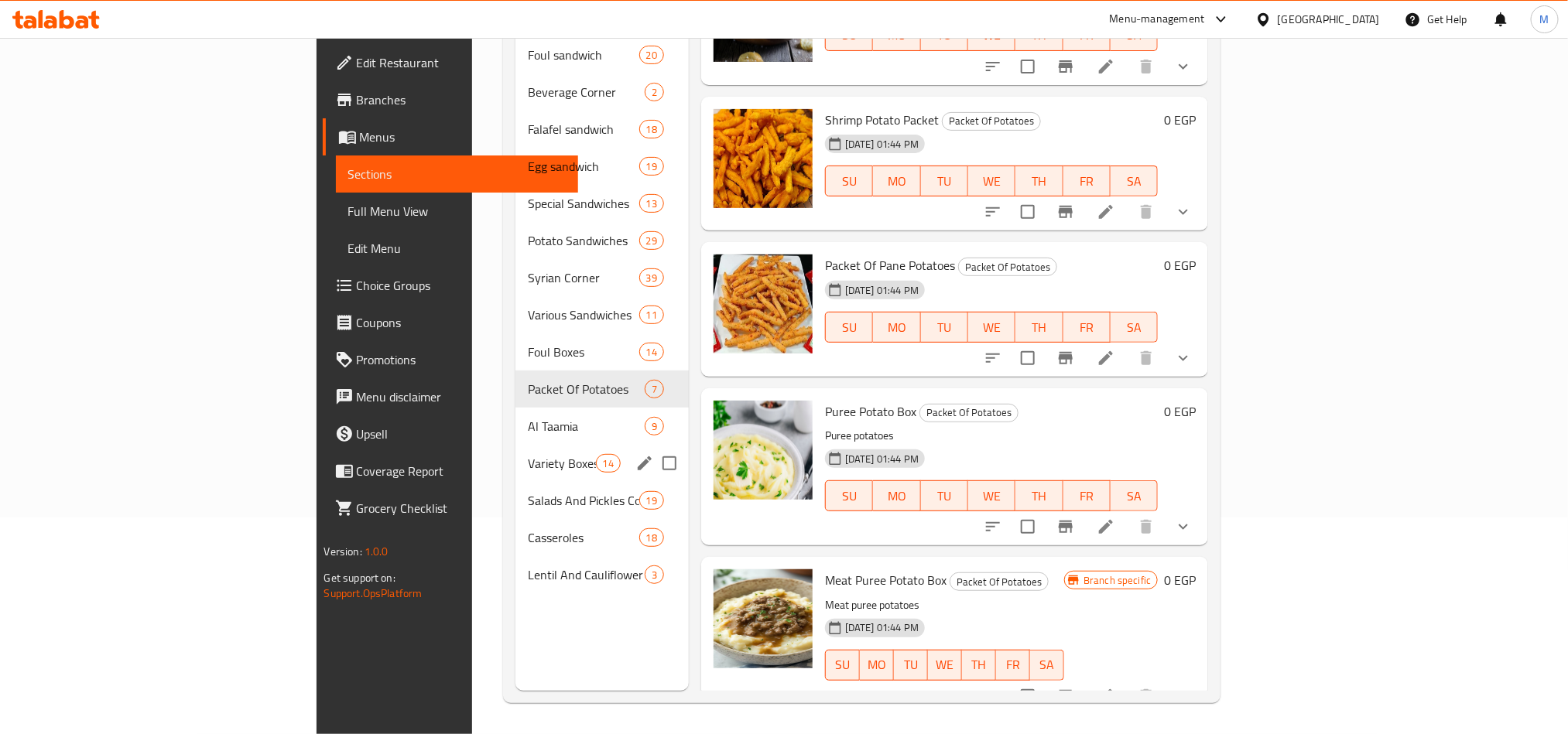
click at [528, 417] on span "Al Taamia" at bounding box center [586, 426] width 117 height 18
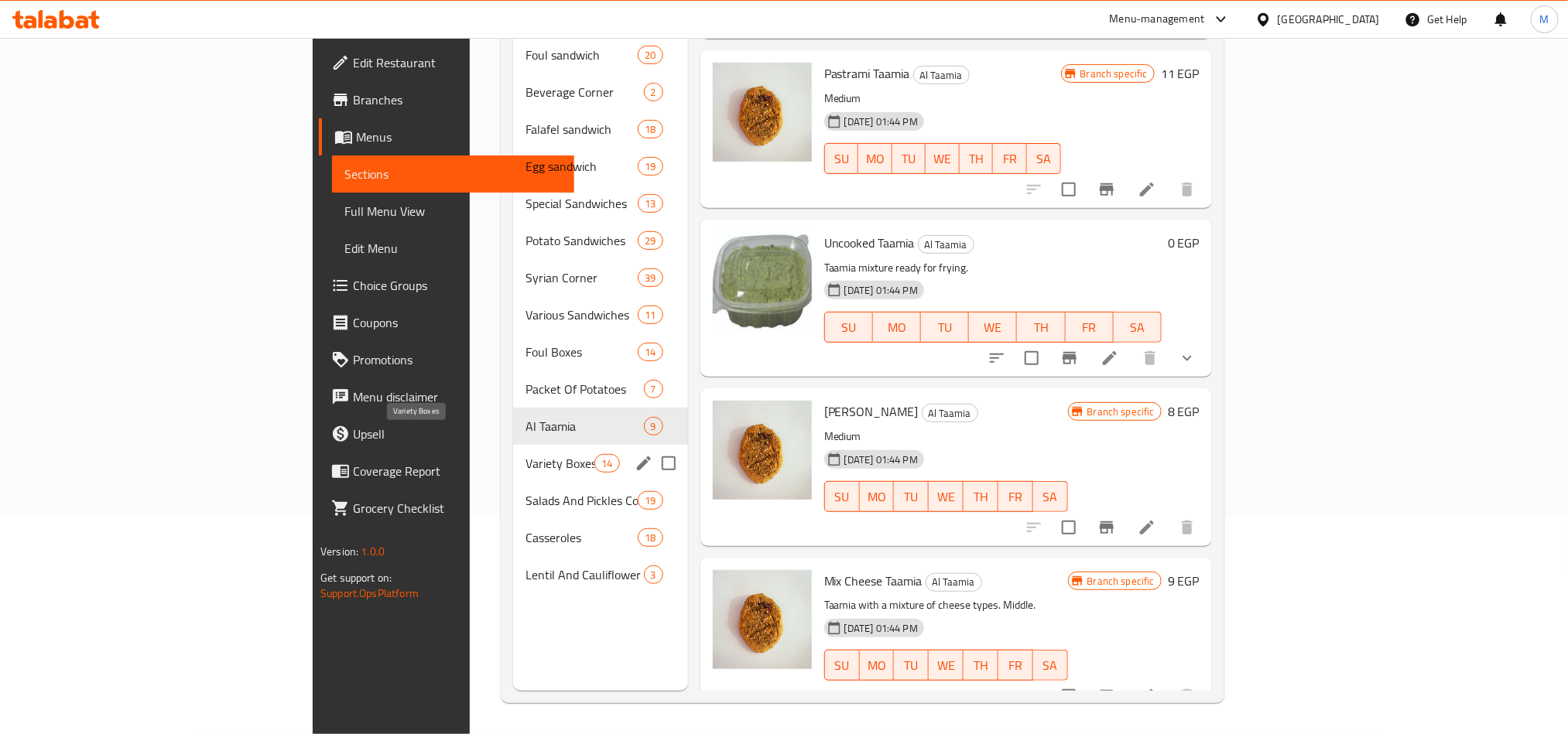
click at [525, 454] on span "Variety Boxes" at bounding box center [559, 463] width 69 height 18
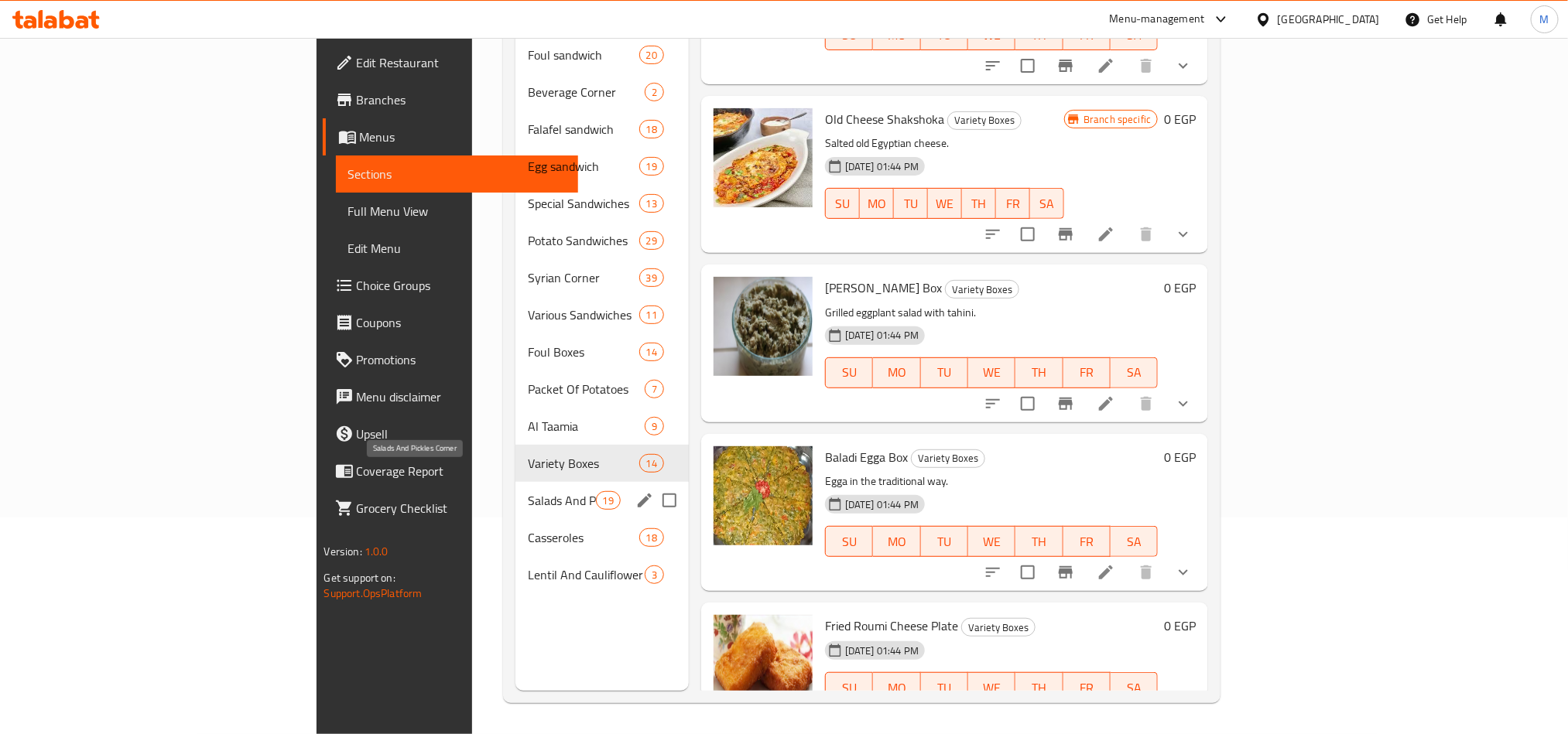
click at [528, 491] on span "Salads And Pickles Corner" at bounding box center [562, 500] width 68 height 18
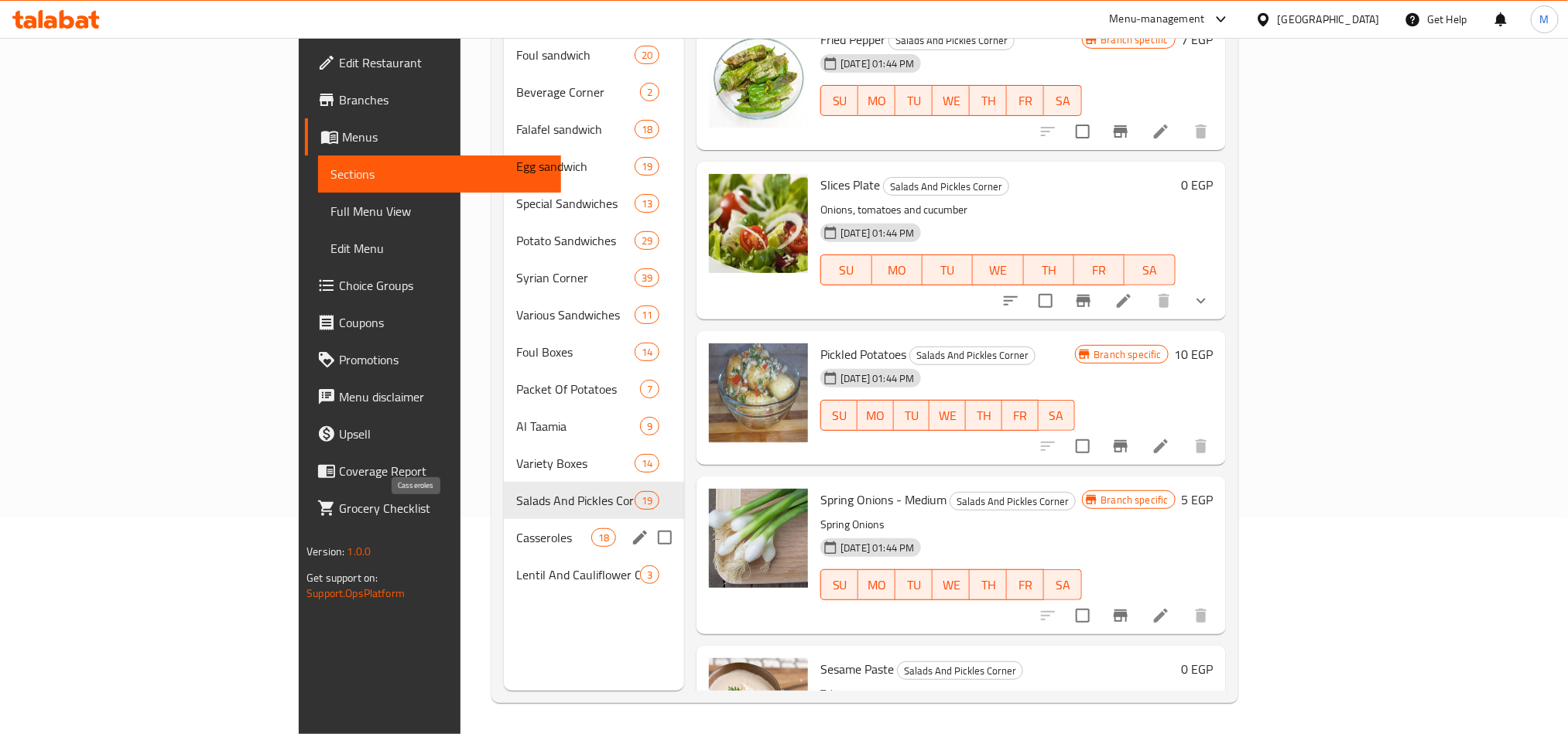
click at [516, 528] on span "Casseroles" at bounding box center [553, 537] width 75 height 18
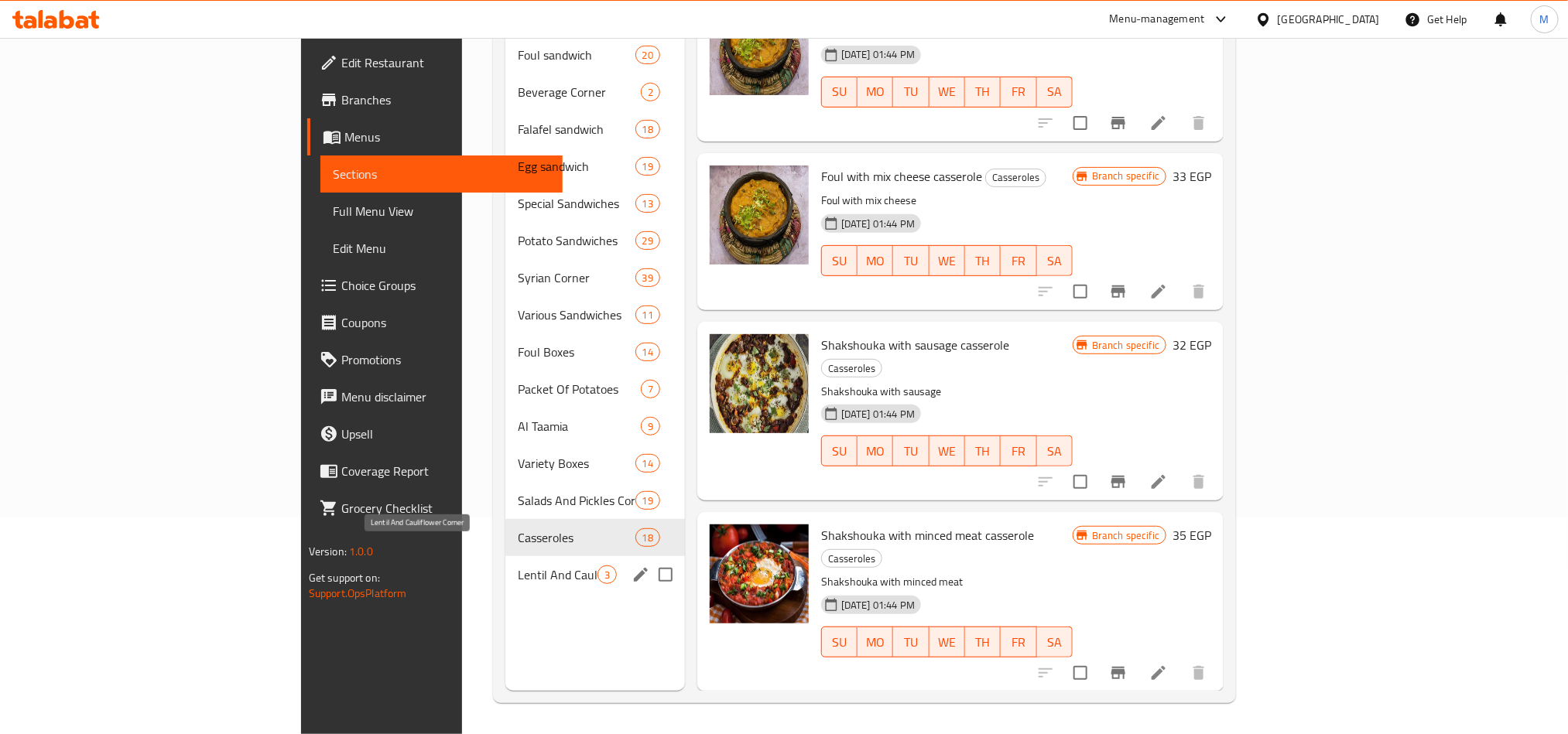
click at [517, 566] on span "Lentil And Cauliflower Corner" at bounding box center [557, 574] width 80 height 18
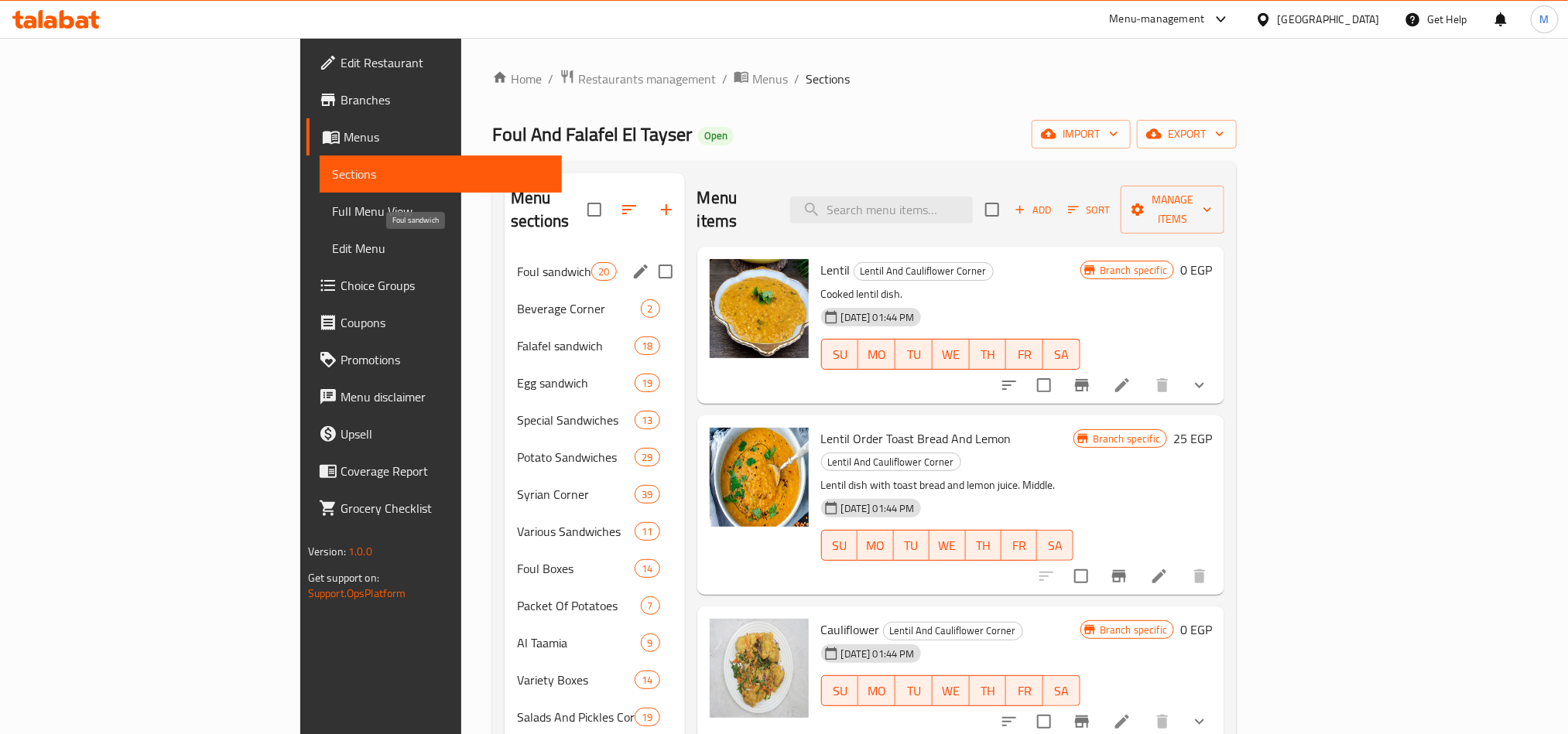
click at [517, 263] on span "Foul sandwich" at bounding box center [554, 271] width 74 height 18
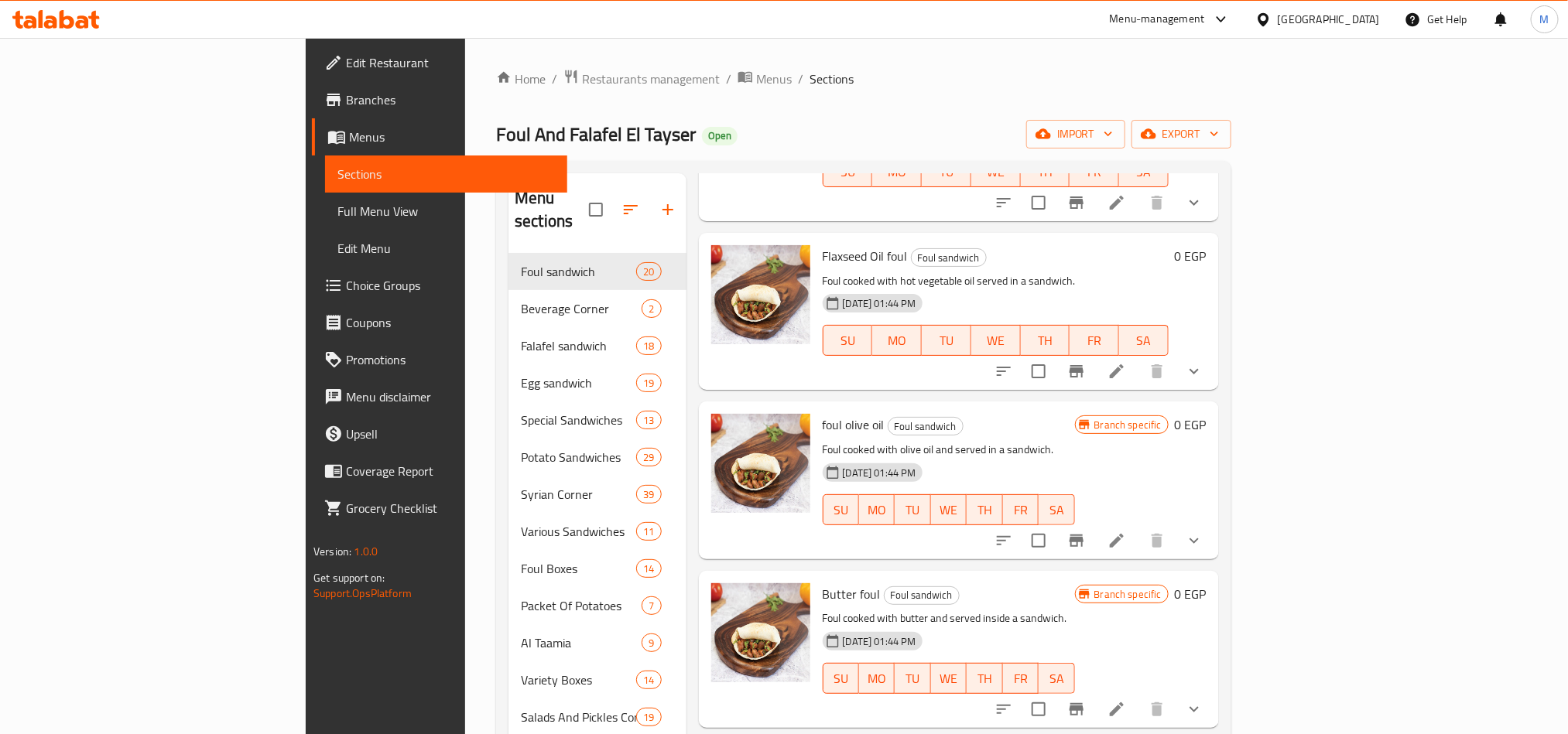
click at [699, 348] on div "Menu items Add Sort Manage items Al Tayseer Foul Foul sandwich [DATE] 02:23 PM …" at bounding box center [953, 540] width 532 height 734
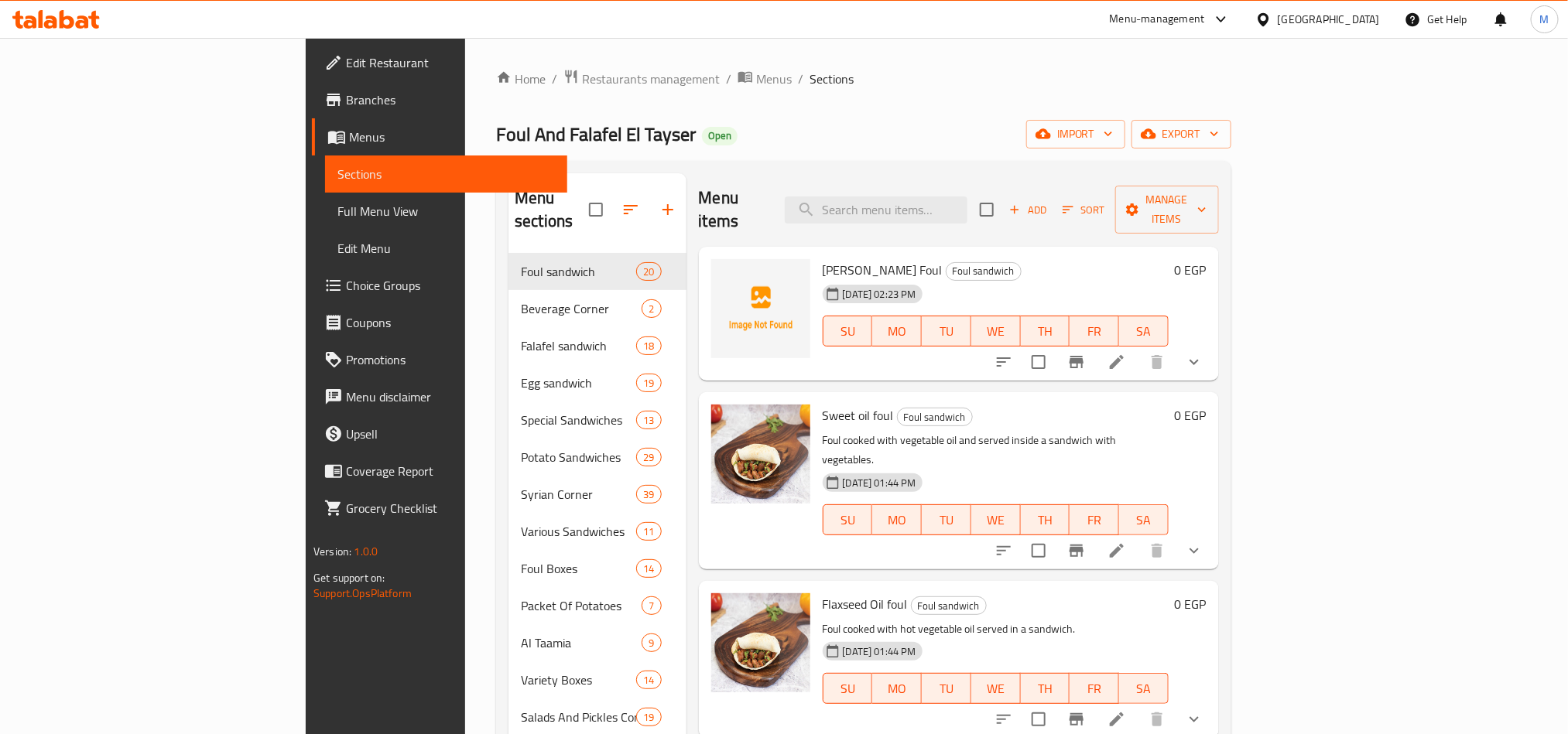
click at [1231, 244] on div "Menu sections Foul sandwich 20 Beverage Corner 2 Falafel sandwich 18 Egg sandwi…" at bounding box center [863, 539] width 735 height 759
click at [1231, 123] on button "export" at bounding box center [1181, 134] width 100 height 28
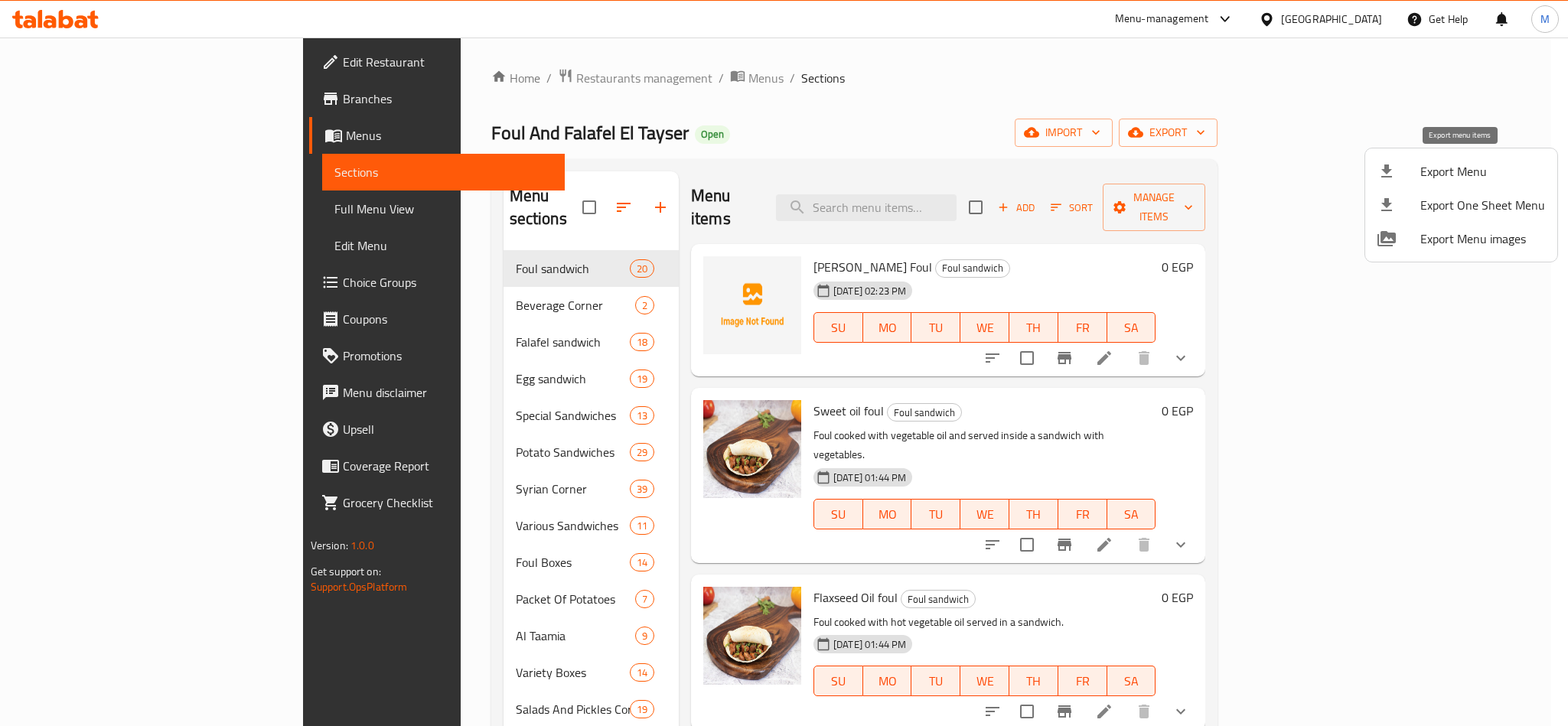
click at [1447, 177] on span "Export Menu" at bounding box center [1482, 171] width 124 height 18
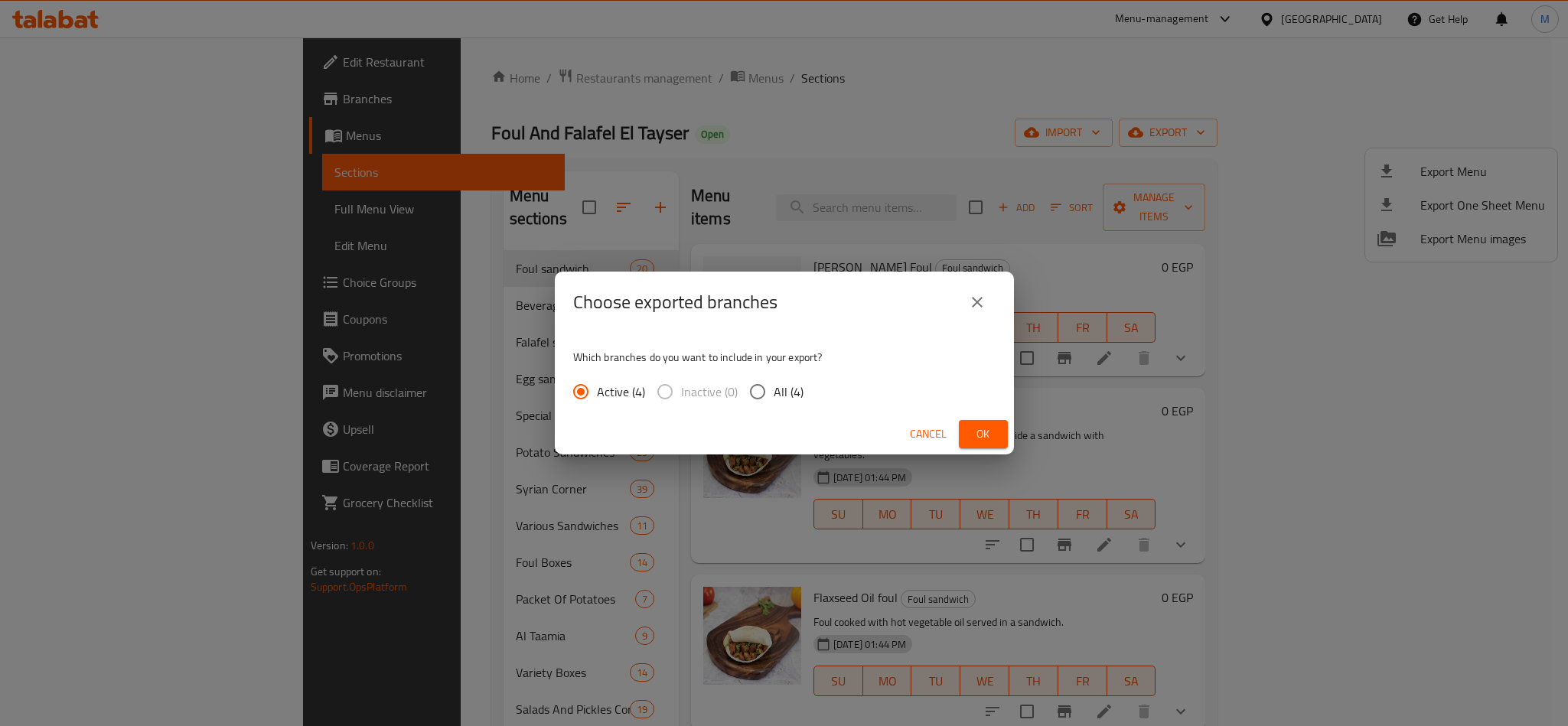
click at [744, 396] on input "All (4)" at bounding box center [757, 391] width 32 height 32
radio input "true"
click at [962, 445] on button "Ok" at bounding box center [984, 434] width 49 height 28
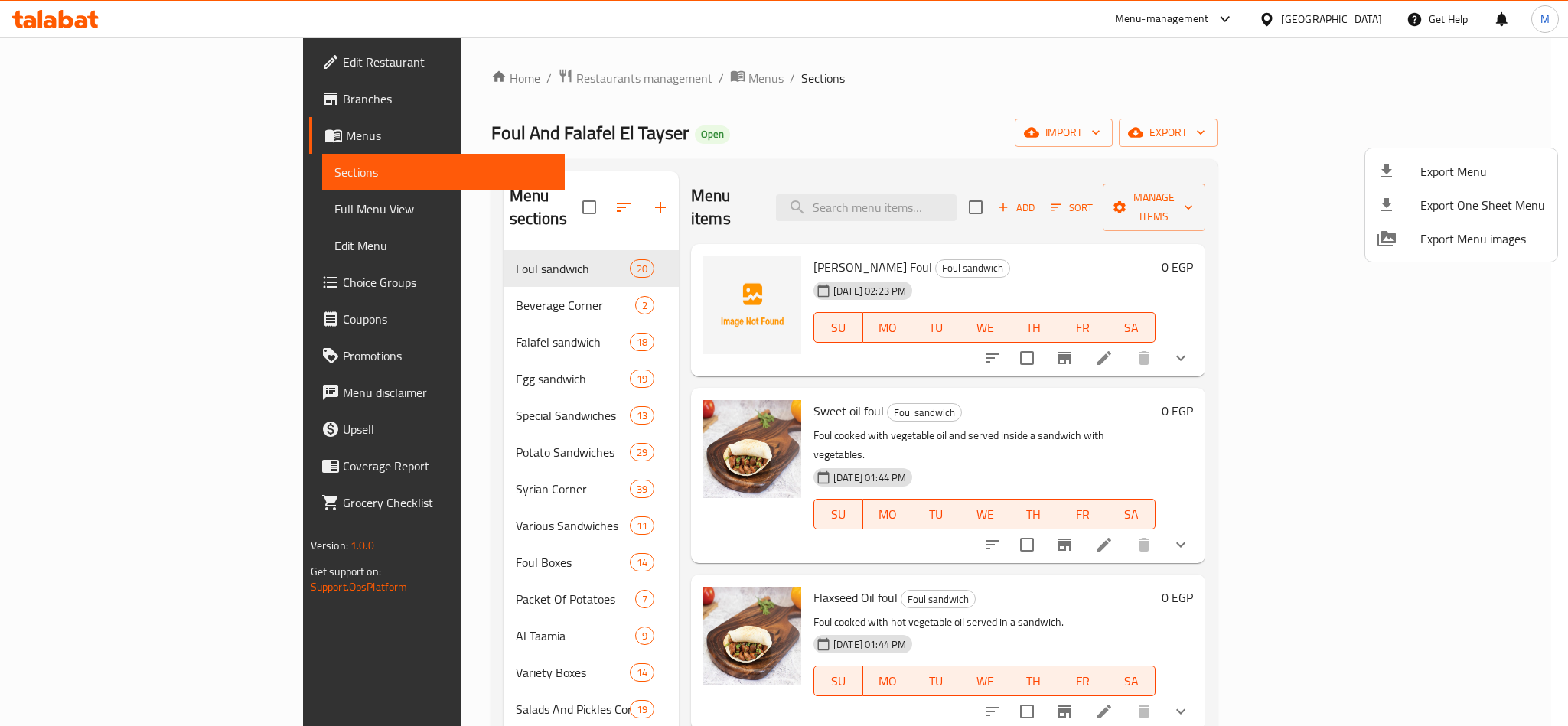
click at [1353, 28] on div at bounding box center [784, 363] width 1568 height 726
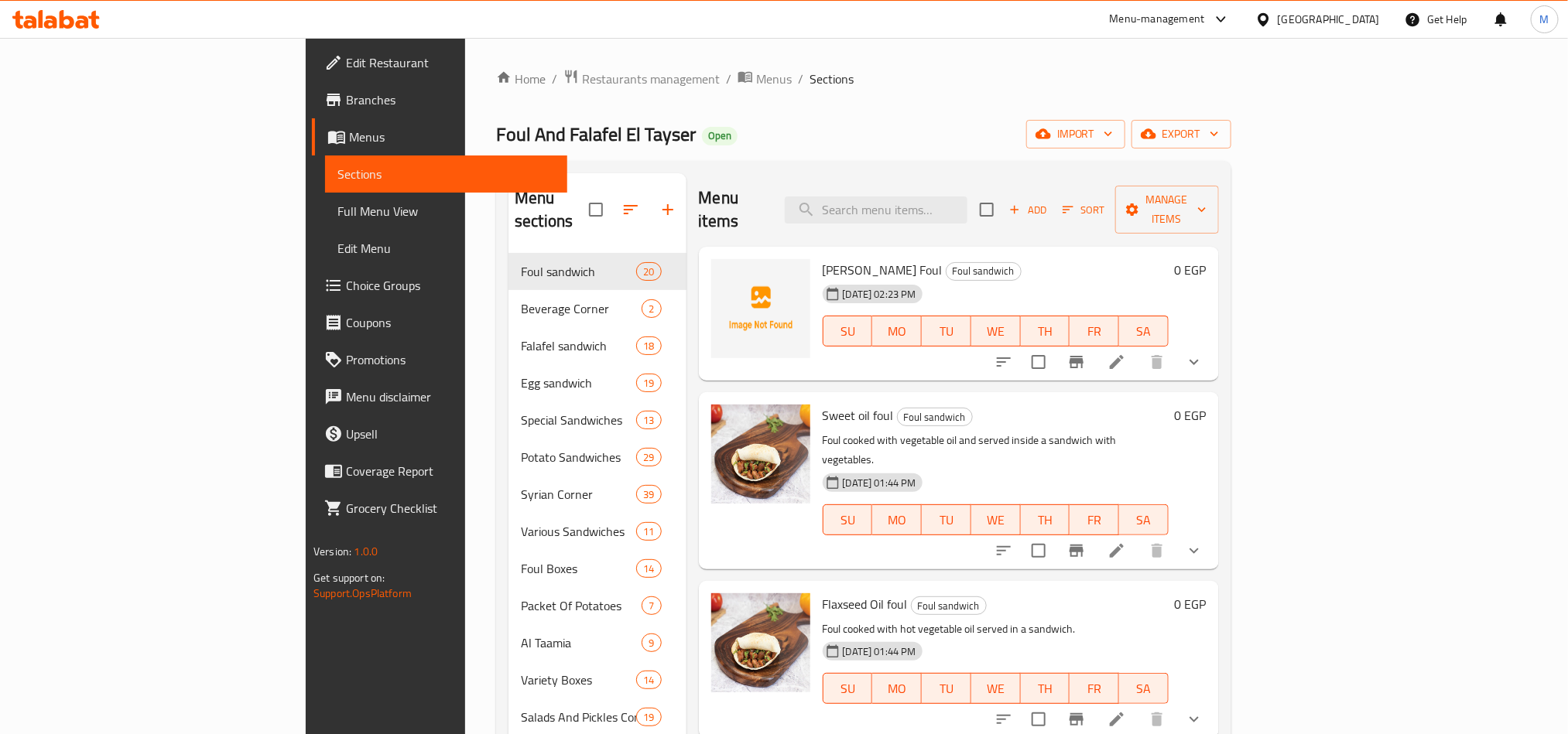
click at [1356, 17] on div "[GEOGRAPHIC_DATA]" at bounding box center [1328, 20] width 102 height 17
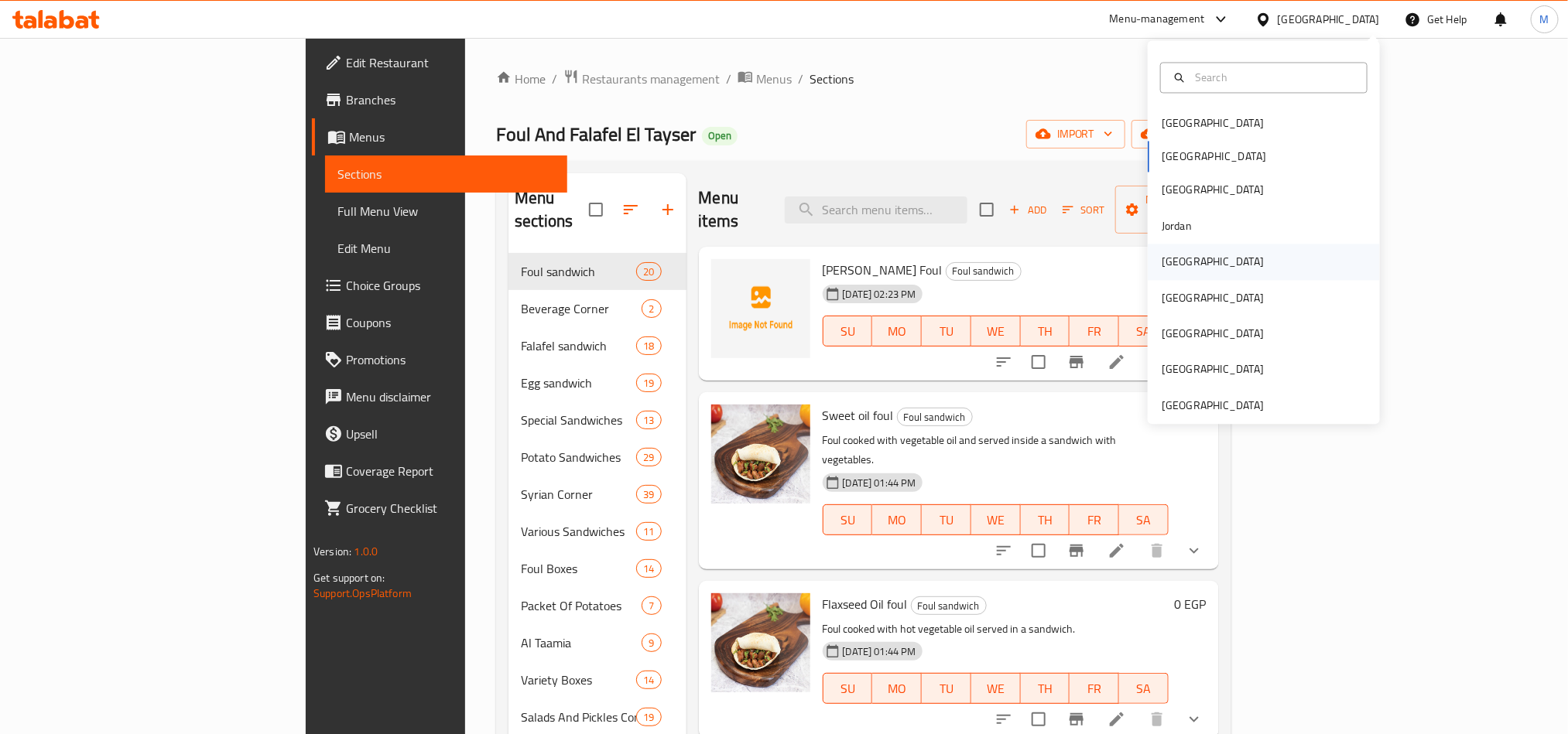
click at [1191, 258] on div "[GEOGRAPHIC_DATA]" at bounding box center [1263, 262] width 232 height 36
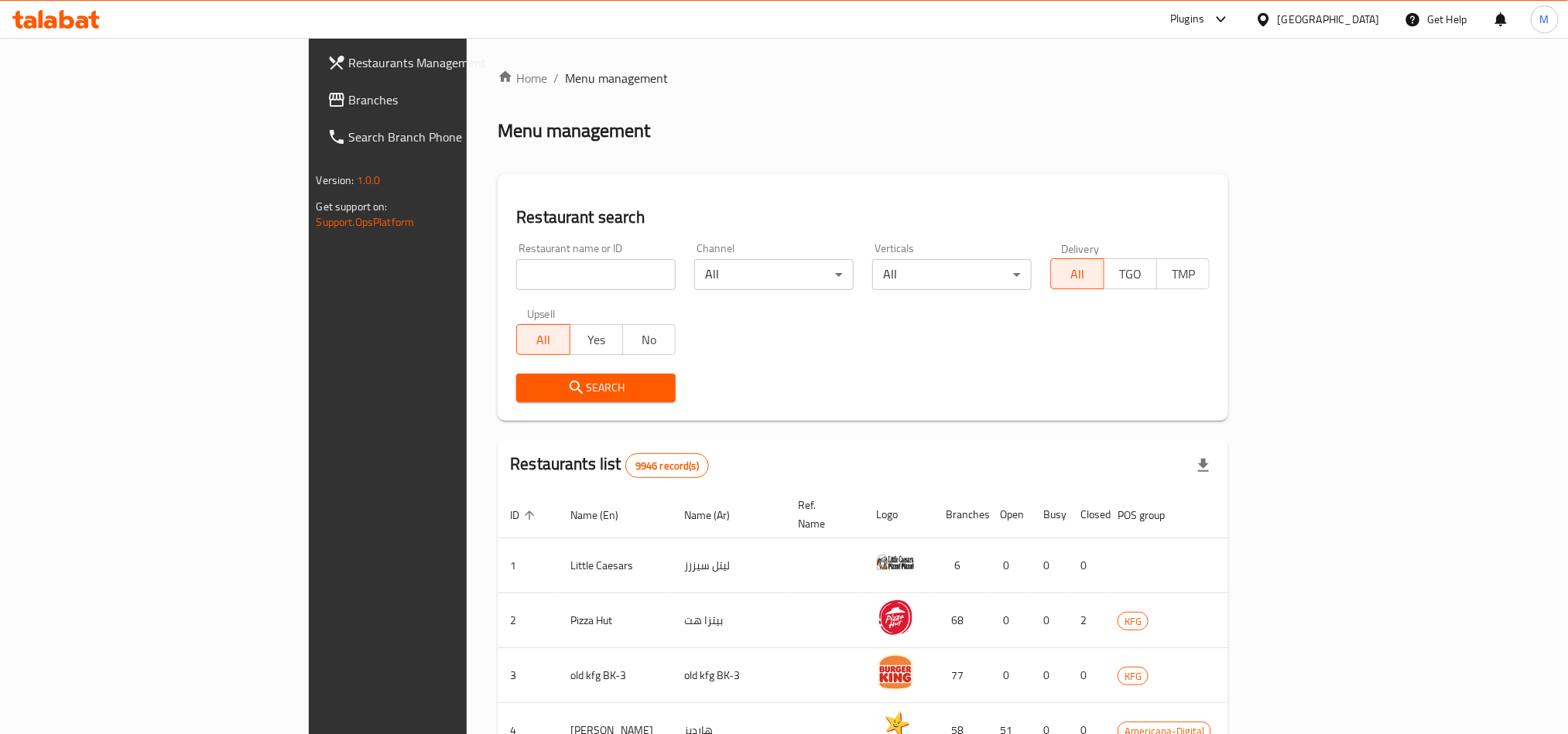
click at [1230, 12] on div at bounding box center [1218, 19] width 25 height 18
click at [1195, 135] on div "Global Quality Control Center" at bounding box center [1149, 141] width 135 height 17
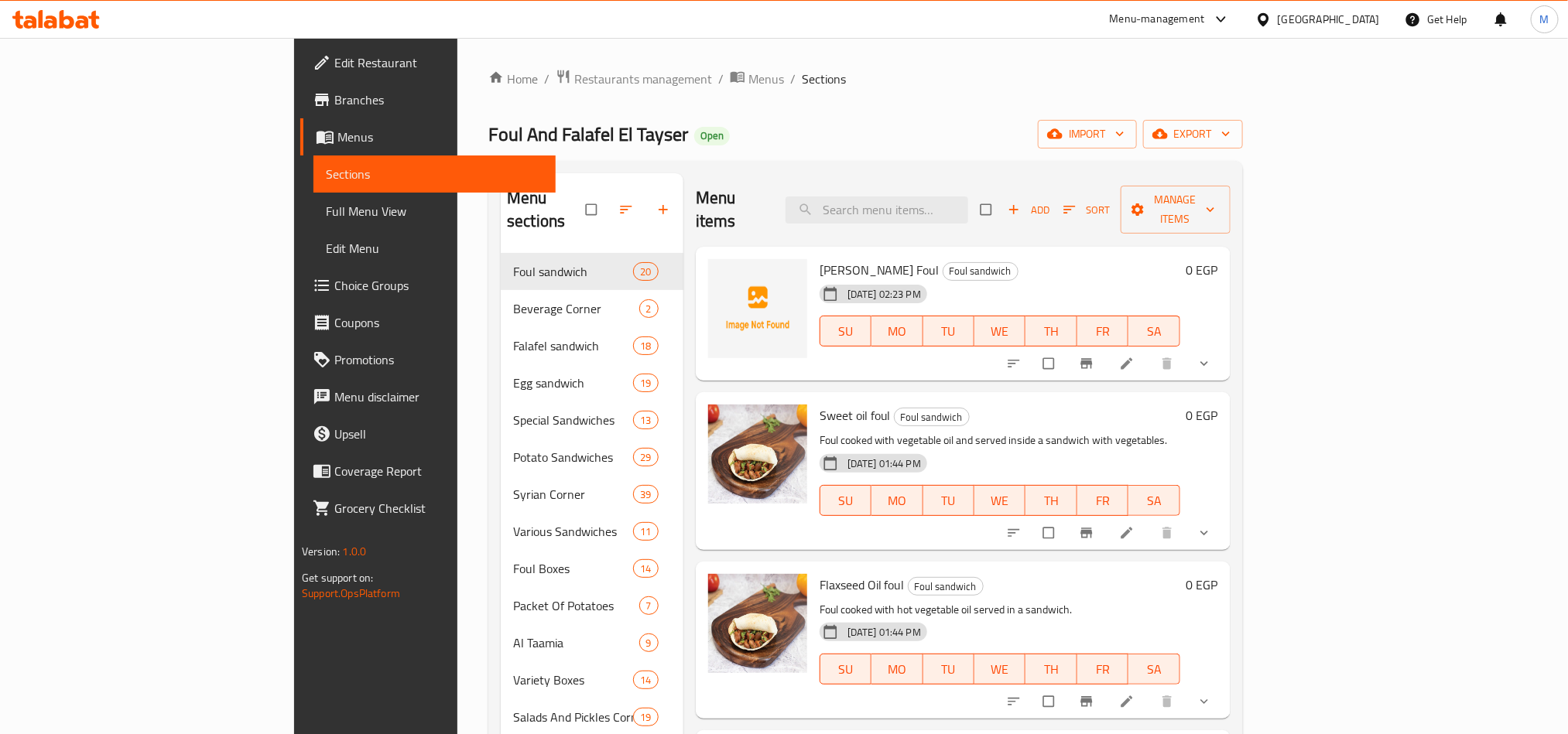
click at [326, 202] on span "Full Menu View" at bounding box center [434, 210] width 218 height 18
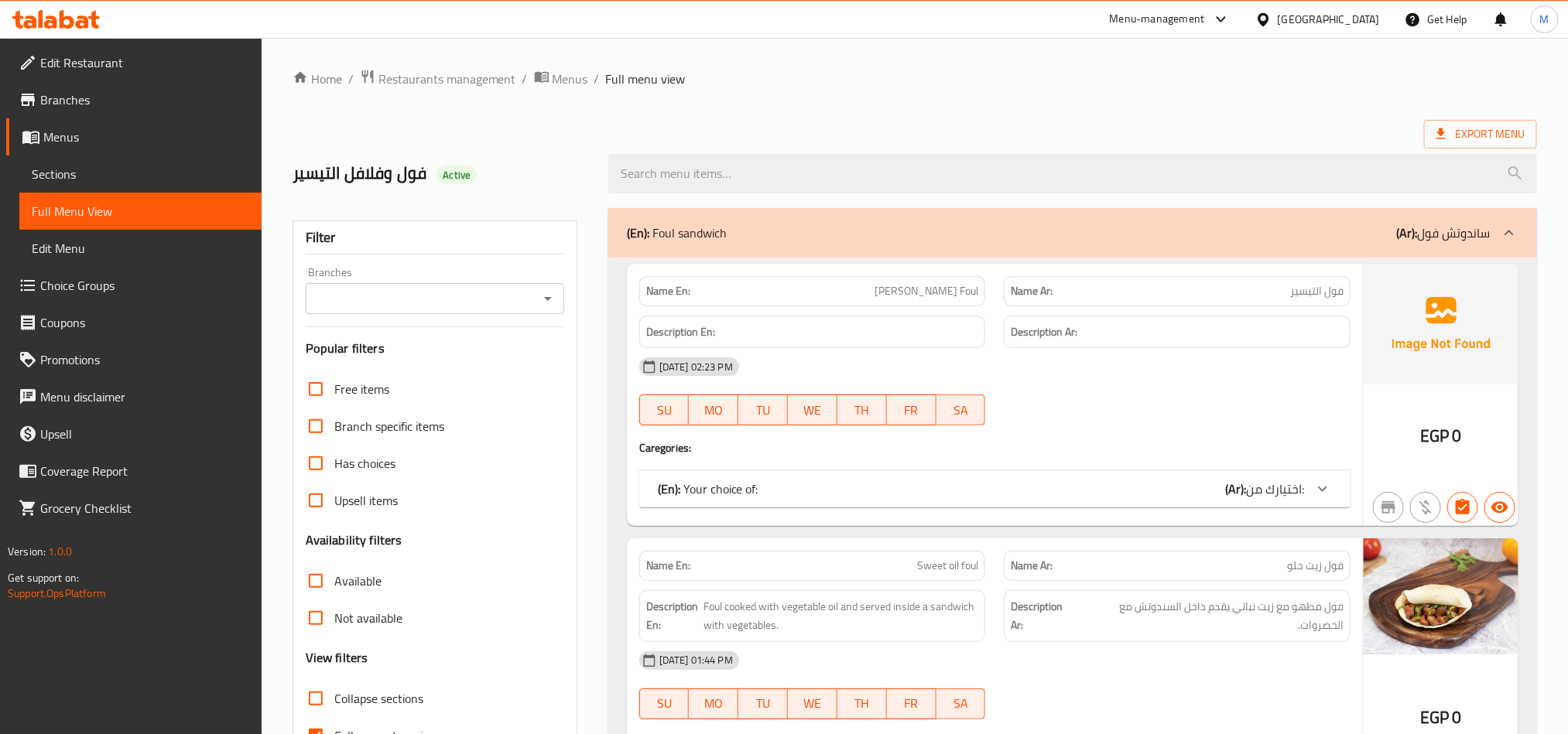
scroll to position [464, 0]
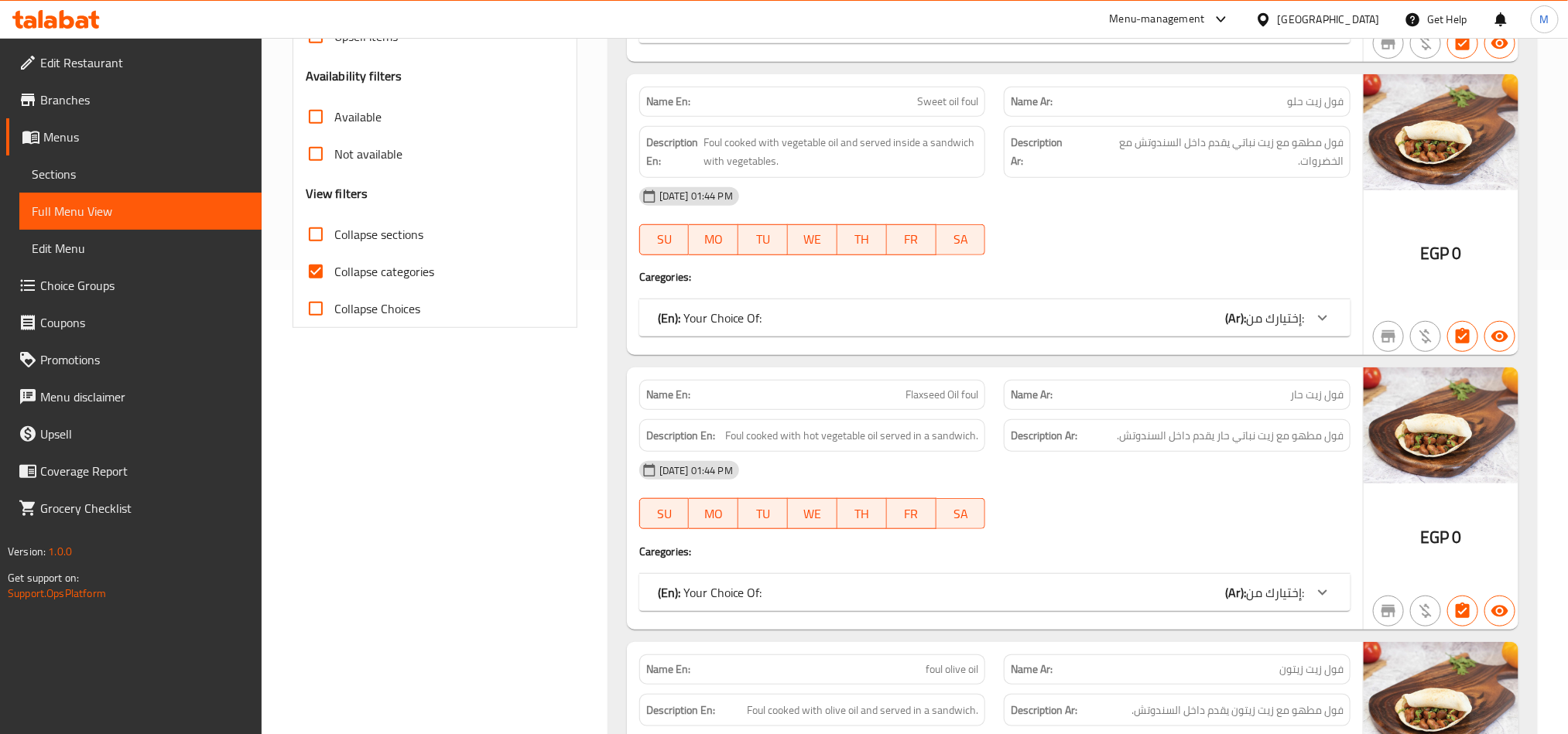
click at [316, 302] on input "Collapse Choices" at bounding box center [316, 308] width 37 height 37
checkbox input "true"
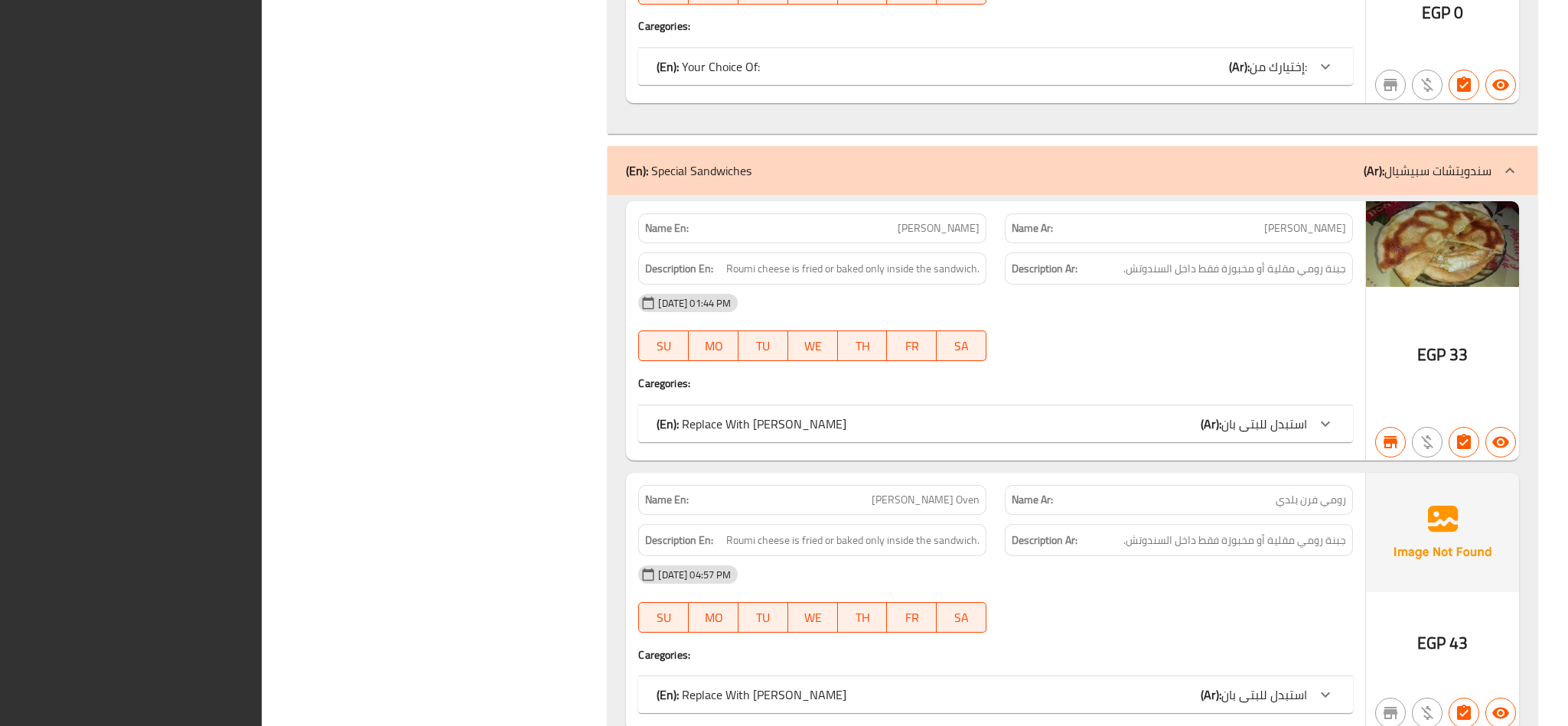
scroll to position [0, 0]
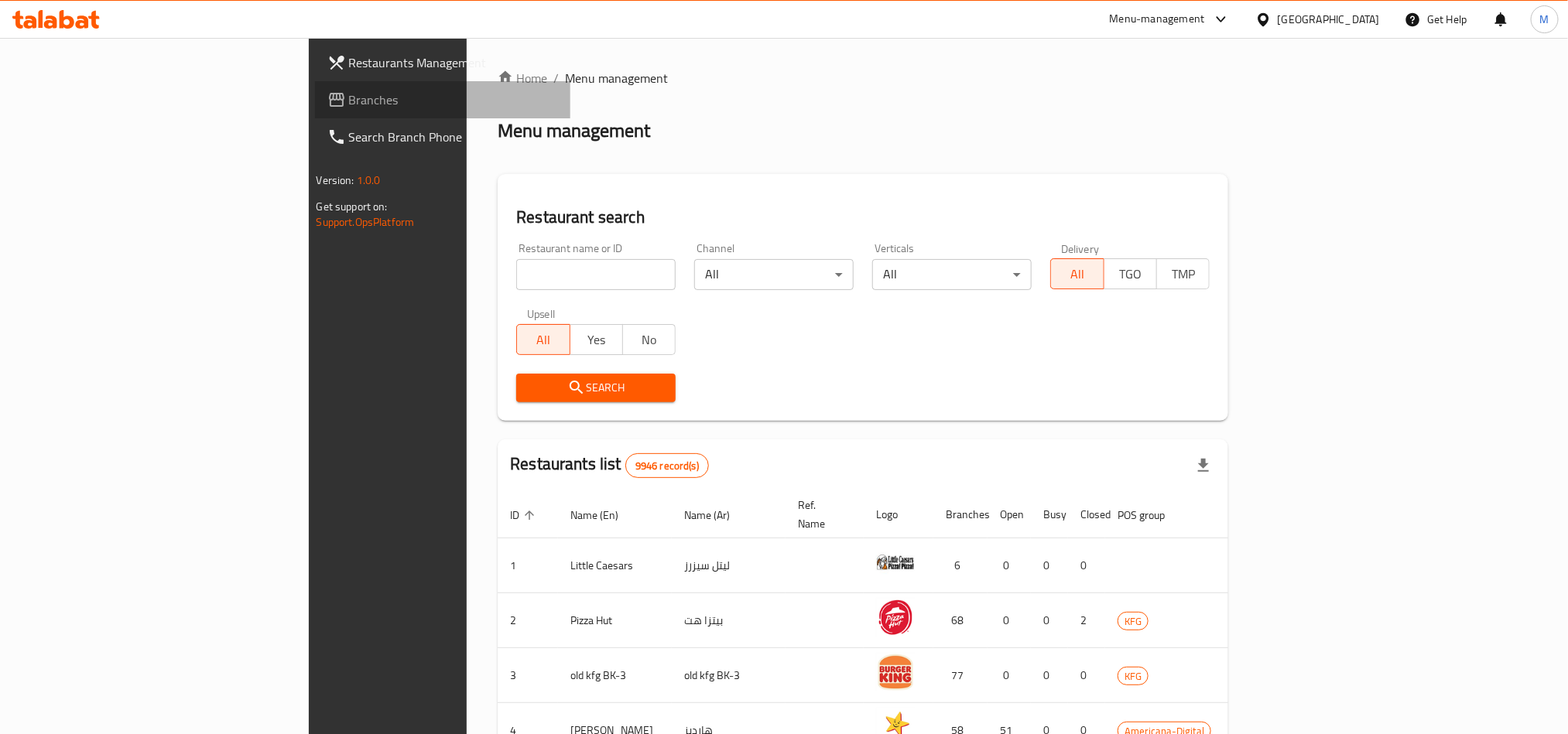
click at [349, 102] on span "Branches" at bounding box center [453, 99] width 209 height 18
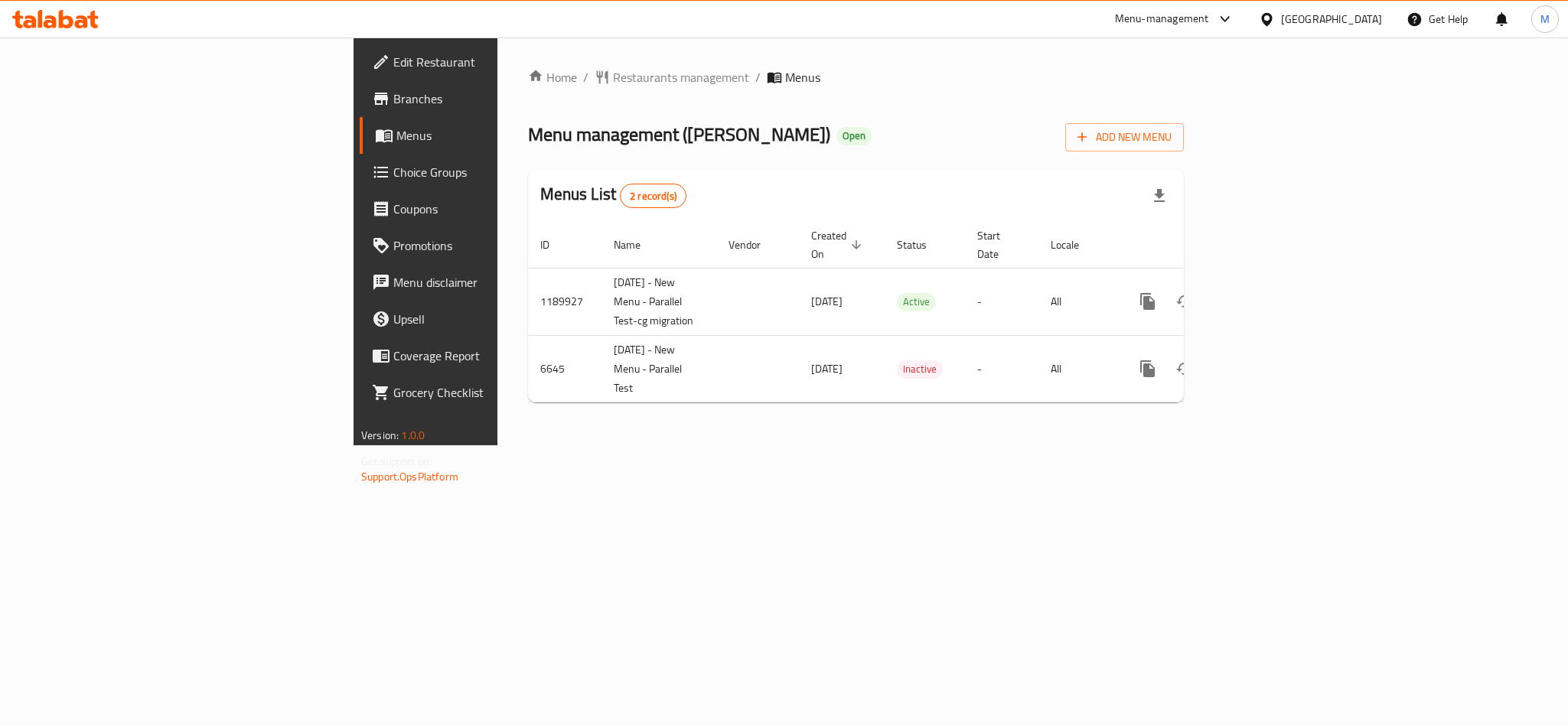
click at [394, 173] on span "Choice Groups" at bounding box center [498, 171] width 210 height 18
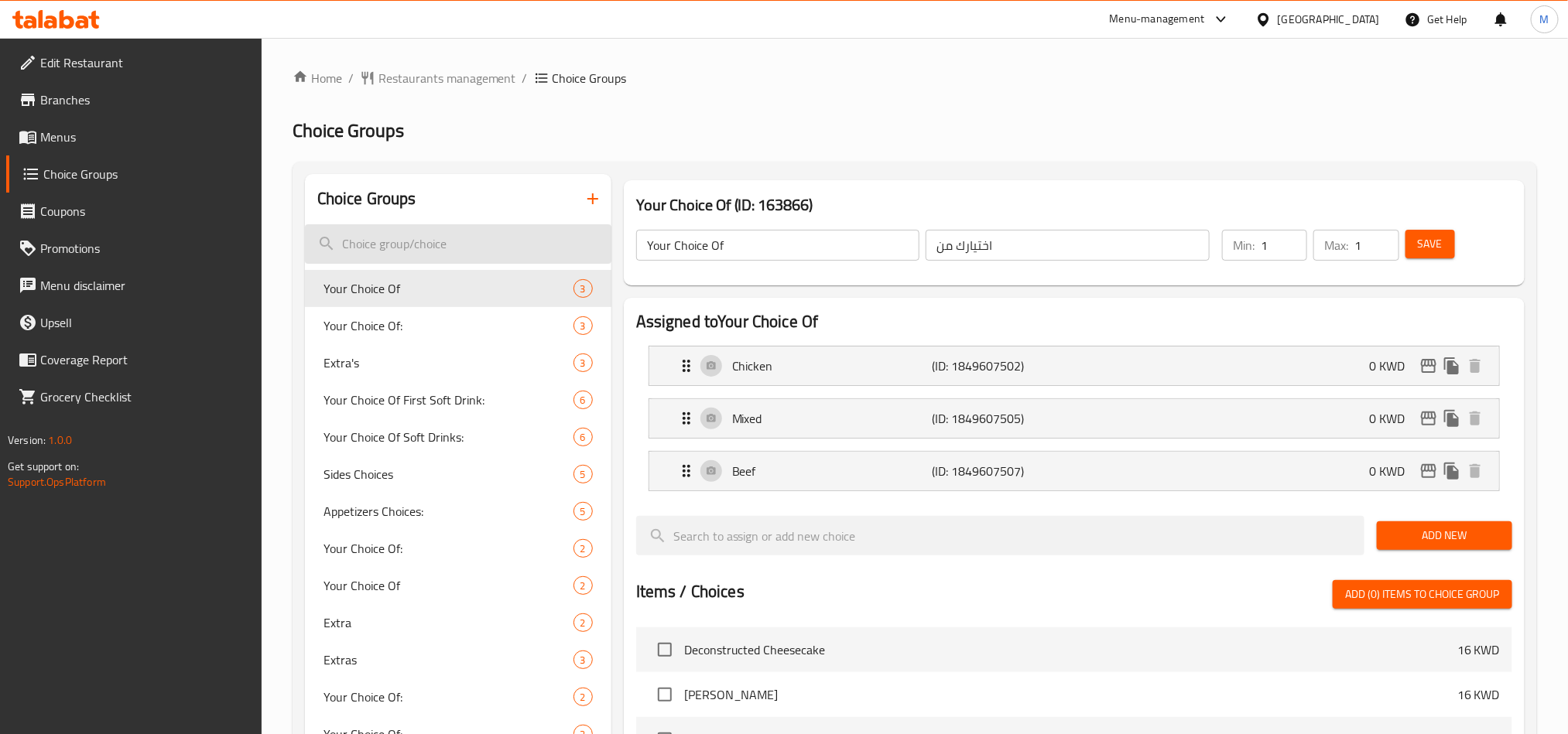
click at [430, 236] on input "search" at bounding box center [457, 244] width 306 height 40
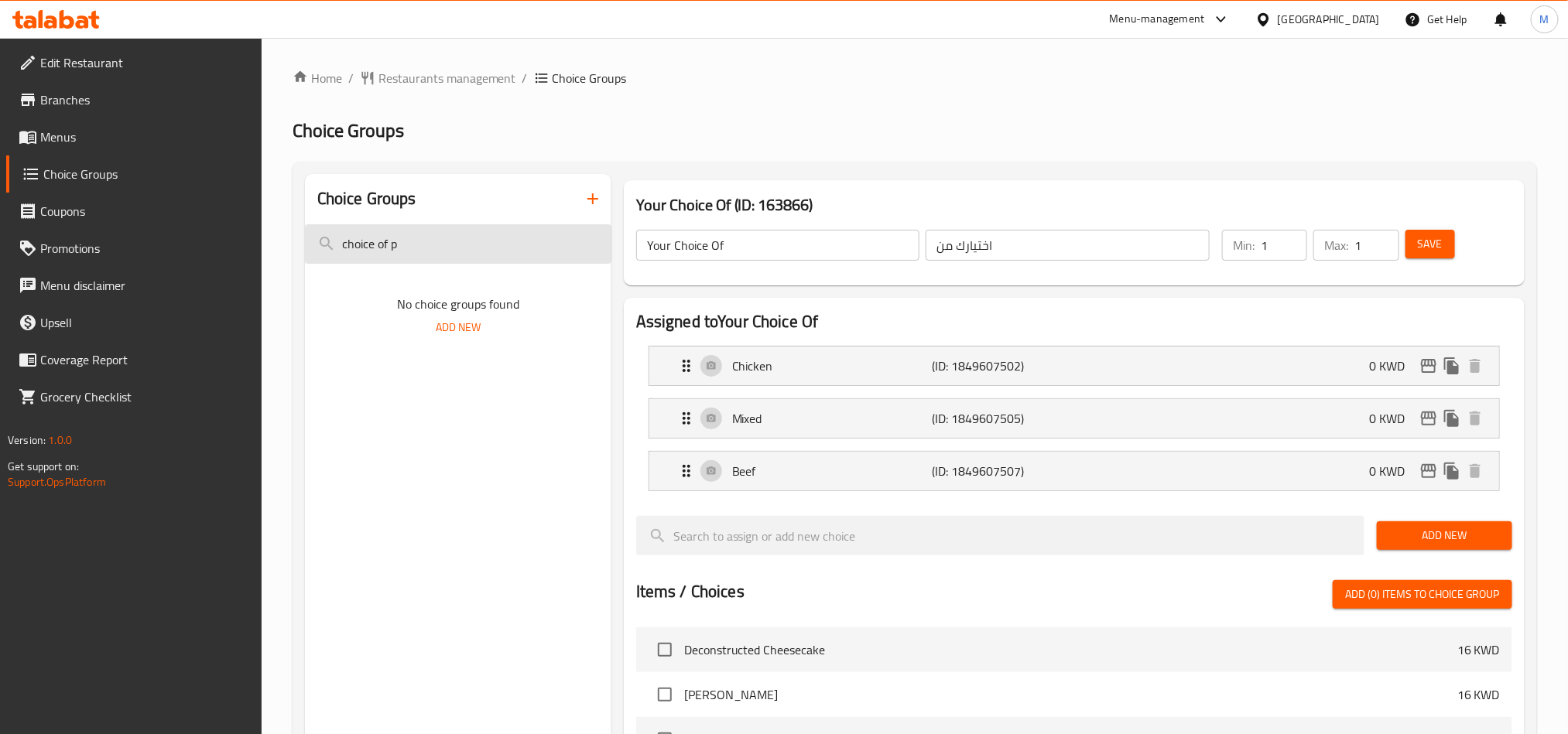
type input "choice of pa"
type input "pasta c"
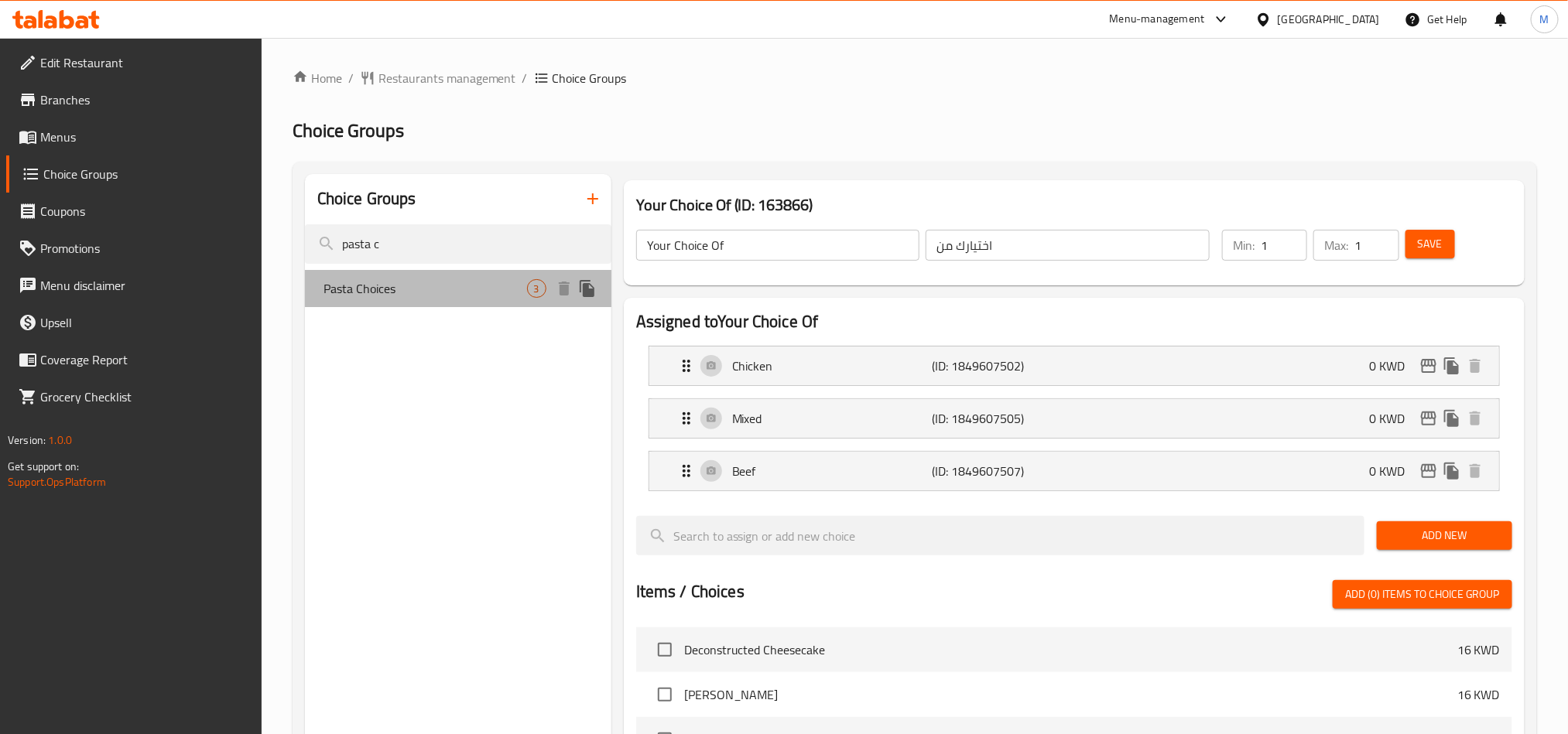
click at [393, 274] on div "Pasta Choices 3" at bounding box center [457, 288] width 306 height 37
type input "Pasta Choices"
type input "اختيارات الباستا"
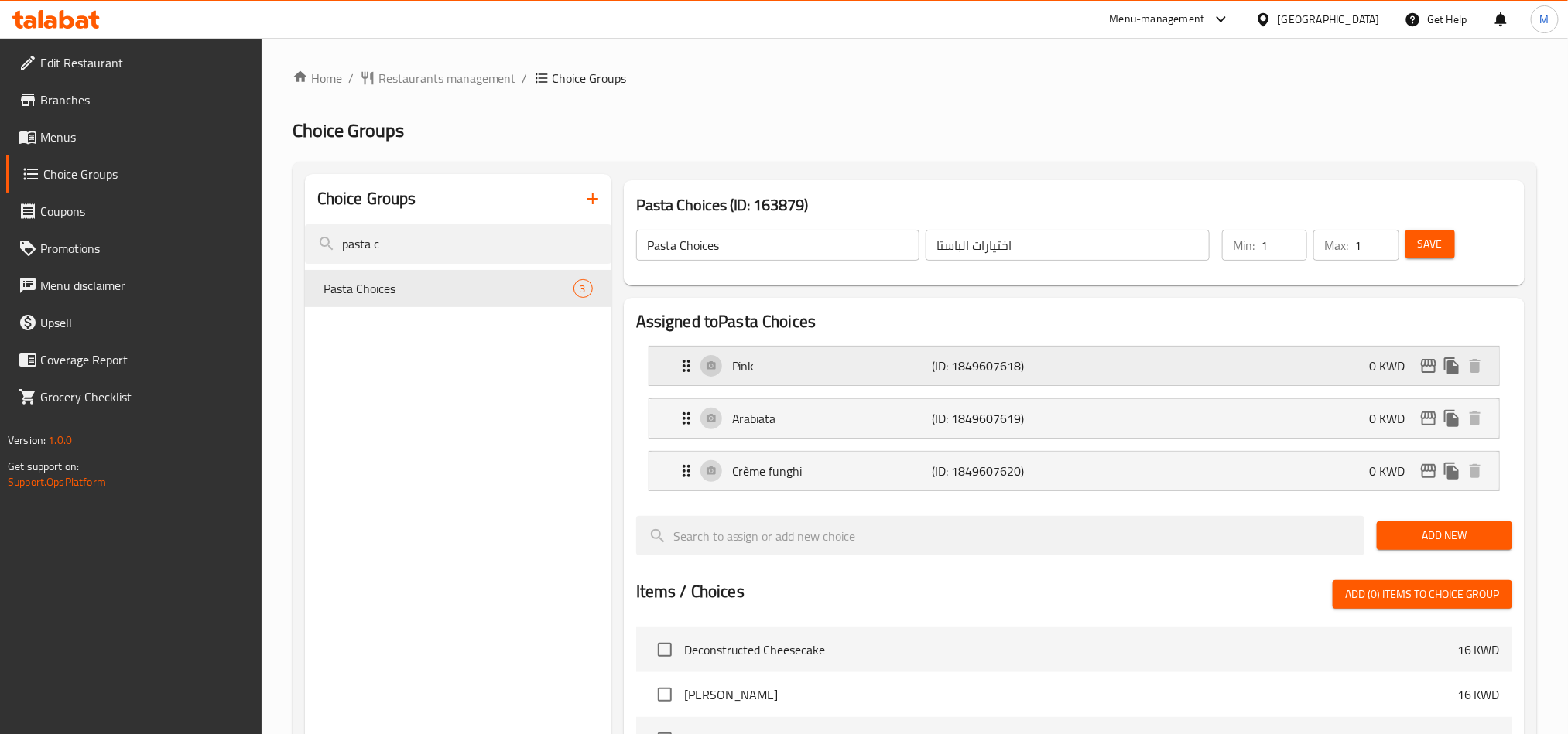
click at [882, 380] on div "Pink (ID: 1849607618) 0 KWD" at bounding box center [1078, 365] width 803 height 39
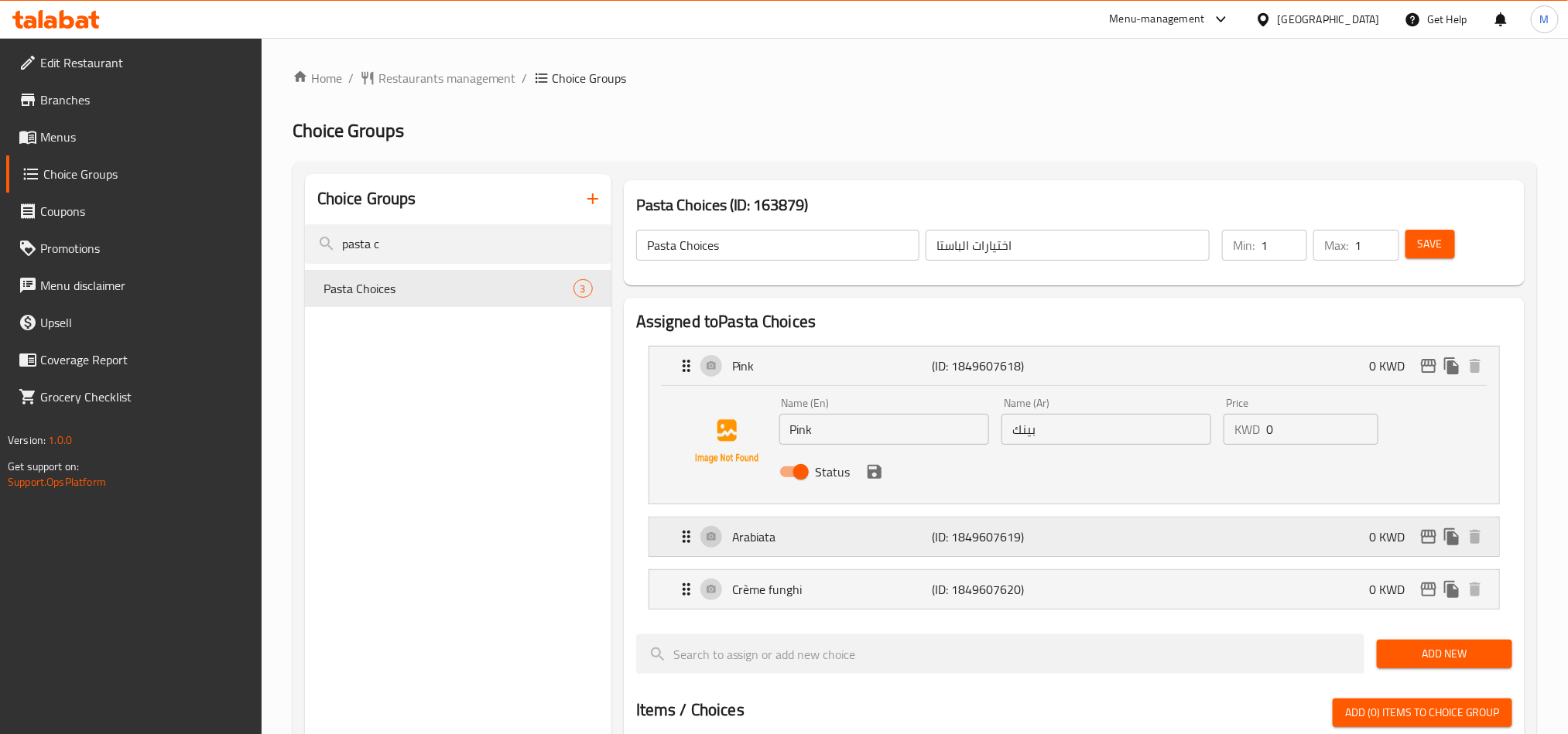
click at [1002, 539] on p "(ID: 1849607619)" at bounding box center [998, 536] width 133 height 18
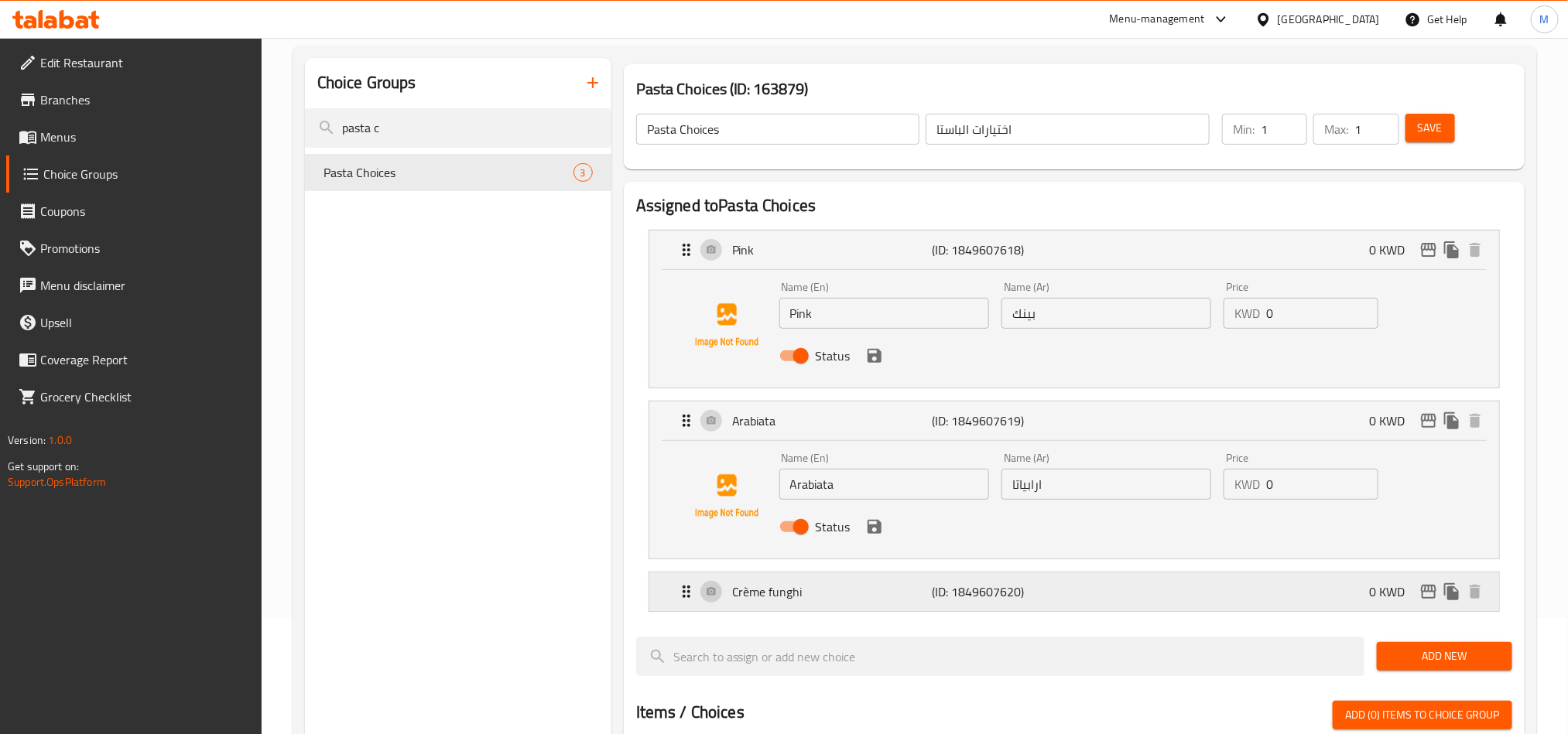
click at [1025, 601] on p "(ID: 1849607620)" at bounding box center [998, 591] width 133 height 18
